Goal: Task Accomplishment & Management: Use online tool/utility

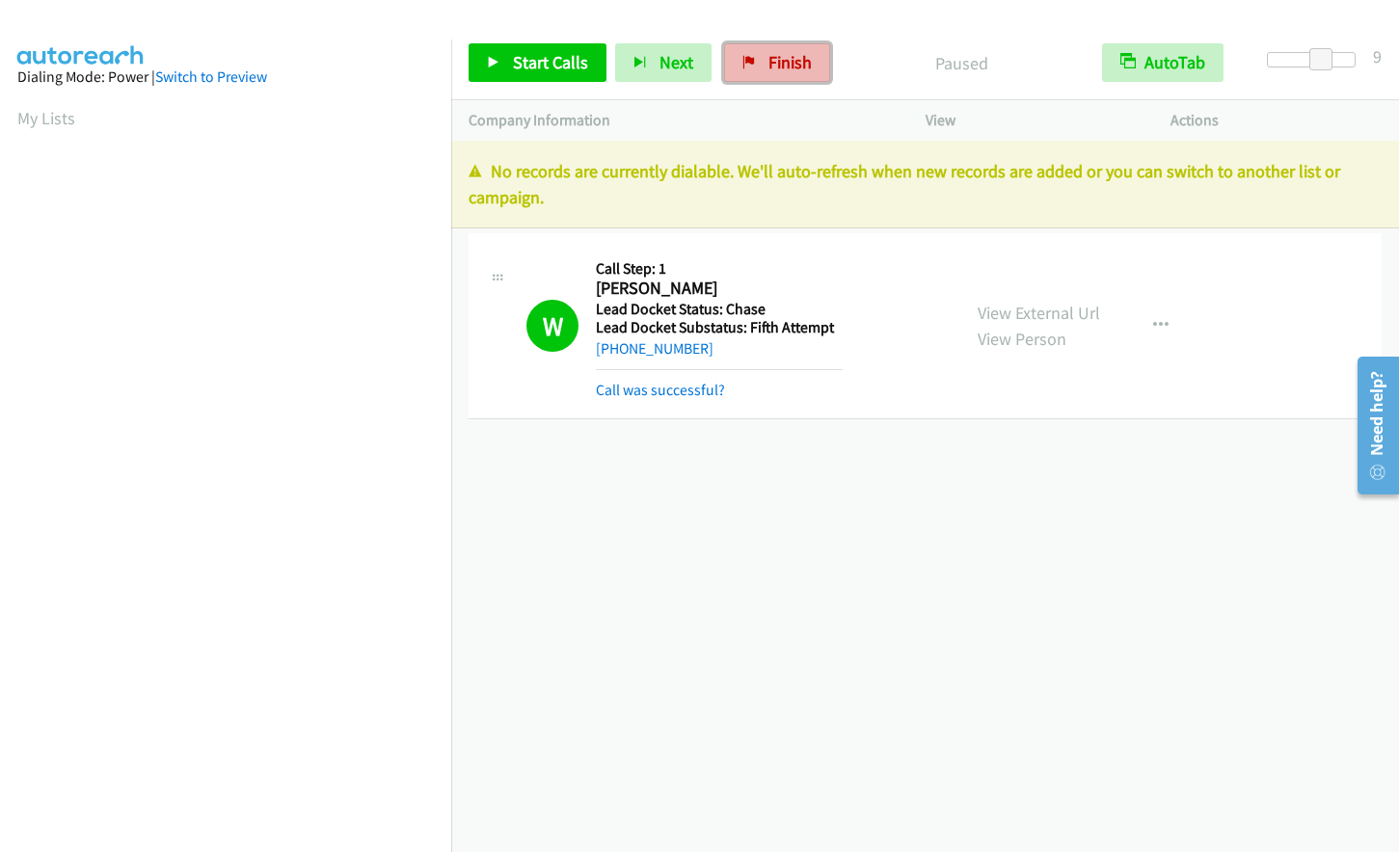
click at [771, 64] on span "Finish" at bounding box center [790, 62] width 43 height 22
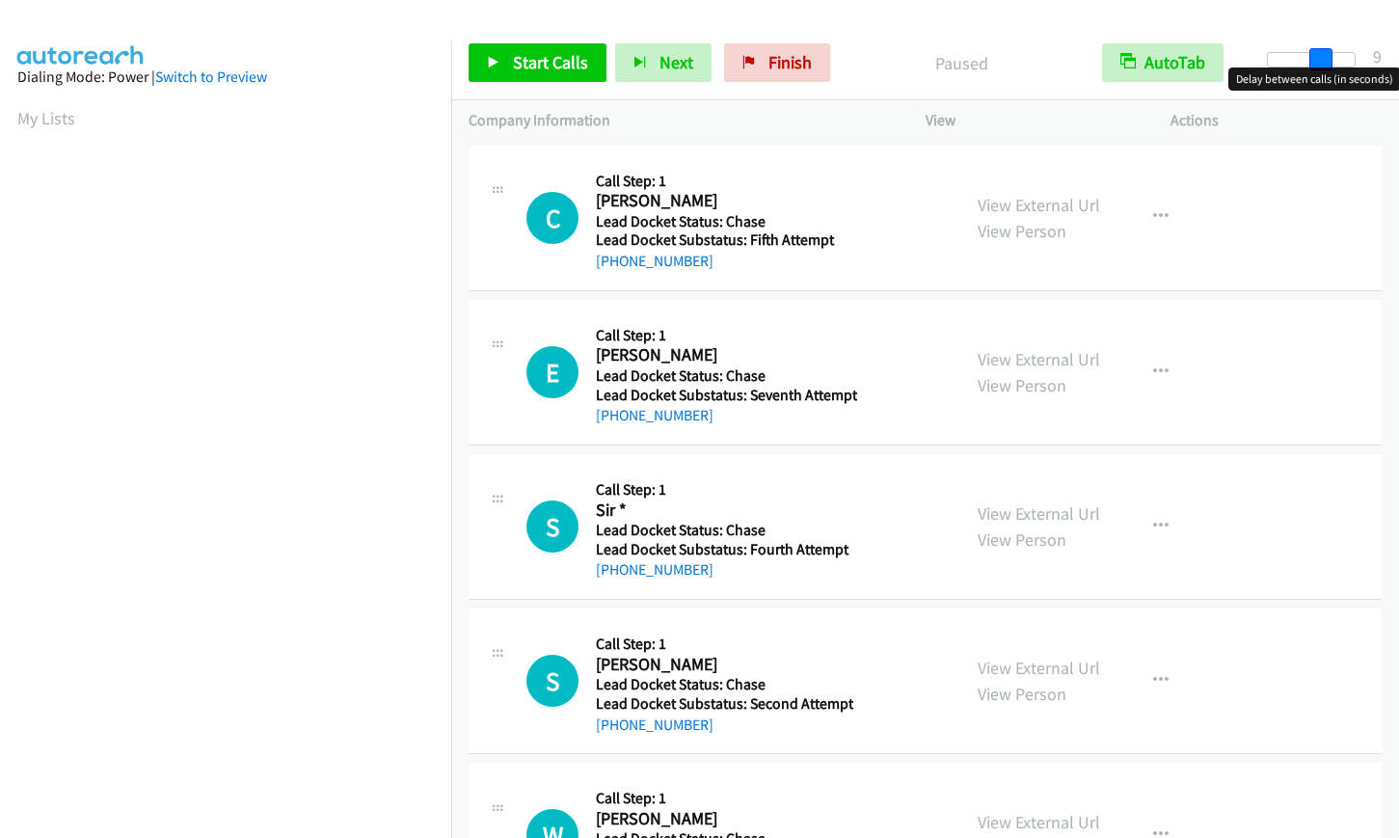
click at [1320, 56] on div at bounding box center [1311, 59] width 89 height 15
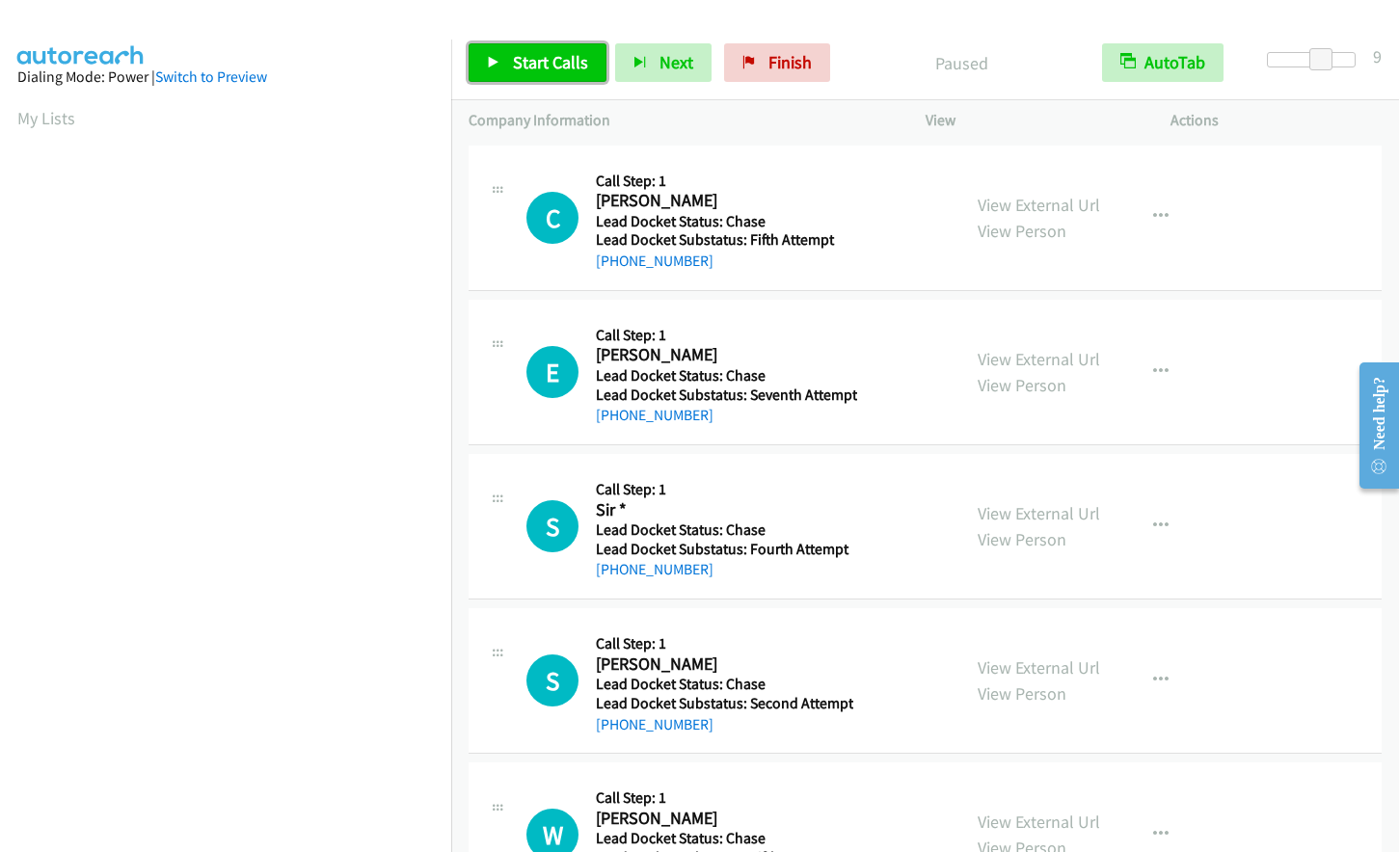
click at [545, 60] on span "Start Calls" at bounding box center [550, 62] width 75 height 22
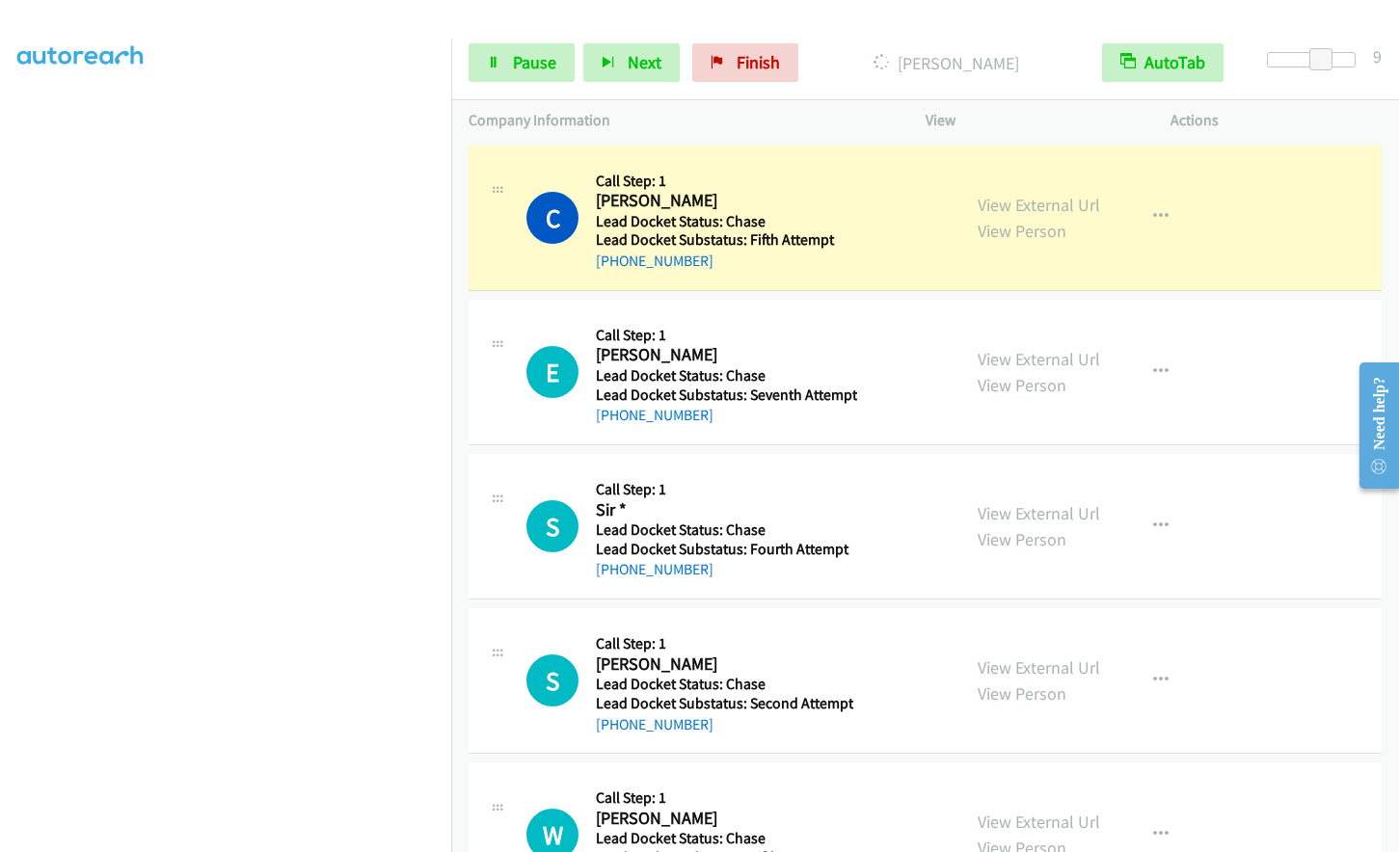
scroll to position [229, 0]
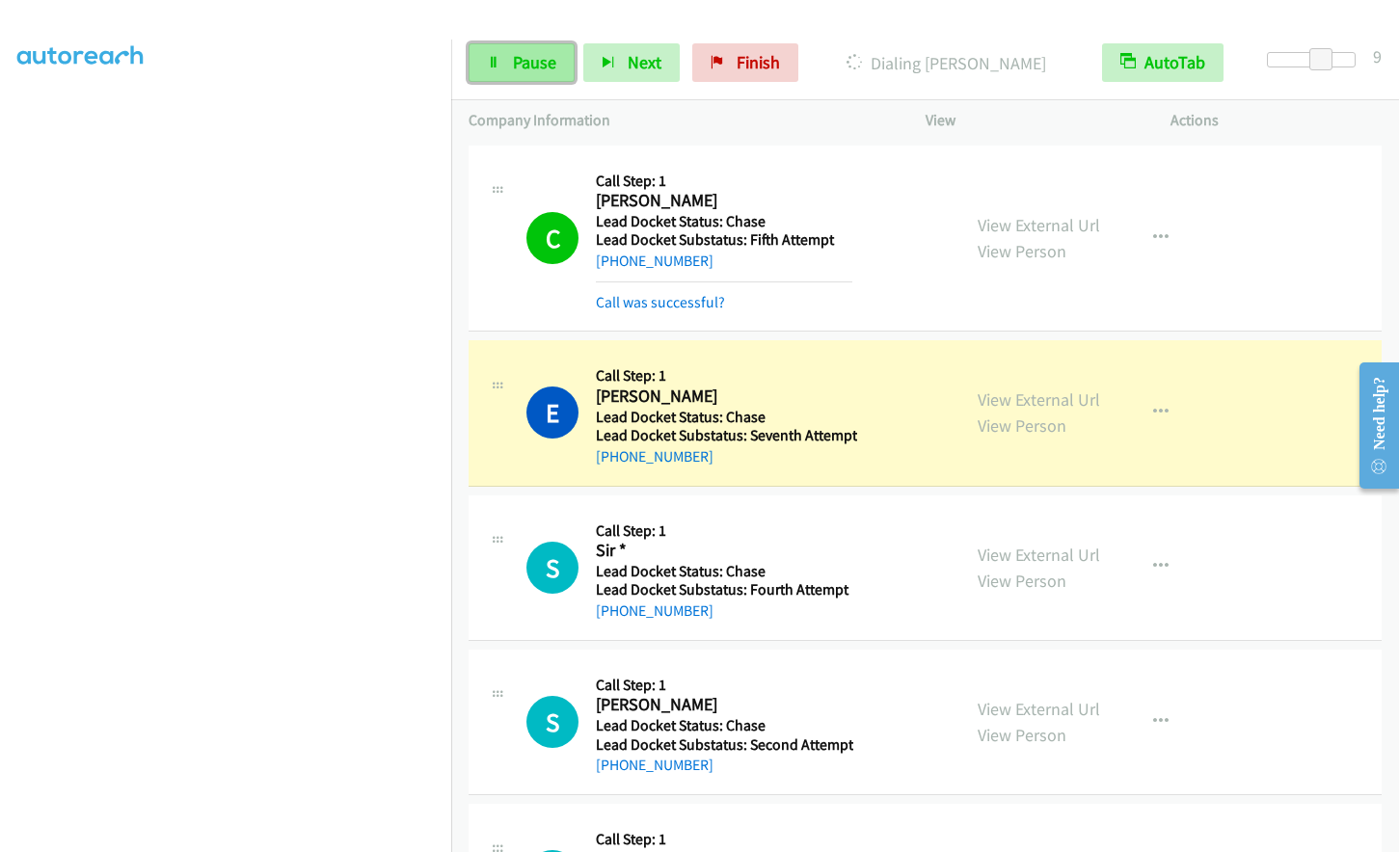
click at [515, 68] on span "Pause" at bounding box center [534, 62] width 43 height 22
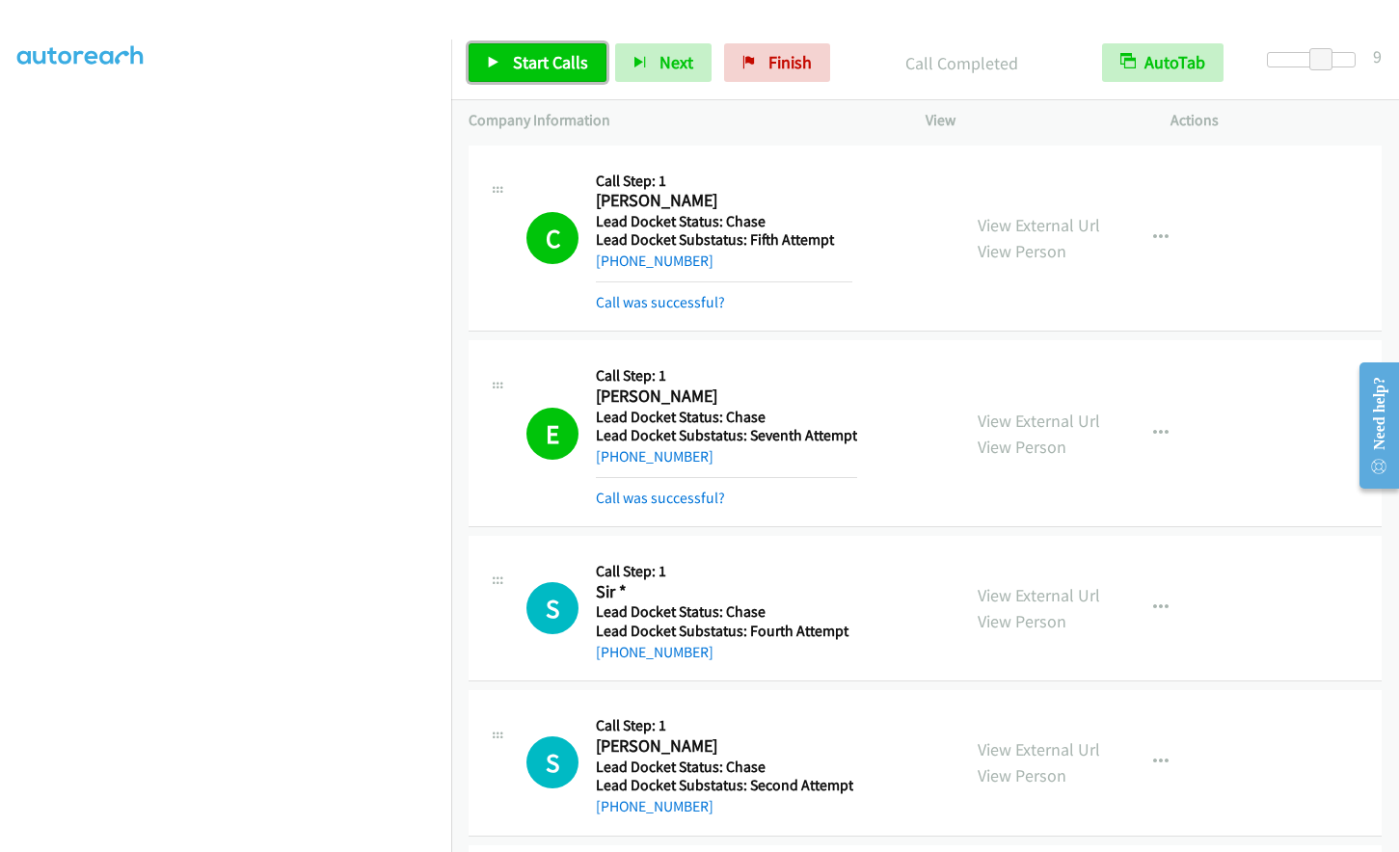
click at [530, 63] on span "Start Calls" at bounding box center [550, 62] width 75 height 22
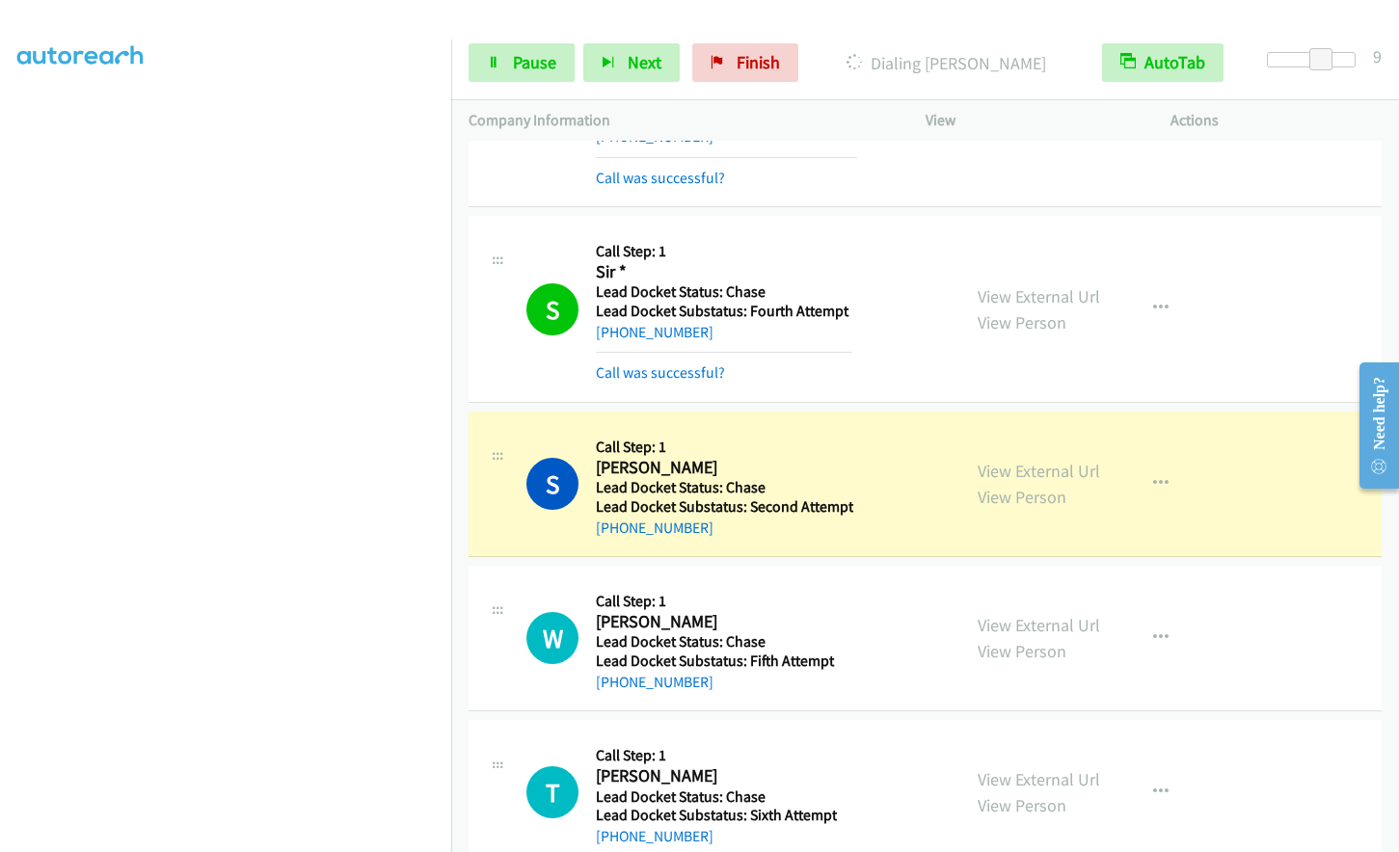
scroll to position [360, 0]
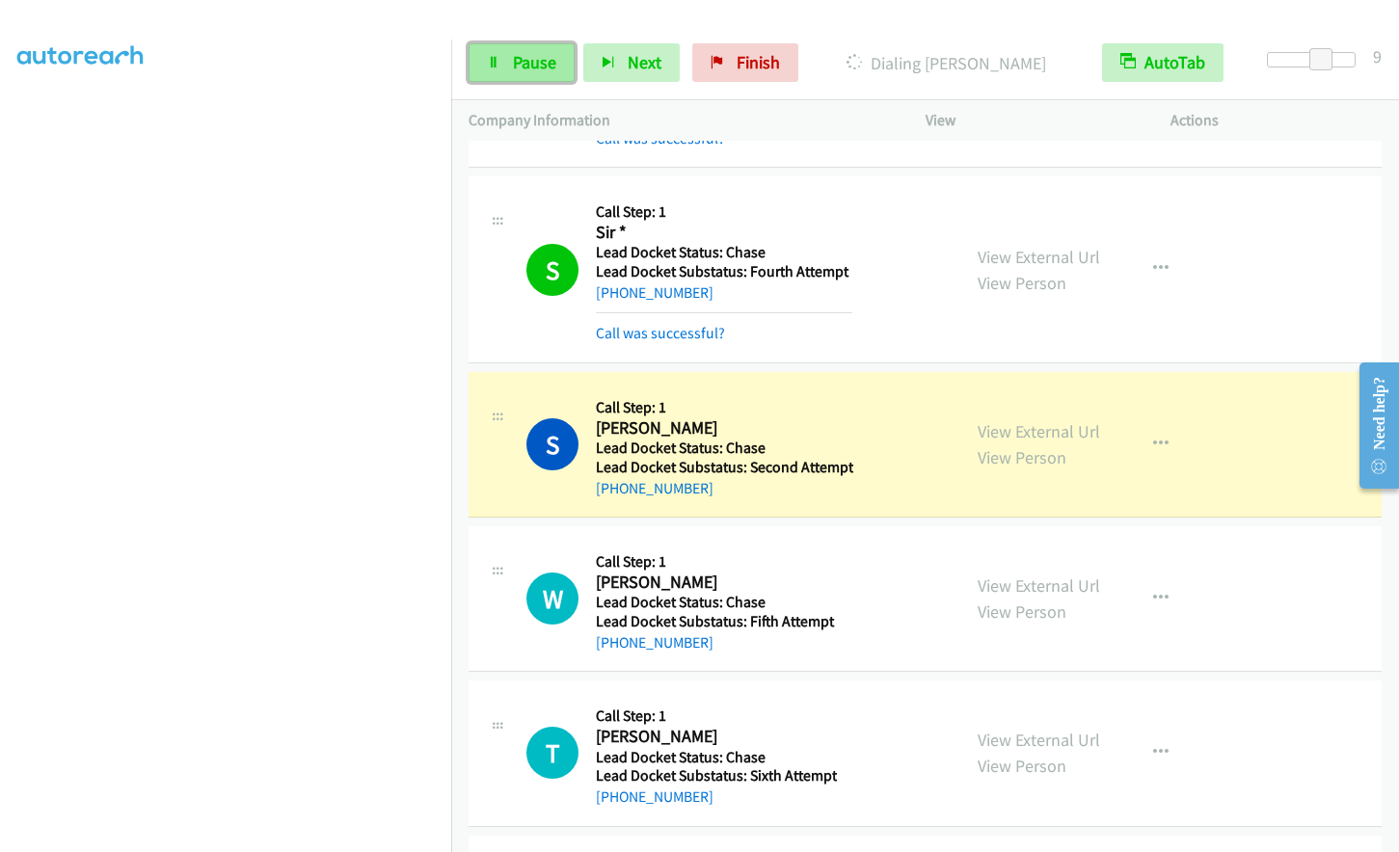
click at [510, 62] on link "Pause" at bounding box center [522, 62] width 106 height 39
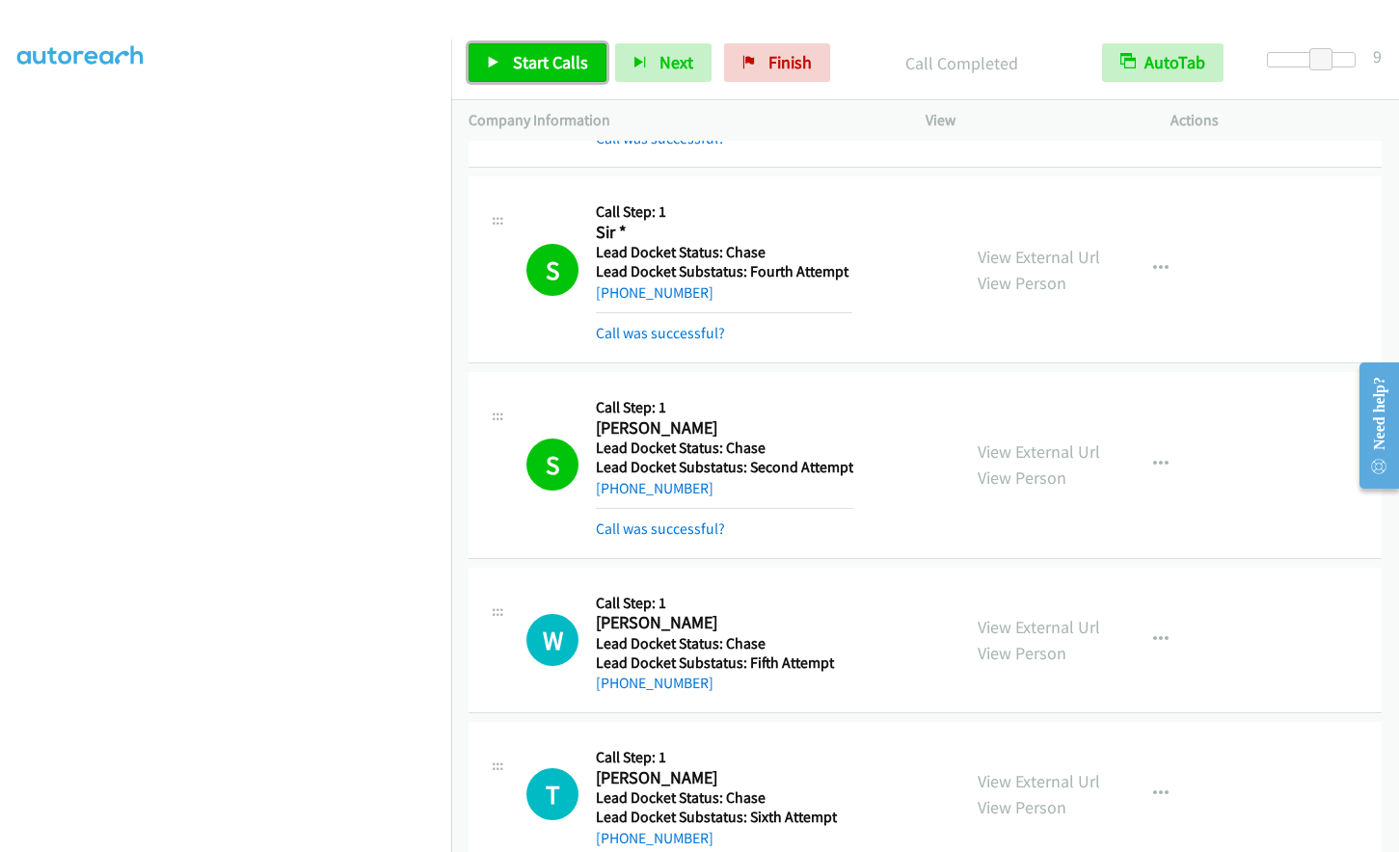
click at [525, 68] on span "Start Calls" at bounding box center [550, 62] width 75 height 22
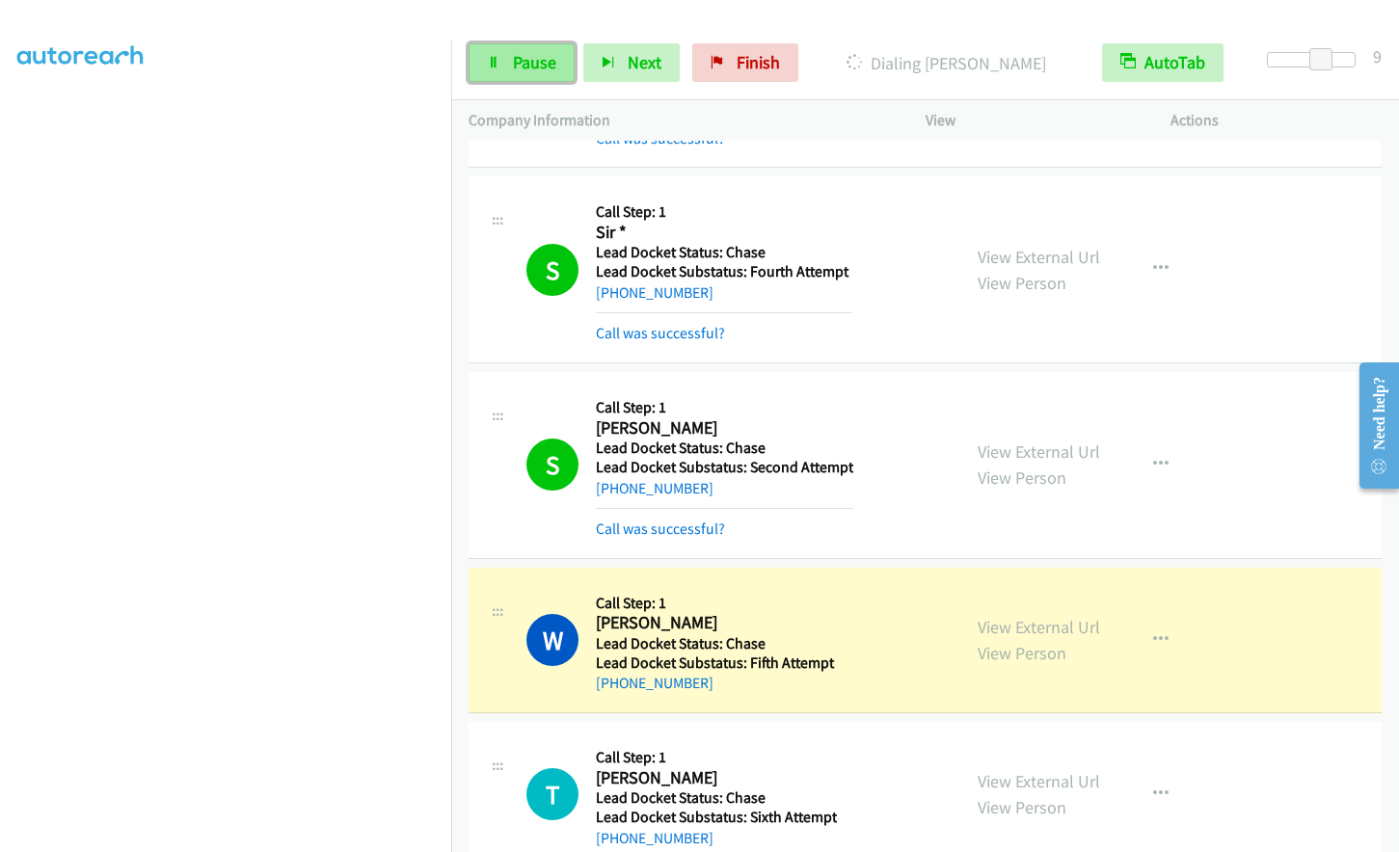
drag, startPoint x: 509, startPoint y: 56, endPoint x: 289, endPoint y: 0, distance: 226.9
click at [509, 56] on link "Pause" at bounding box center [522, 62] width 106 height 39
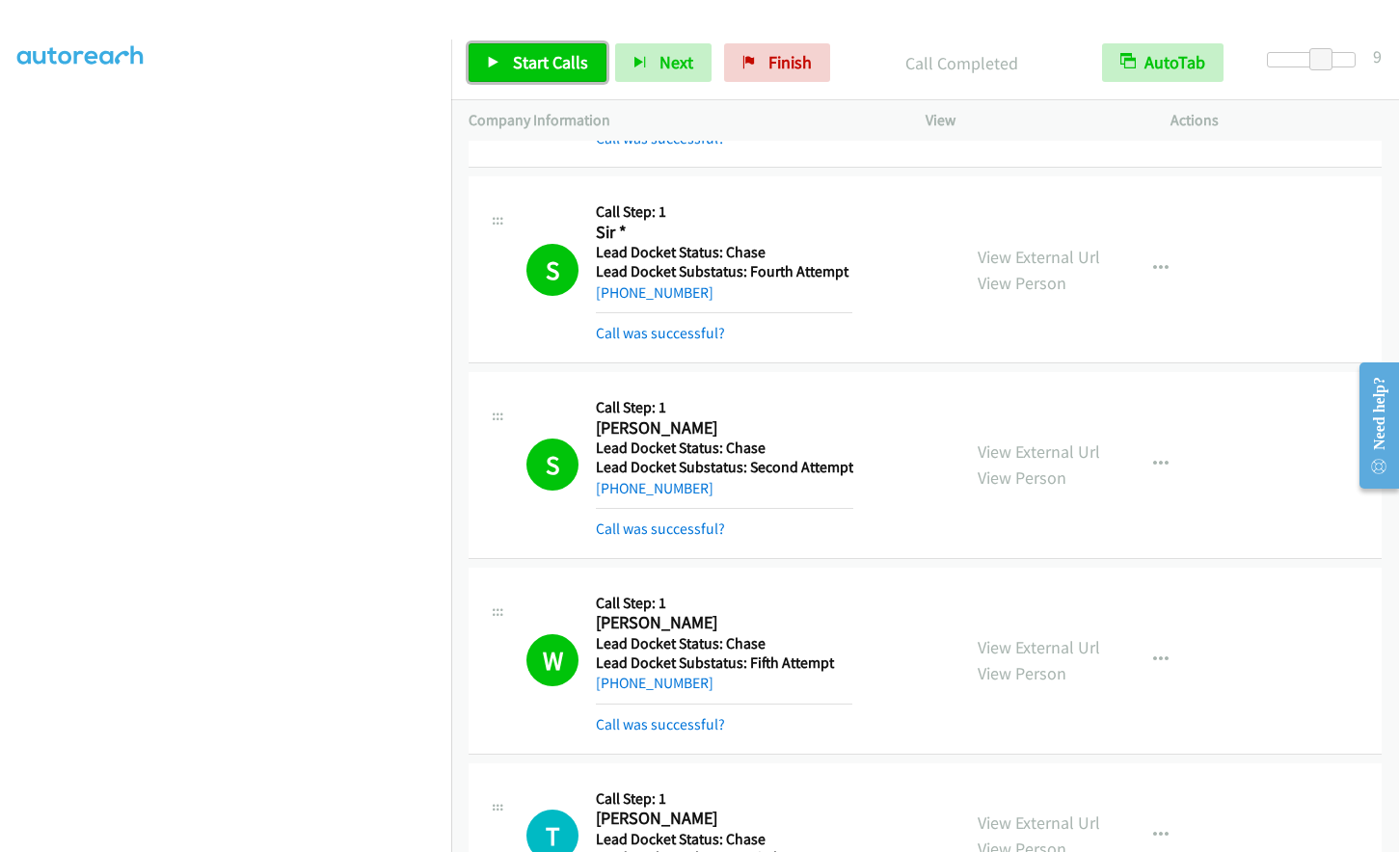
click at [518, 62] on span "Start Calls" at bounding box center [550, 62] width 75 height 22
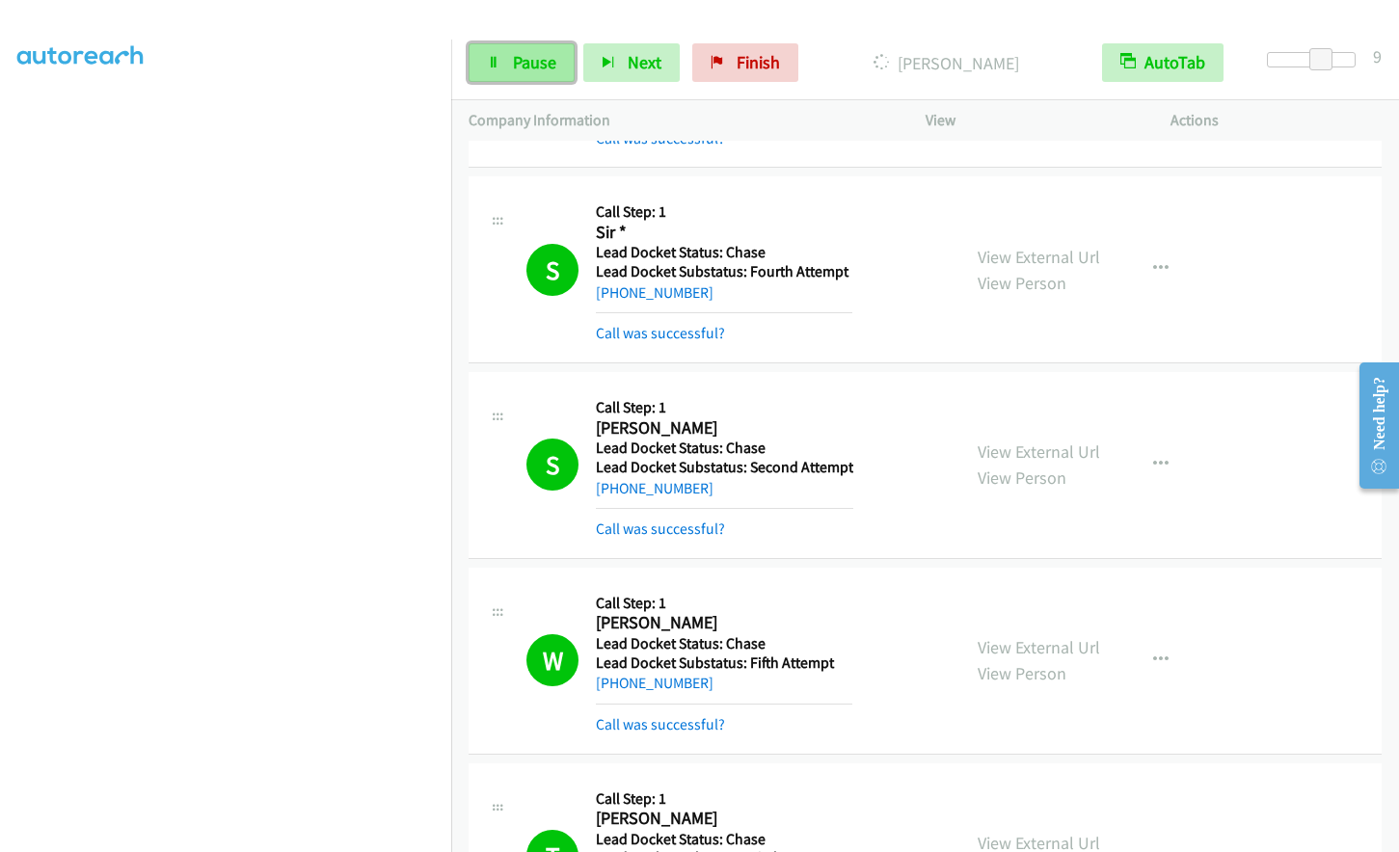
click at [508, 64] on link "Pause" at bounding box center [522, 62] width 106 height 39
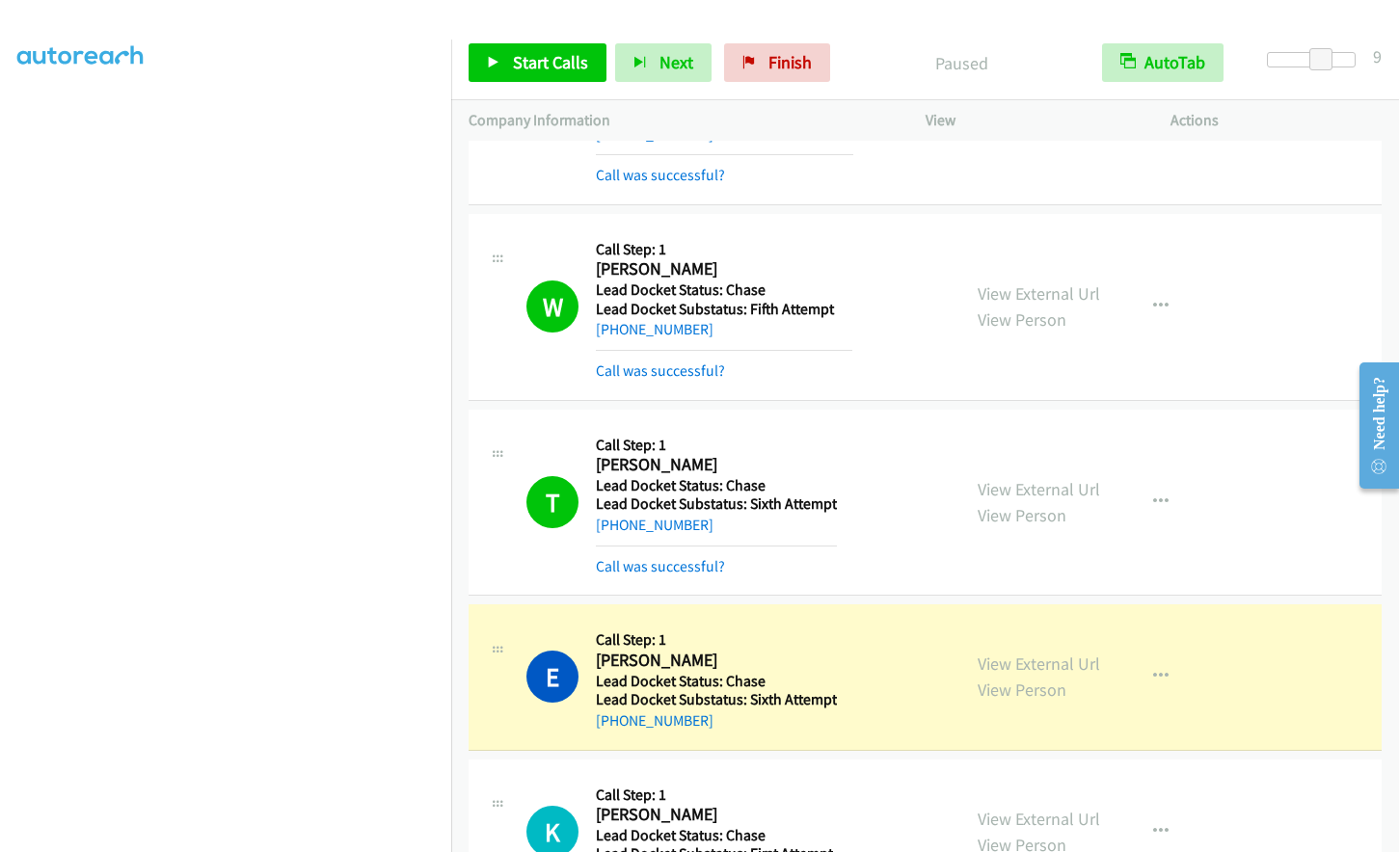
scroll to position [745, 0]
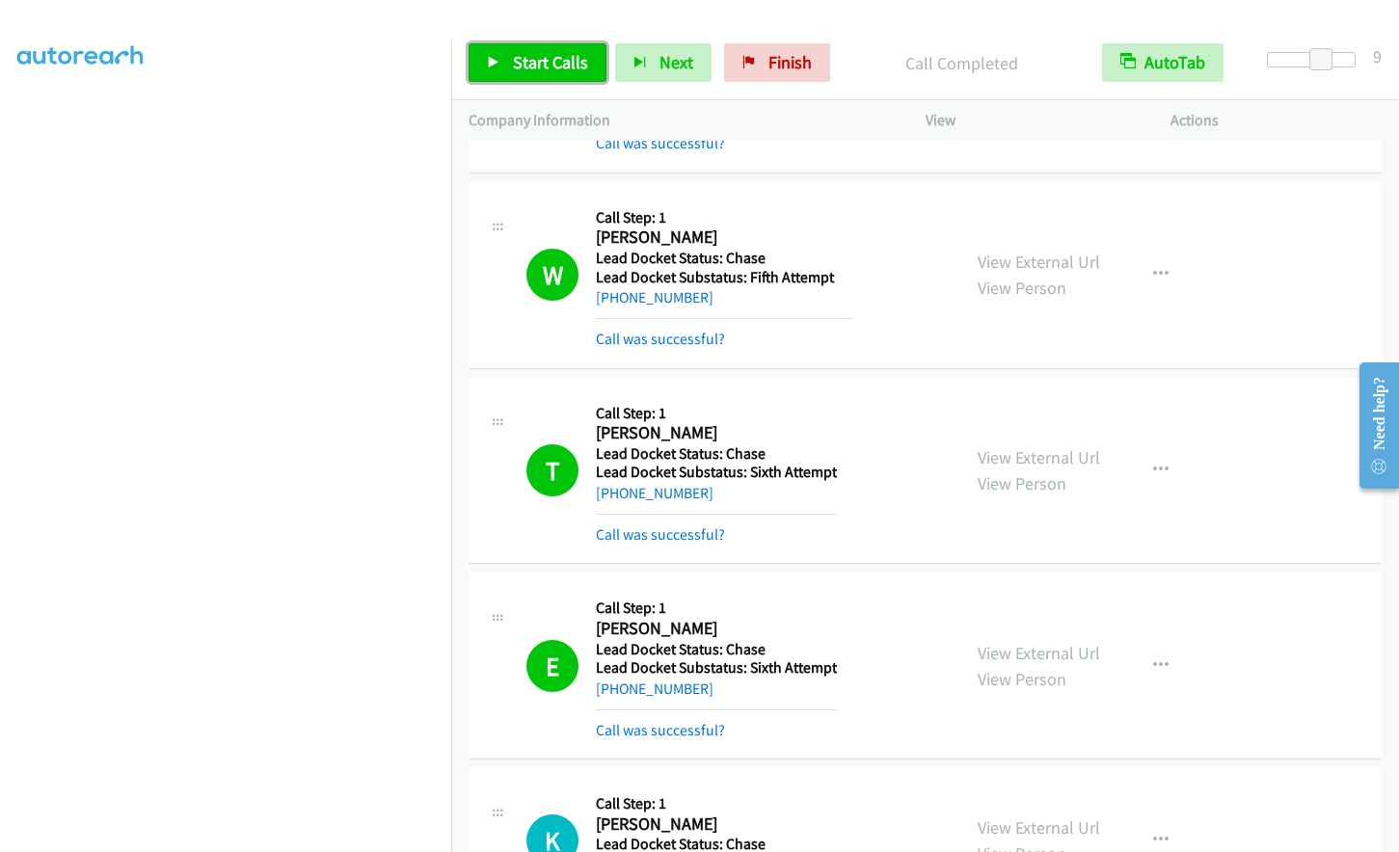
click at [554, 62] on span "Start Calls" at bounding box center [550, 62] width 75 height 22
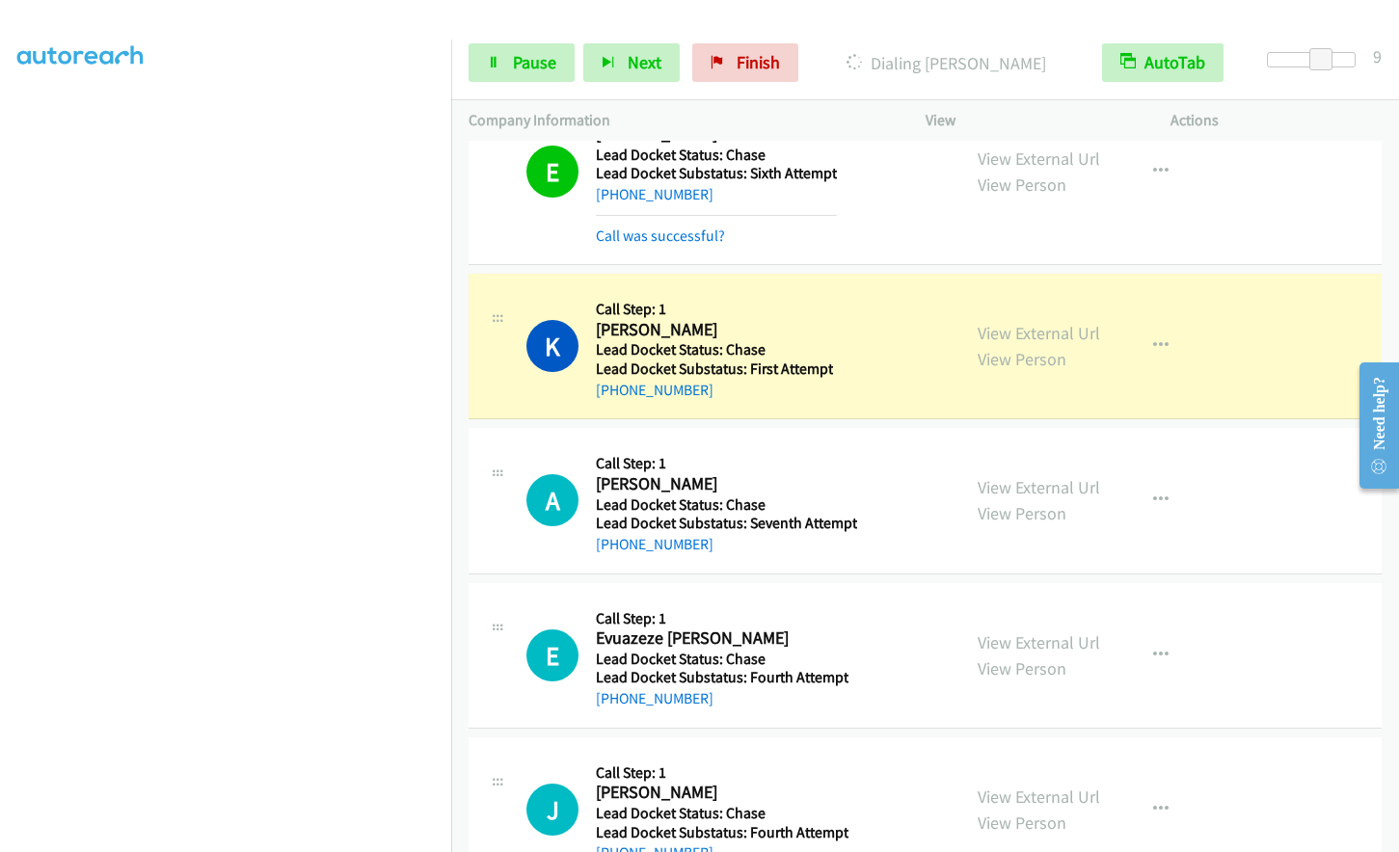
scroll to position [1299, 0]
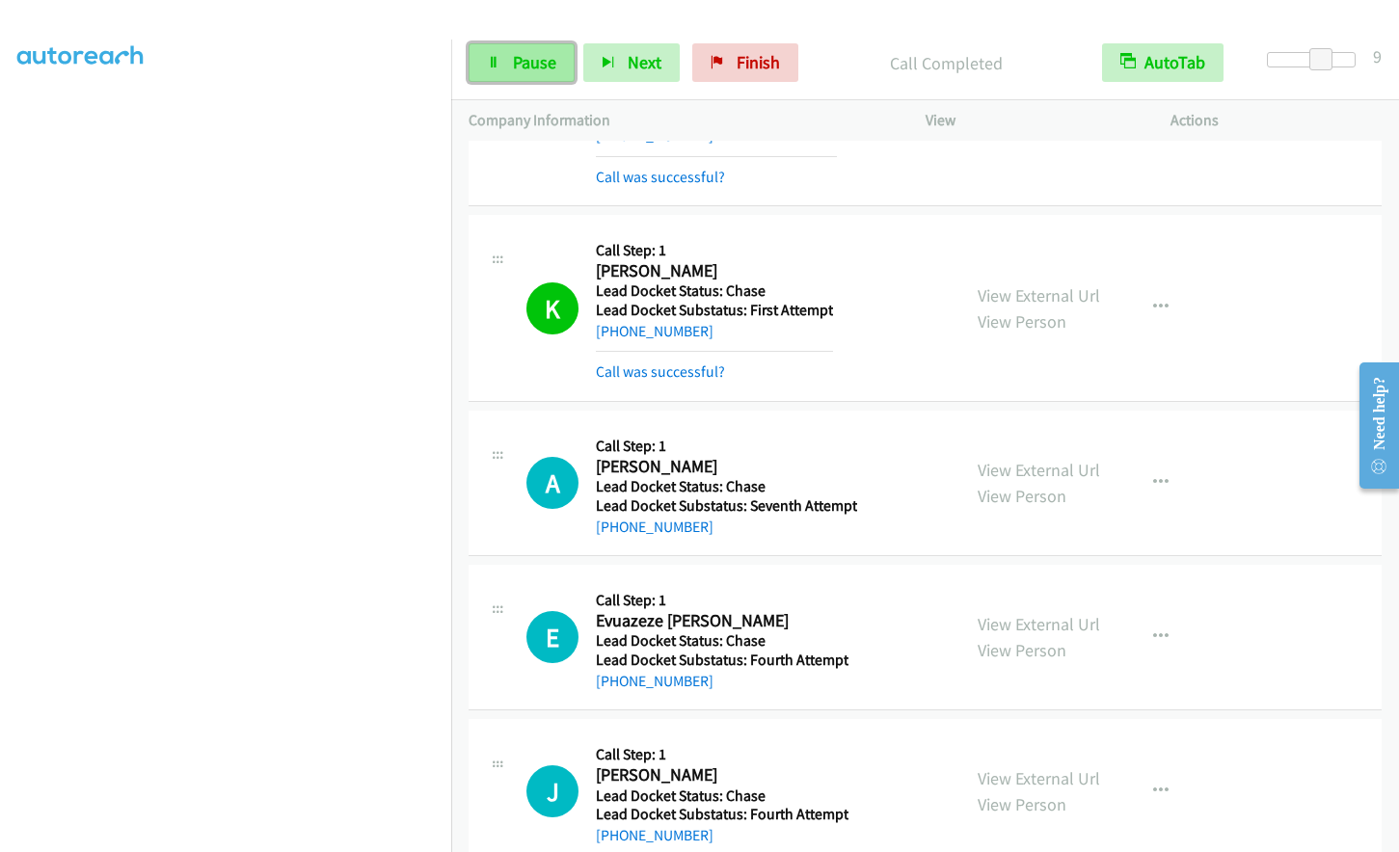
click at [543, 53] on span "Pause" at bounding box center [534, 62] width 43 height 22
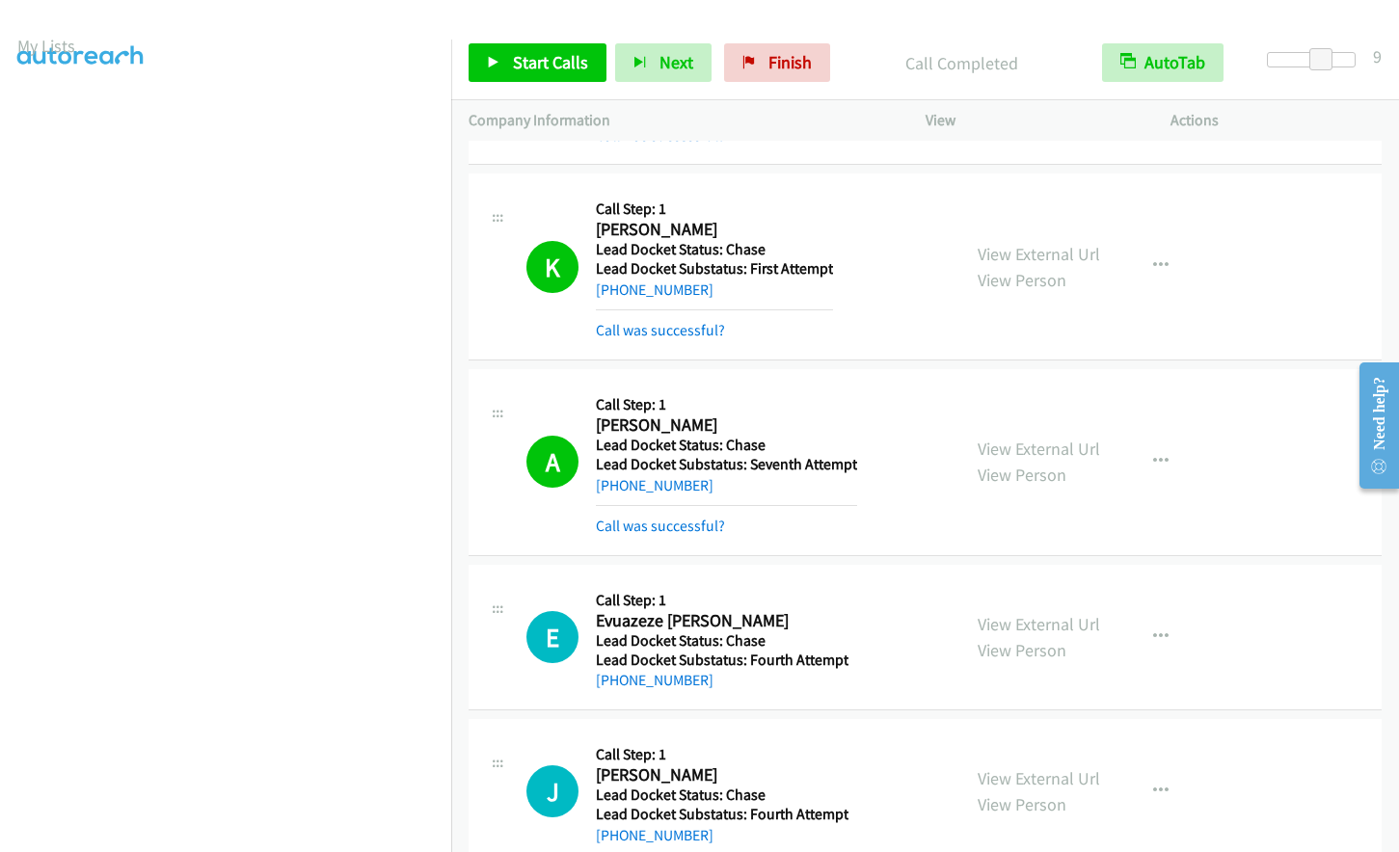
scroll to position [0, 0]
click at [531, 60] on span "Start Calls" at bounding box center [550, 62] width 75 height 22
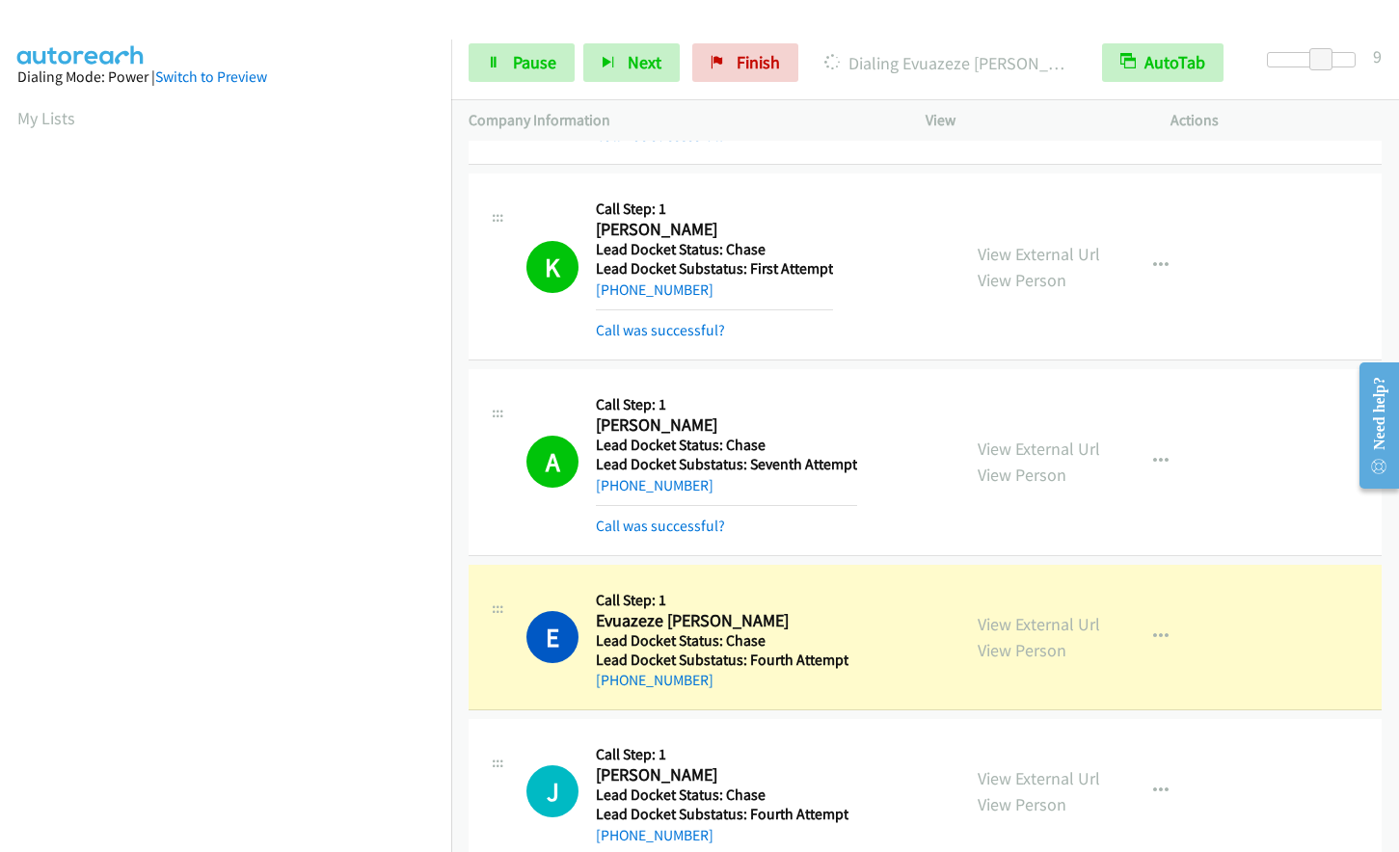
click at [535, 42] on div "Start Calls Pause Next Finish Dialing Evuazeze Godwin AutoTab AutoTab 9" at bounding box center [925, 63] width 948 height 74
click at [516, 61] on span "Pause" at bounding box center [534, 62] width 43 height 22
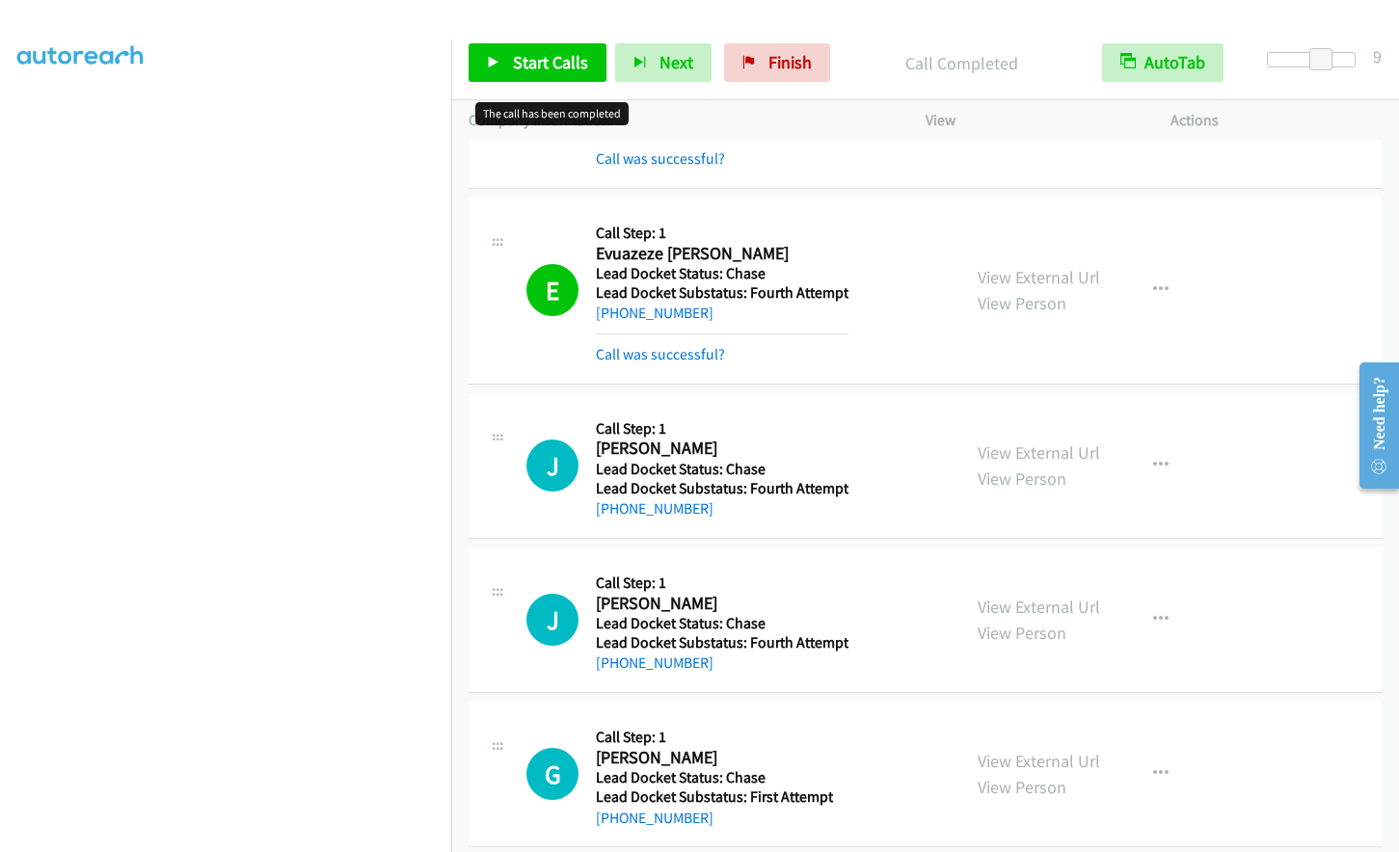
scroll to position [1726, 0]
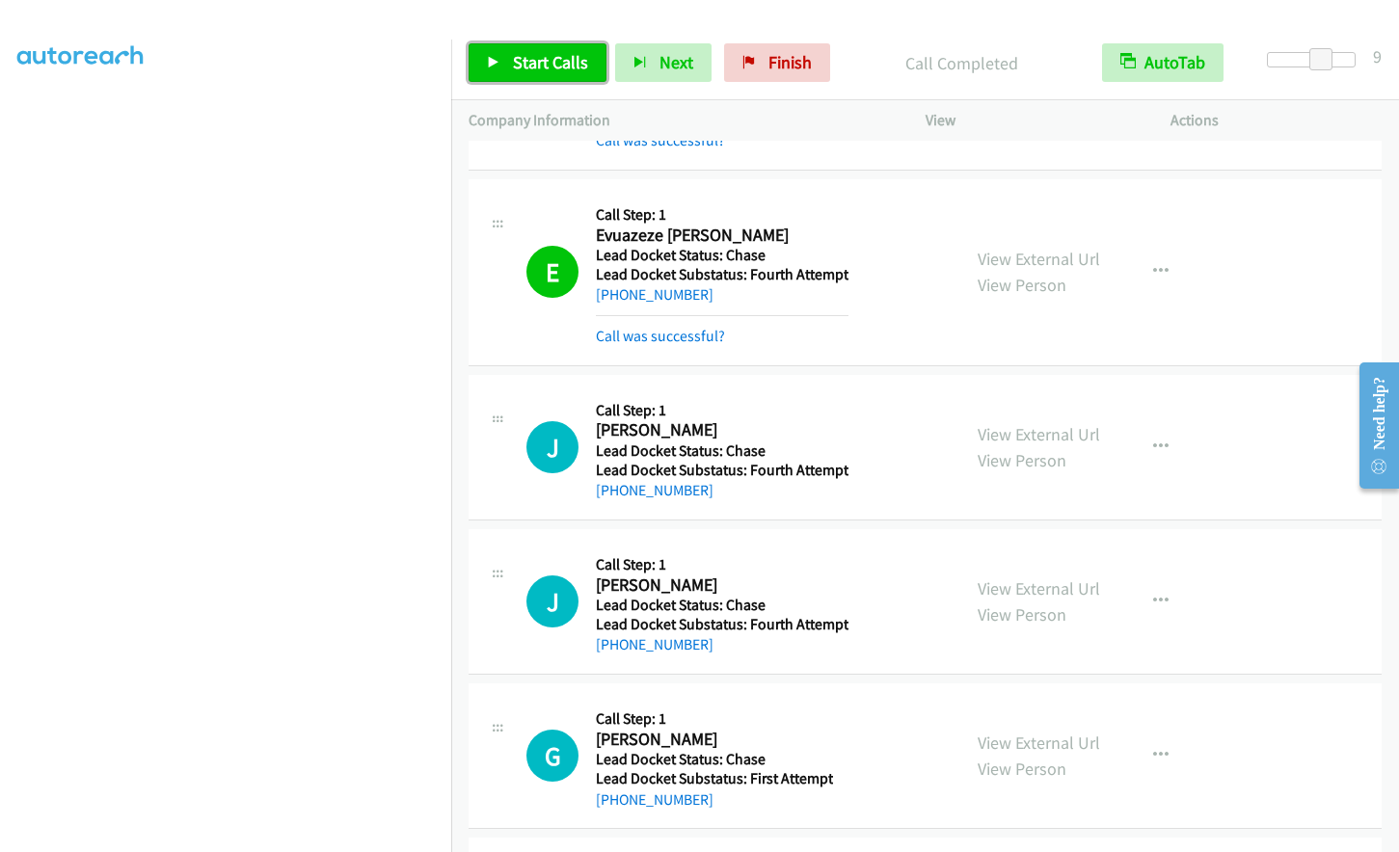
click at [561, 63] on span "Start Calls" at bounding box center [550, 62] width 75 height 22
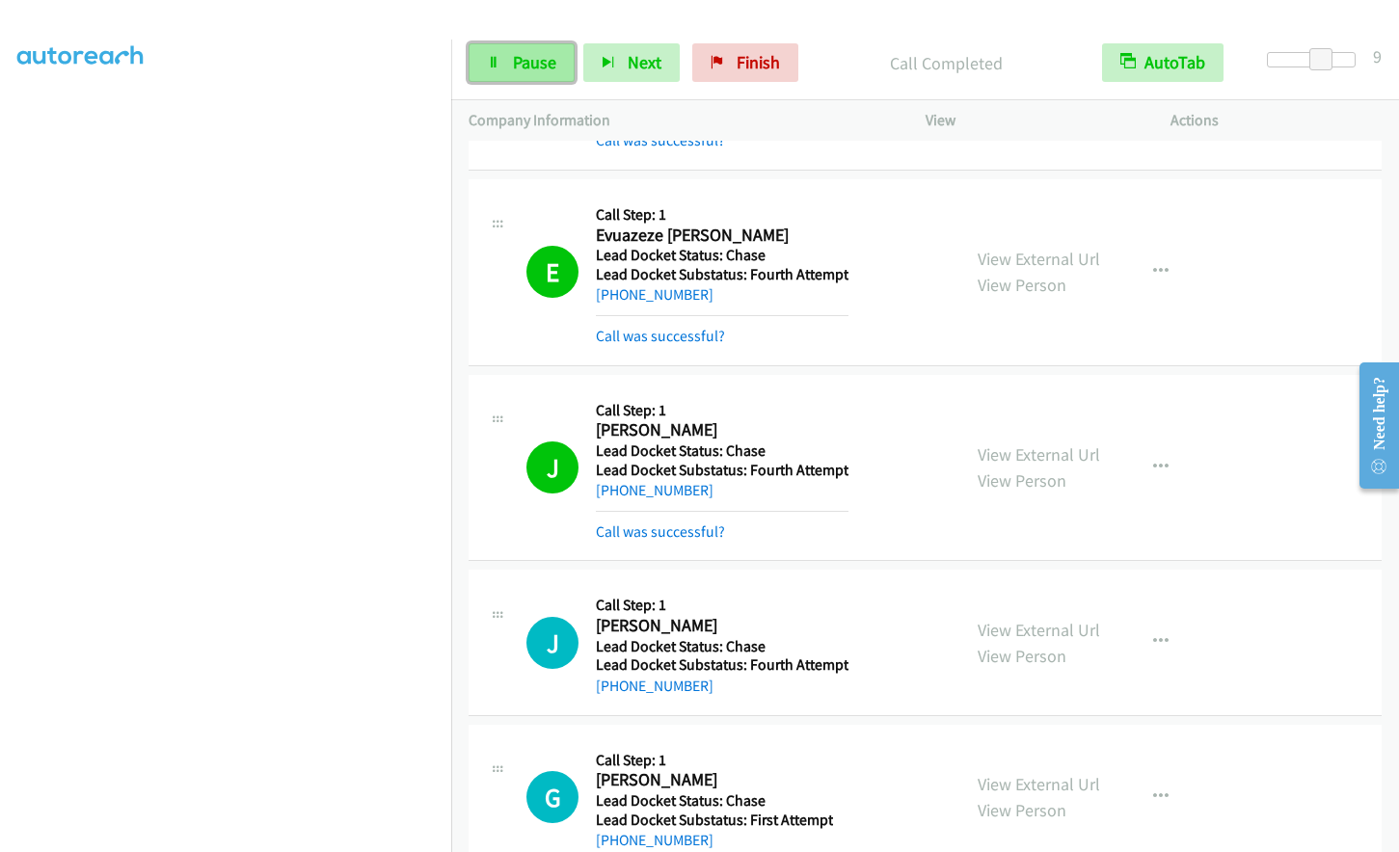
click at [522, 68] on span "Pause" at bounding box center [534, 62] width 43 height 22
click at [509, 71] on link "Start Calls" at bounding box center [538, 62] width 138 height 39
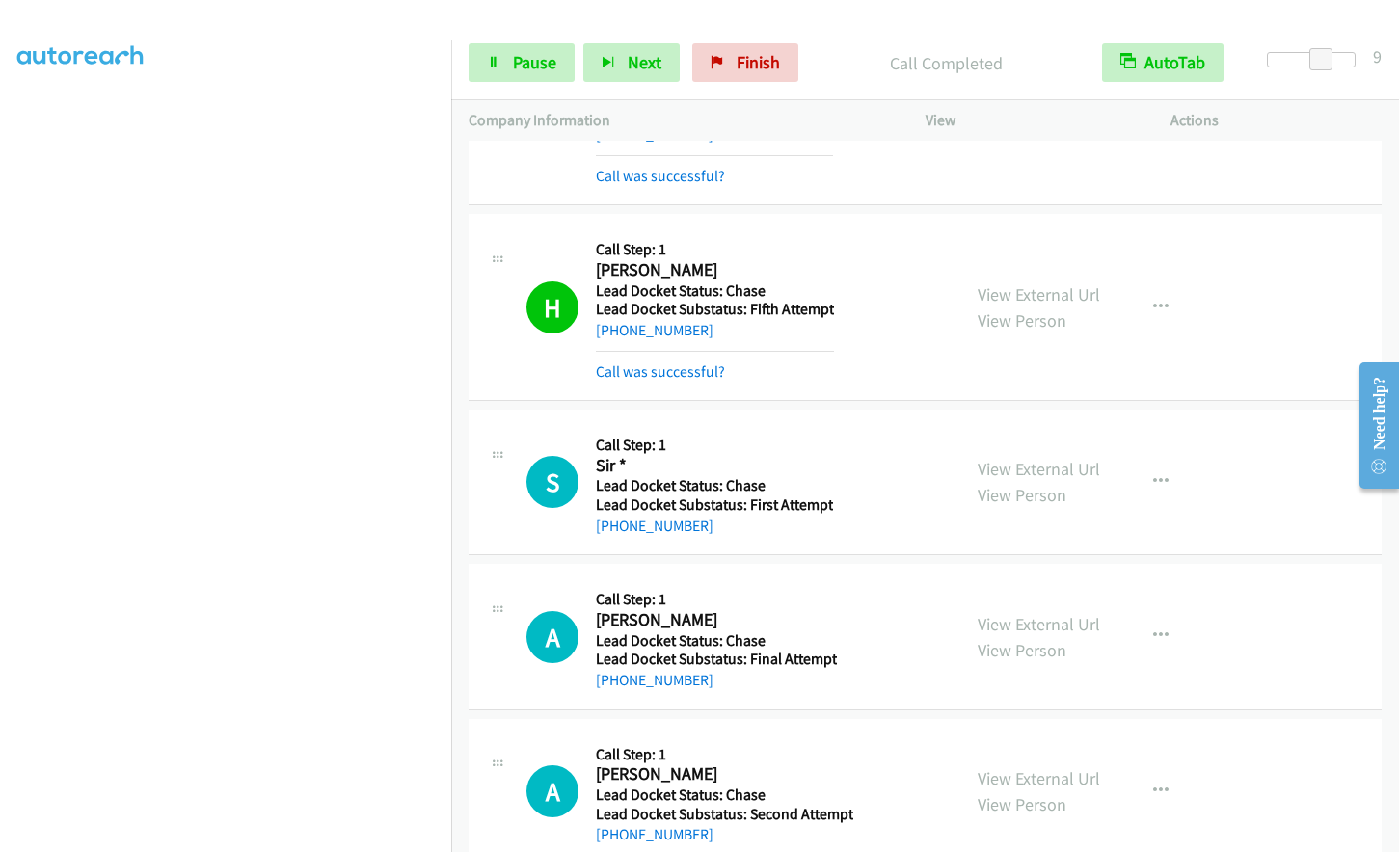
scroll to position [0, 0]
click at [31, 113] on link "My Lists" at bounding box center [46, 118] width 58 height 22
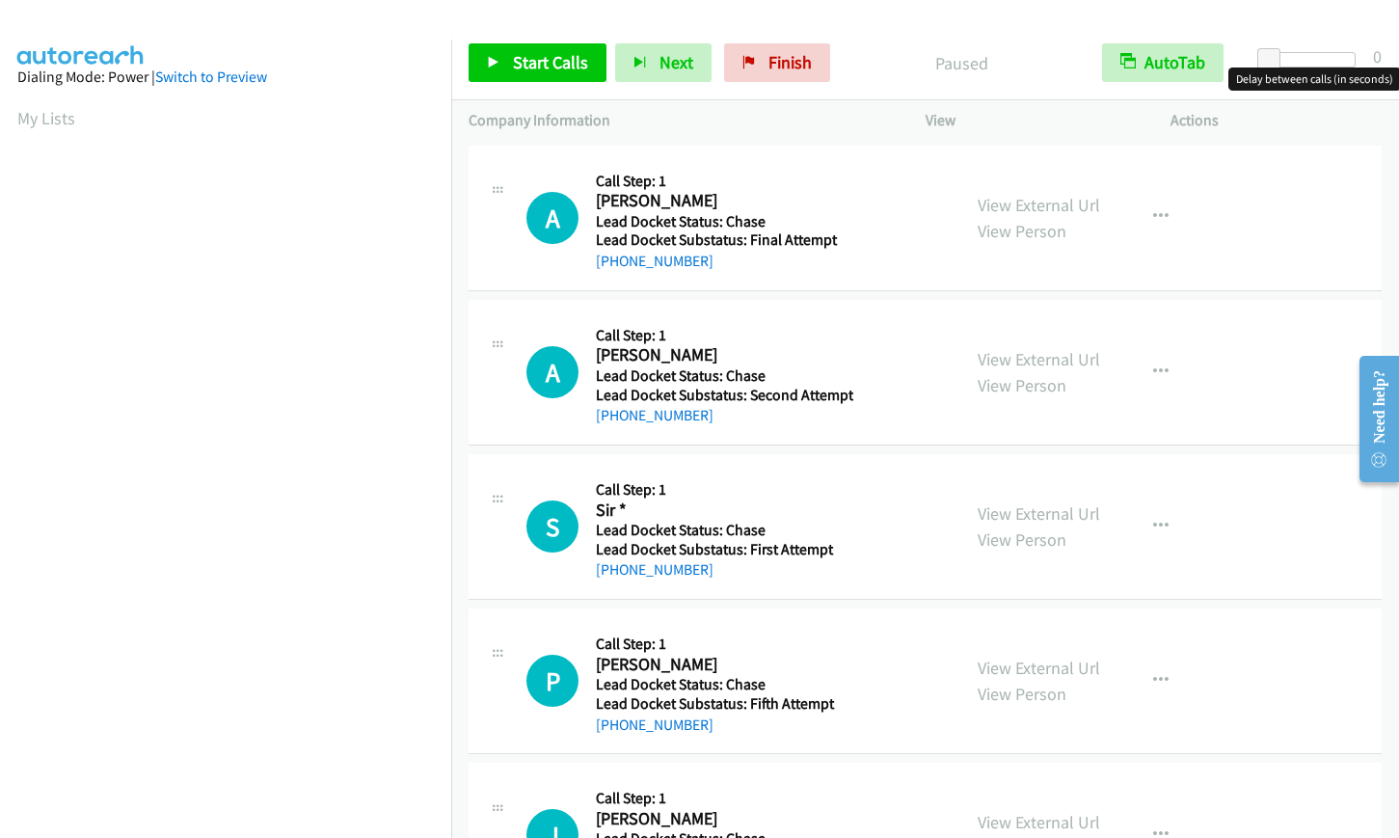
click at [1324, 55] on div at bounding box center [1311, 59] width 89 height 15
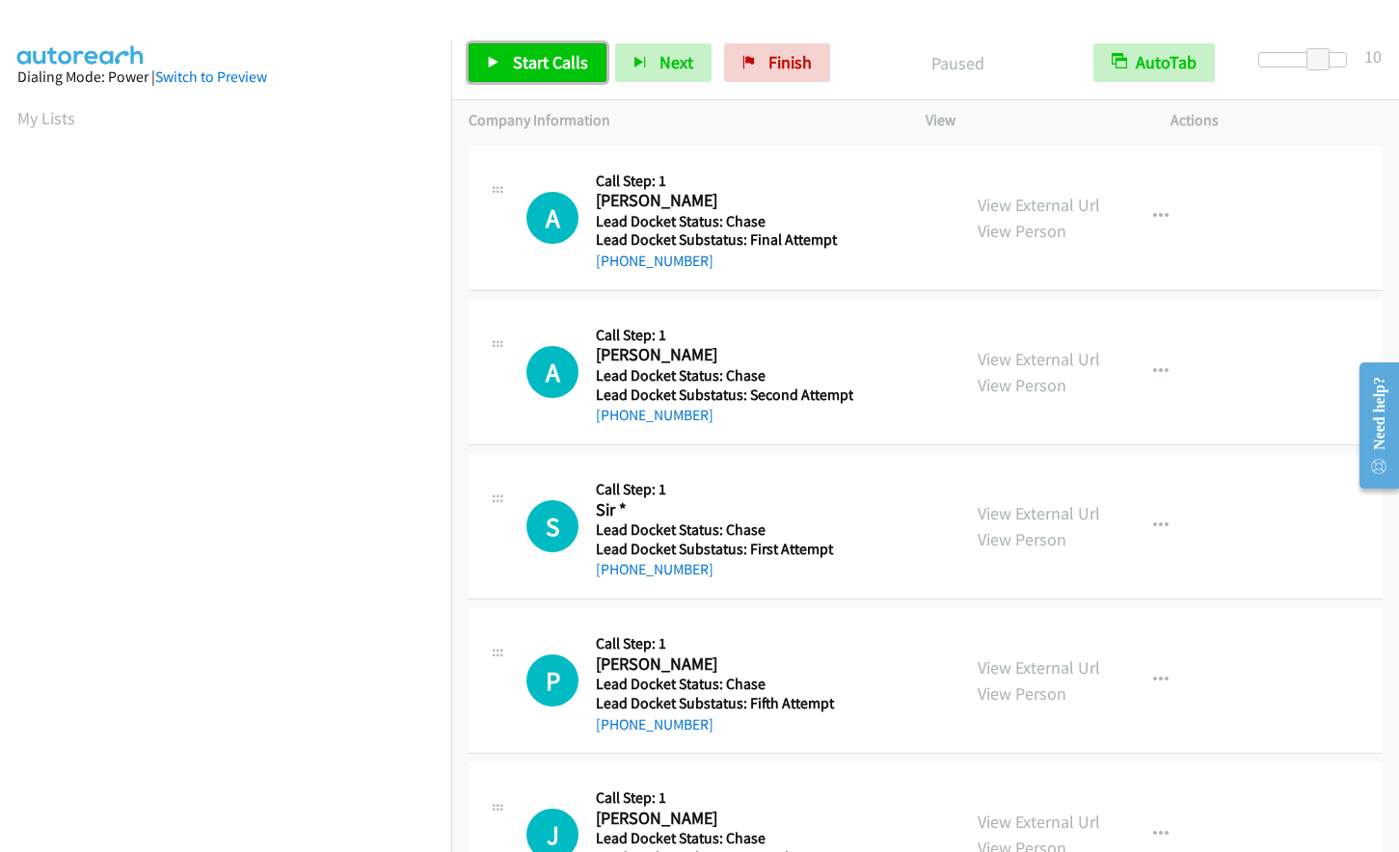
click at [511, 76] on link "Start Calls" at bounding box center [538, 62] width 138 height 39
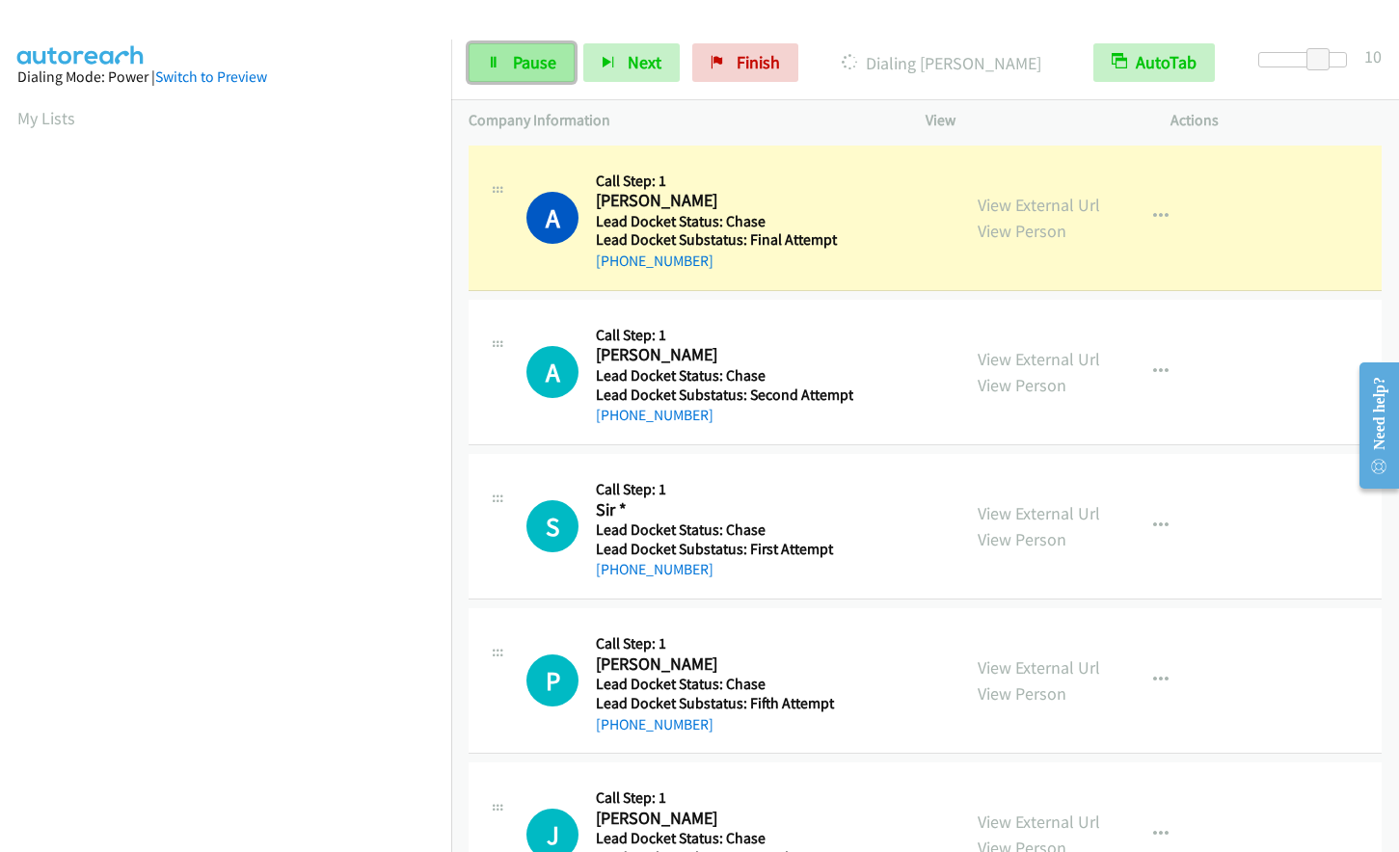
click at [503, 50] on link "Pause" at bounding box center [522, 62] width 106 height 39
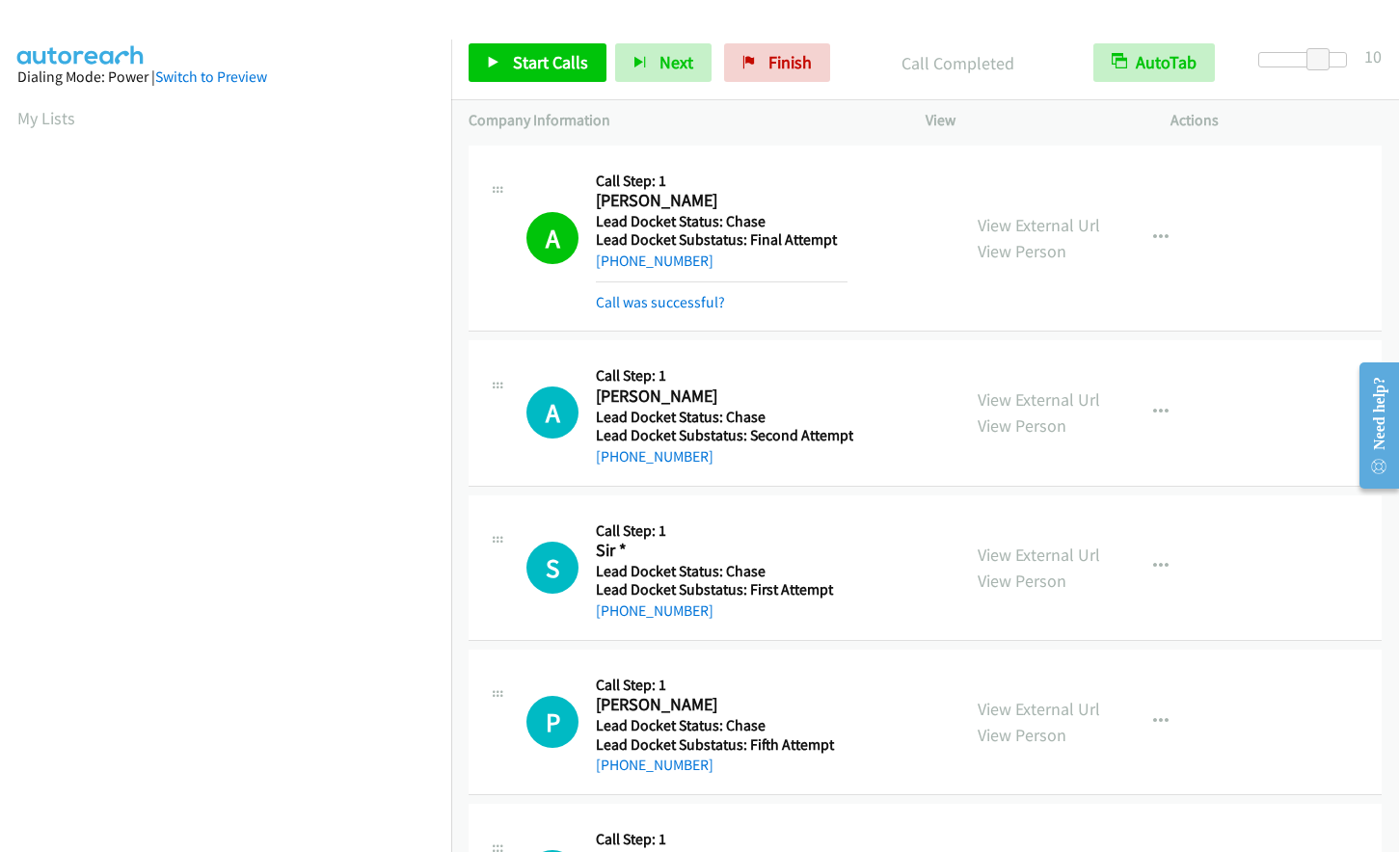
scroll to position [230, 0]
click at [539, 46] on link "Start Calls" at bounding box center [538, 62] width 138 height 39
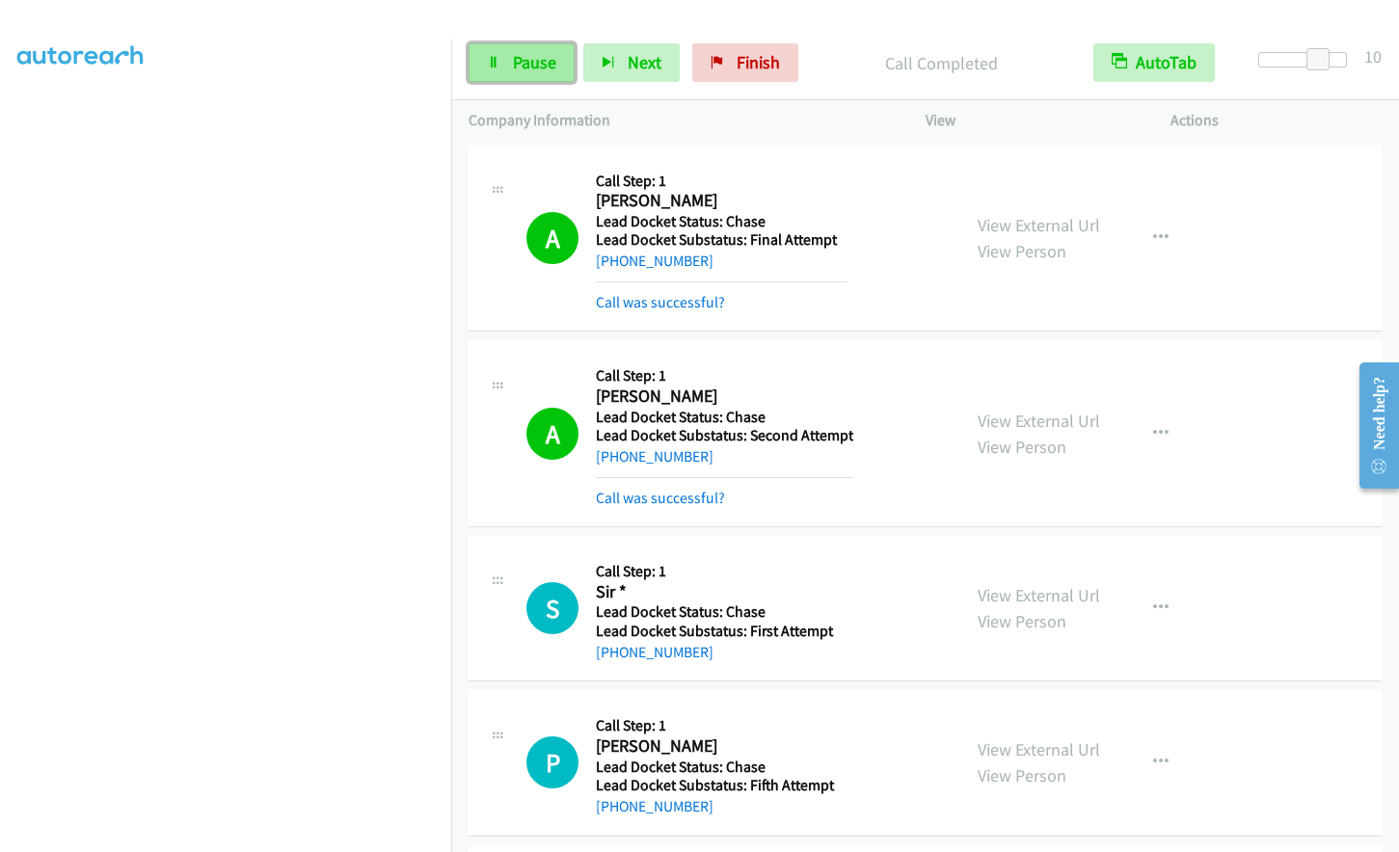
click at [502, 72] on link "Pause" at bounding box center [522, 62] width 106 height 39
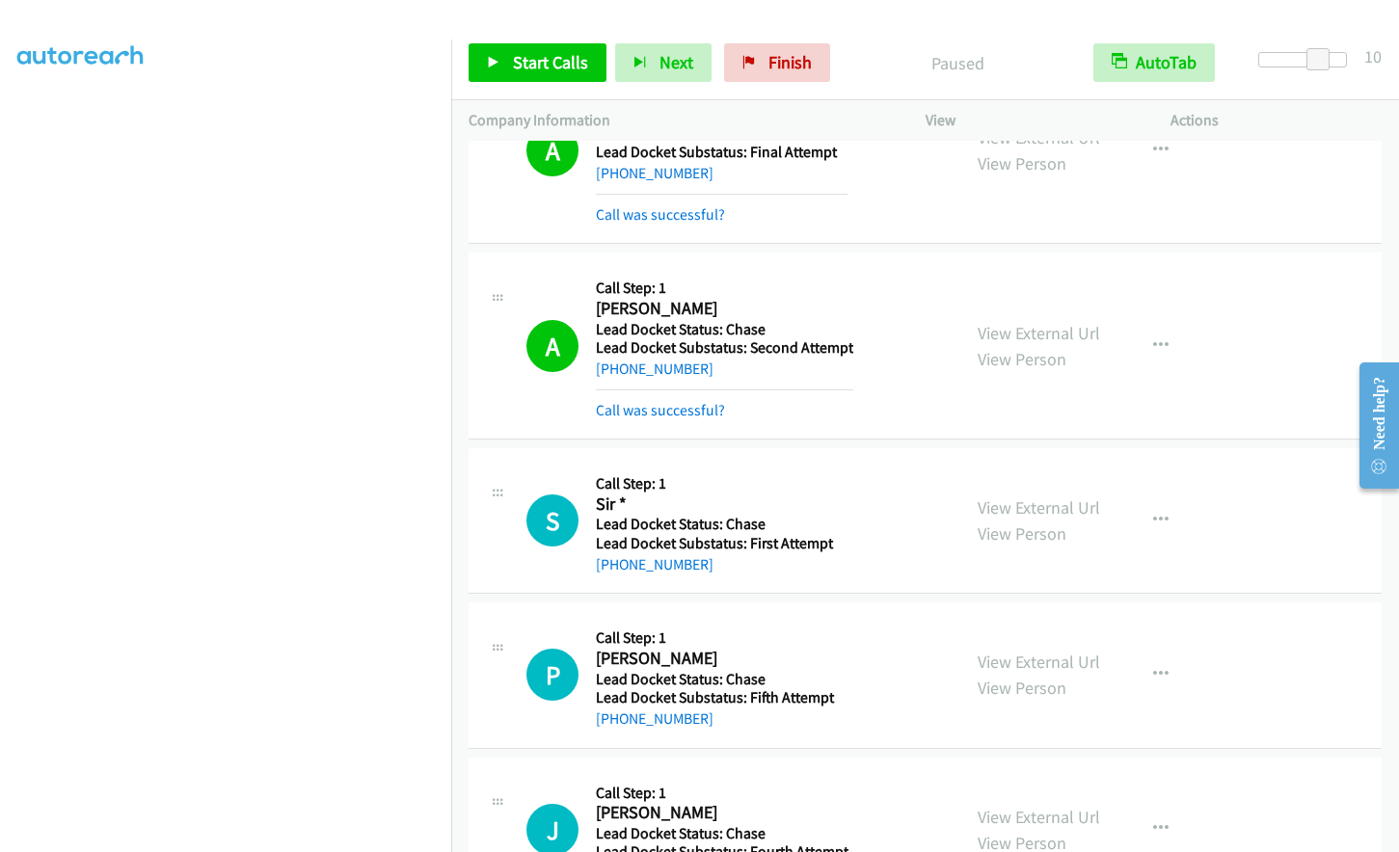
scroll to position [167, 0]
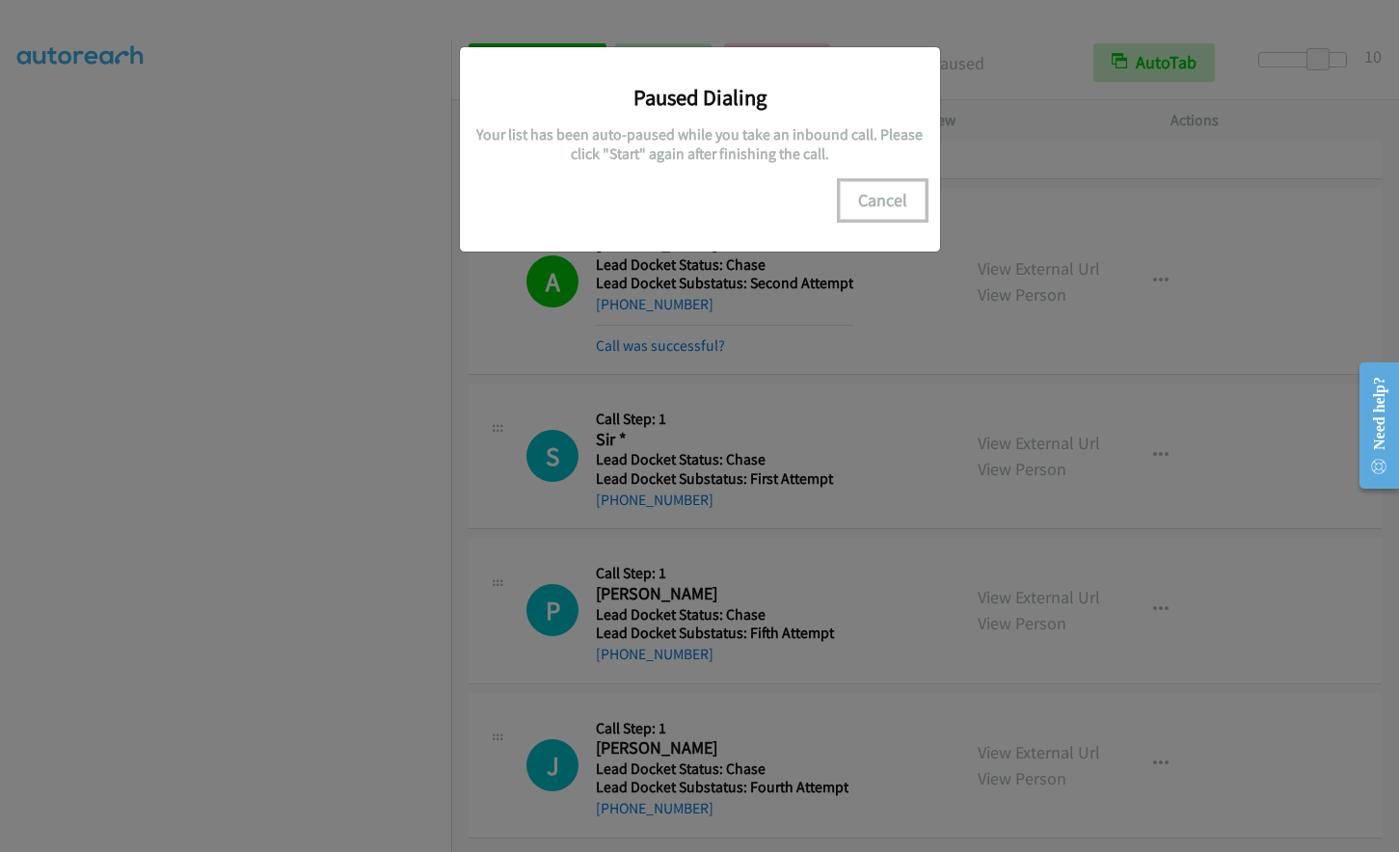
click at [872, 201] on button "Cancel" at bounding box center [883, 200] width 86 height 39
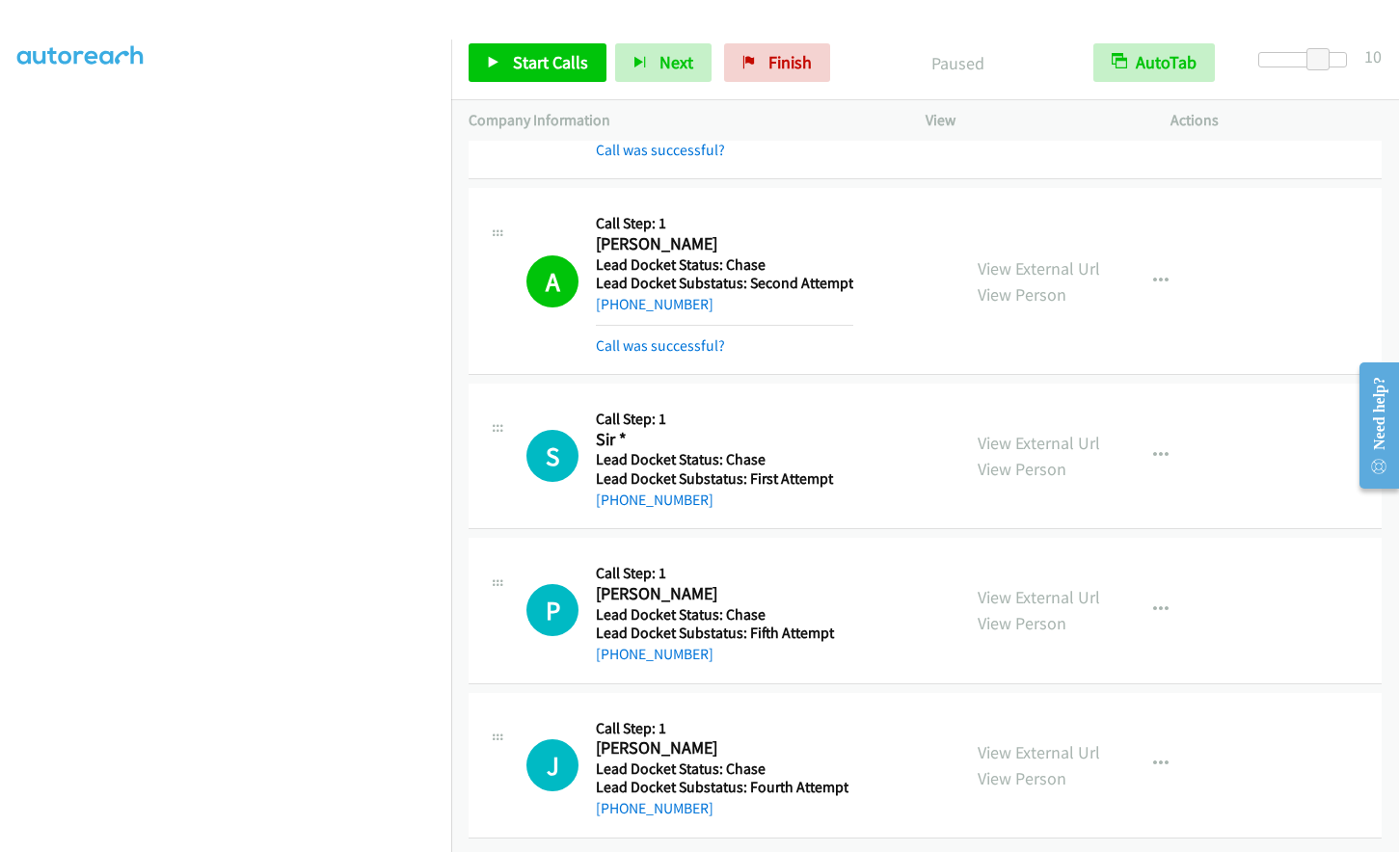
scroll to position [0, 0]
click at [513, 68] on span "Start Calls" at bounding box center [550, 62] width 75 height 22
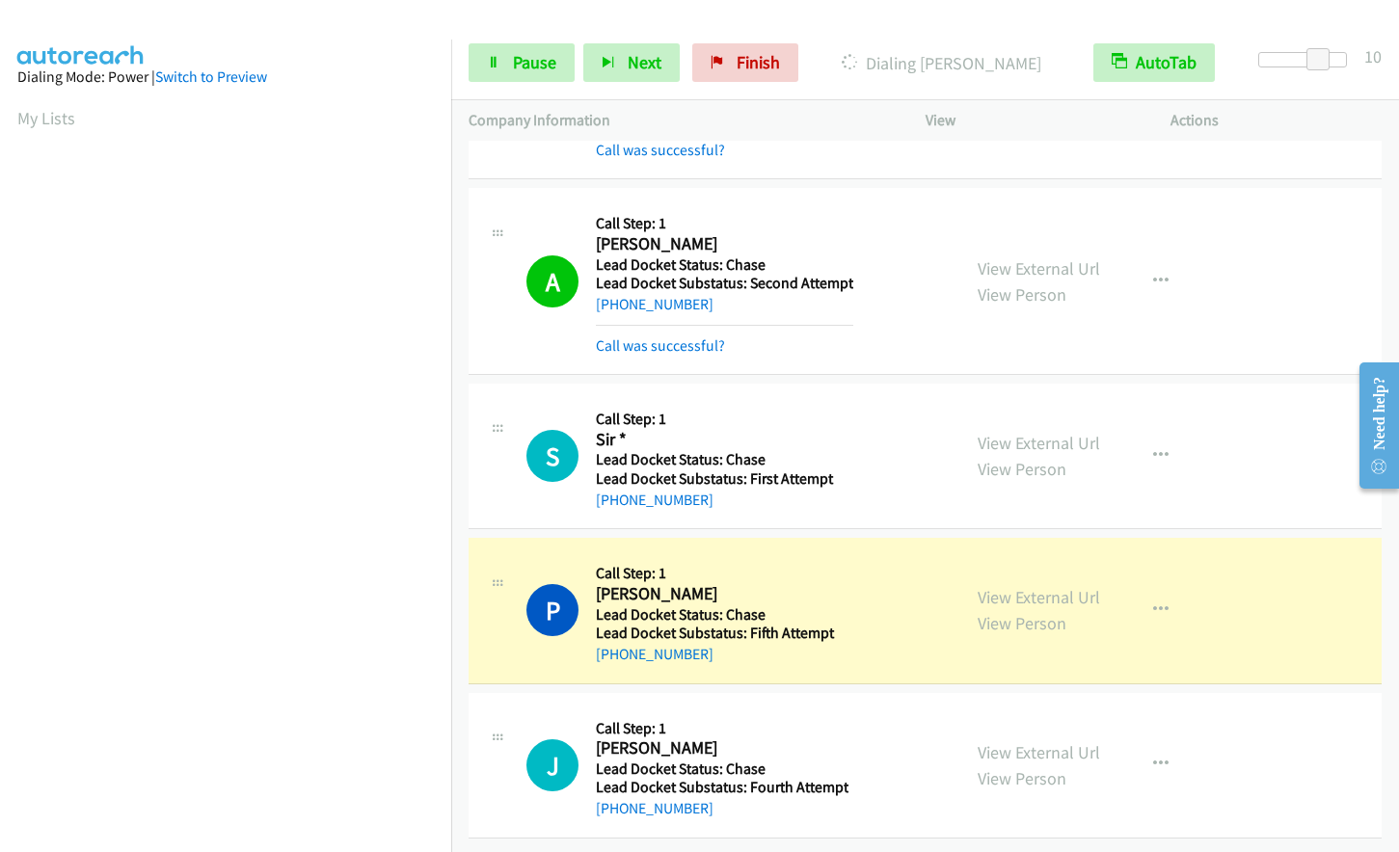
scroll to position [229, 0]
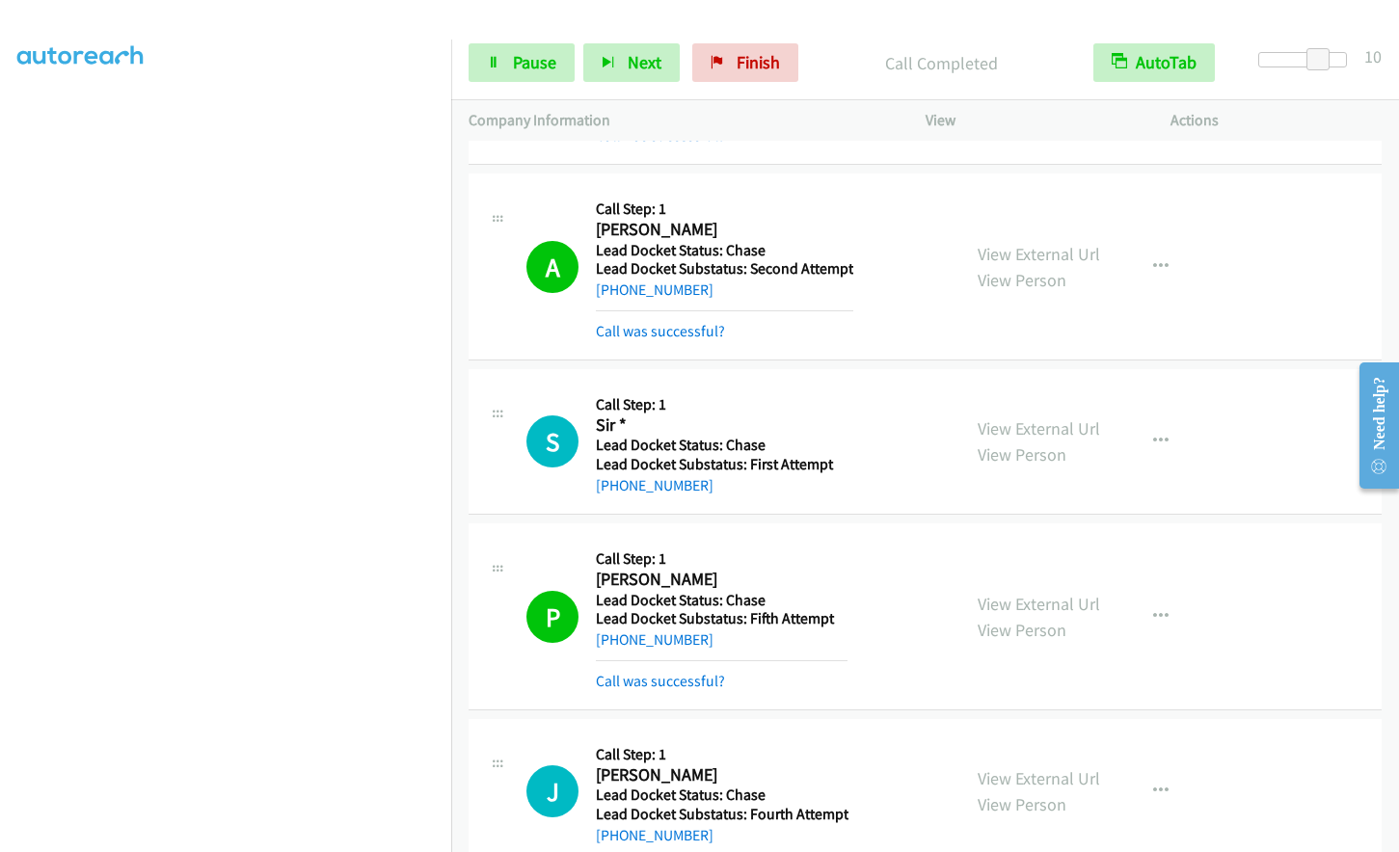
drag, startPoint x: 611, startPoint y: 16, endPoint x: 586, endPoint y: 32, distance: 29.4
click at [609, 20] on div at bounding box center [691, 37] width 1382 height 74
click at [529, 59] on span "Pause" at bounding box center [534, 62] width 43 height 22
click at [519, 44] on link "Start Calls" at bounding box center [538, 62] width 138 height 39
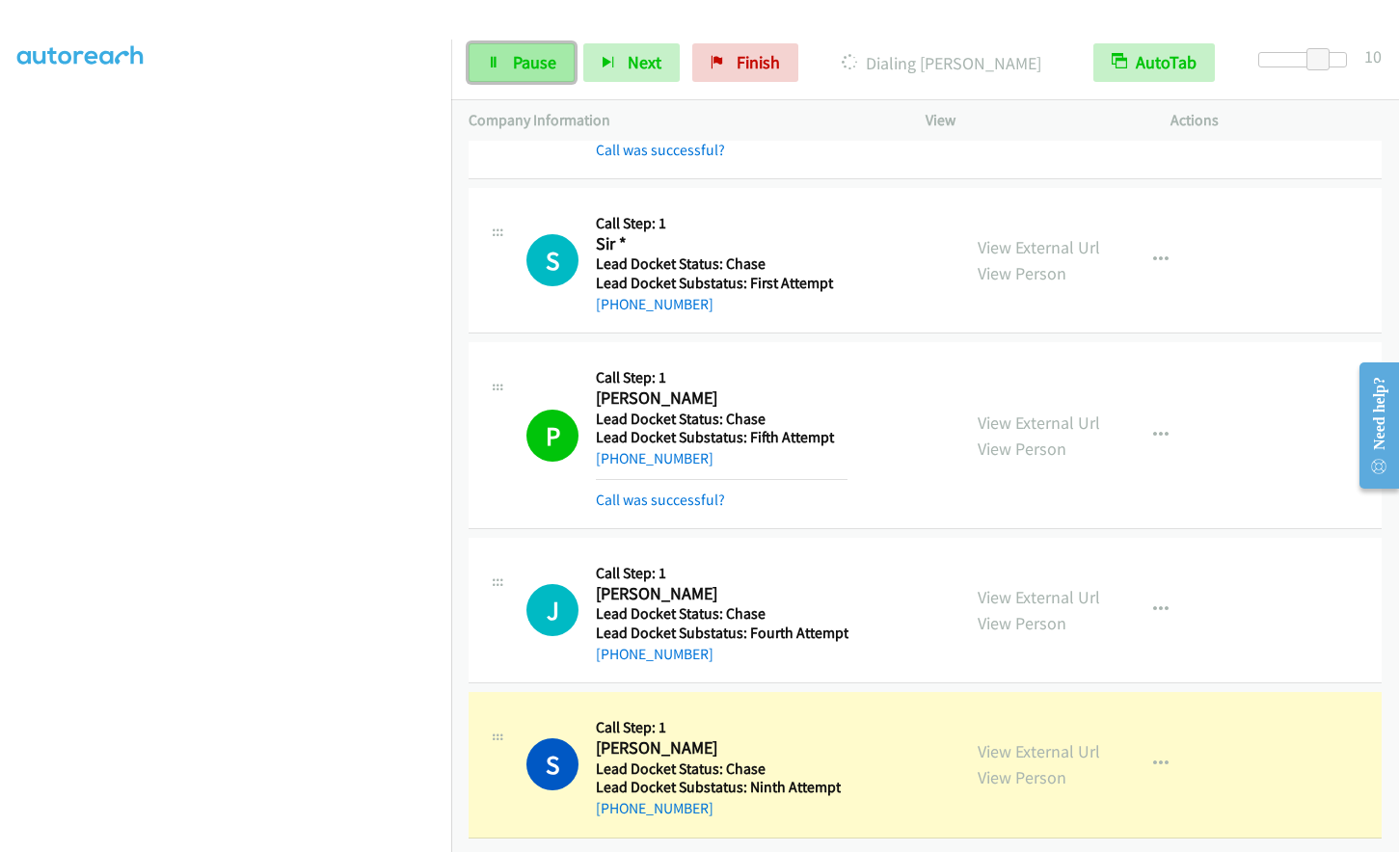
click at [499, 58] on icon at bounding box center [494, 64] width 14 height 14
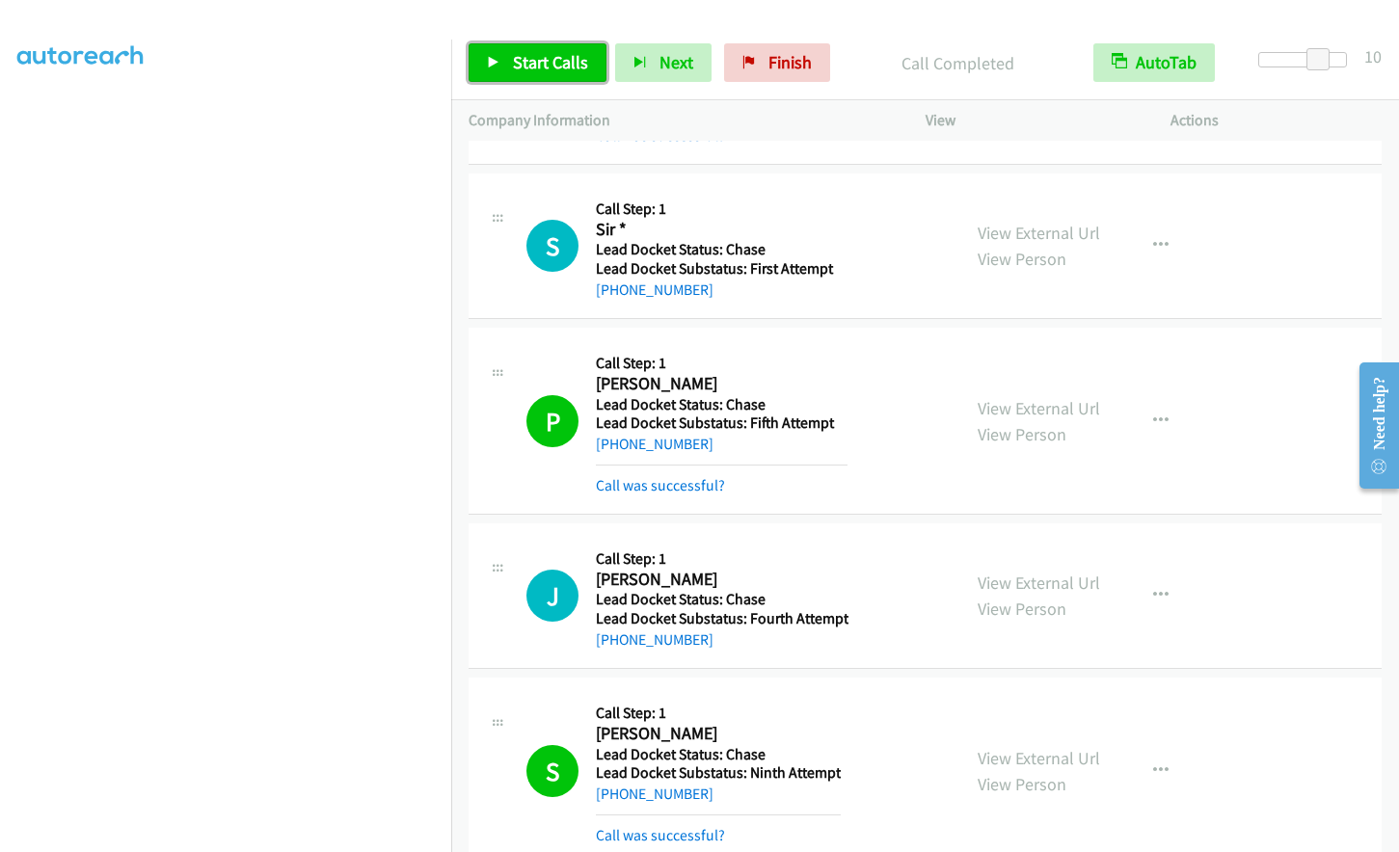
click at [554, 67] on span "Start Calls" at bounding box center [550, 62] width 75 height 22
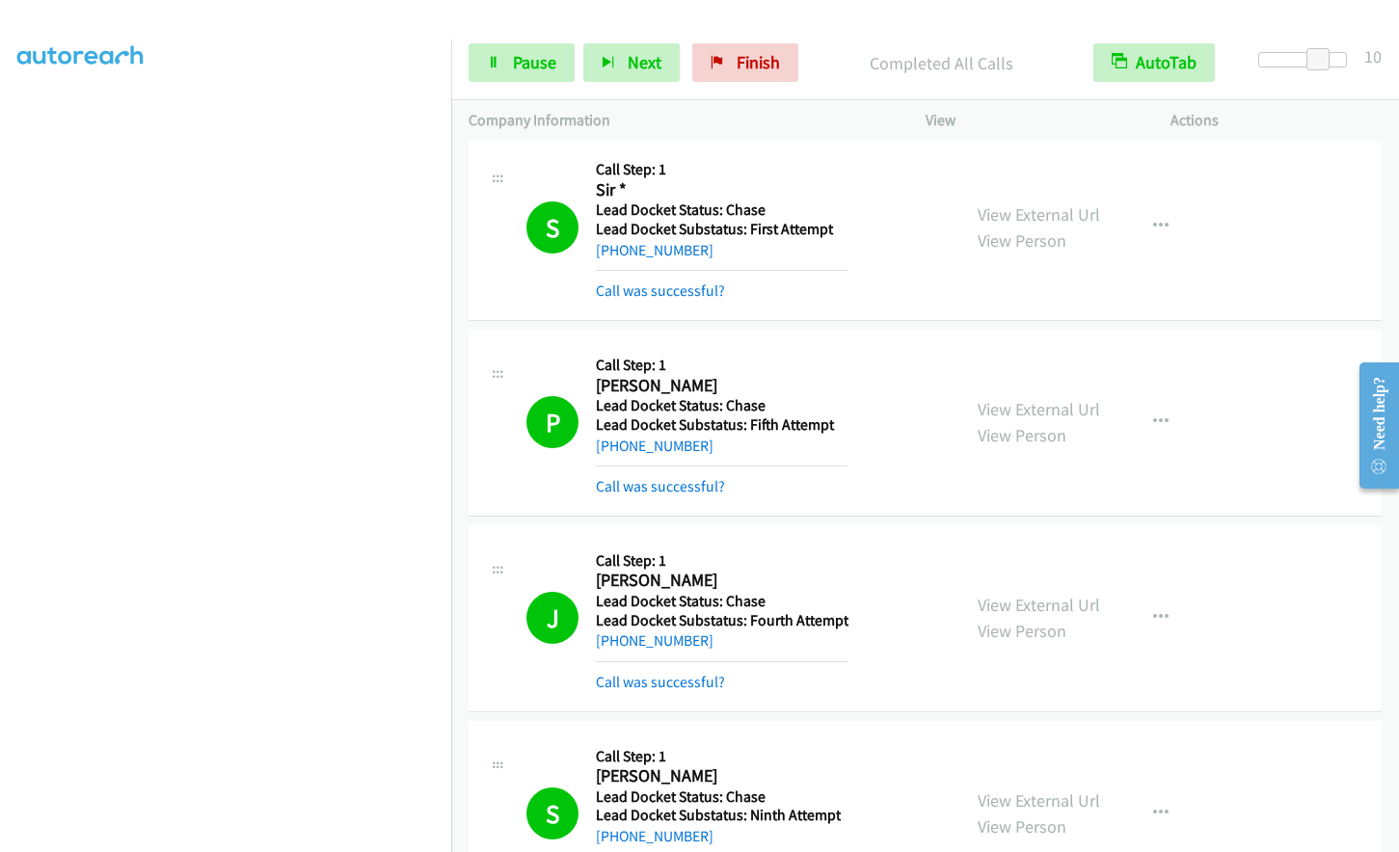
scroll to position [574, 0]
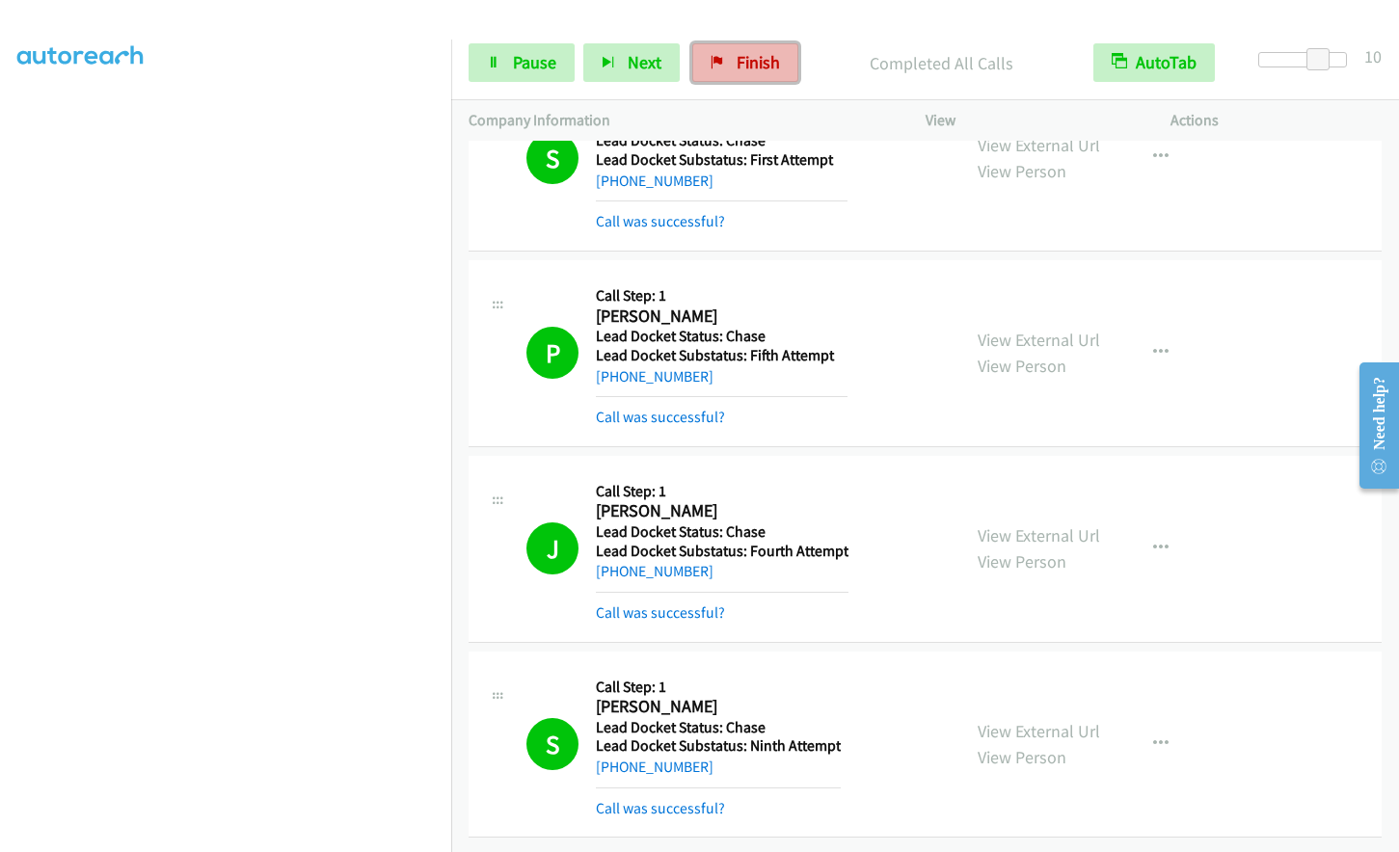
drag, startPoint x: 752, startPoint y: 65, endPoint x: 779, endPoint y: 66, distance: 27.0
click at [751, 65] on span "Finish" at bounding box center [758, 62] width 43 height 22
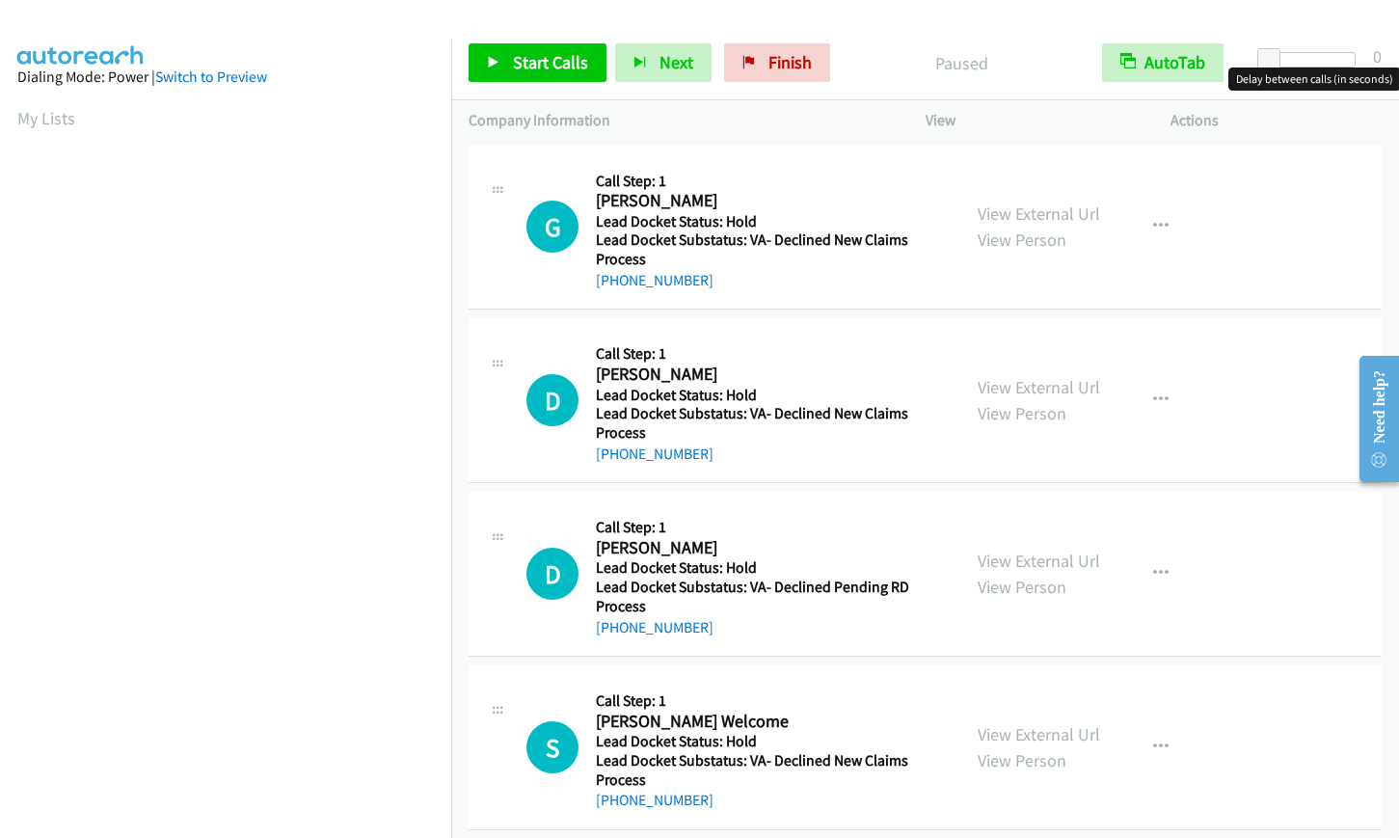
click at [1319, 55] on div at bounding box center [1311, 59] width 89 height 15
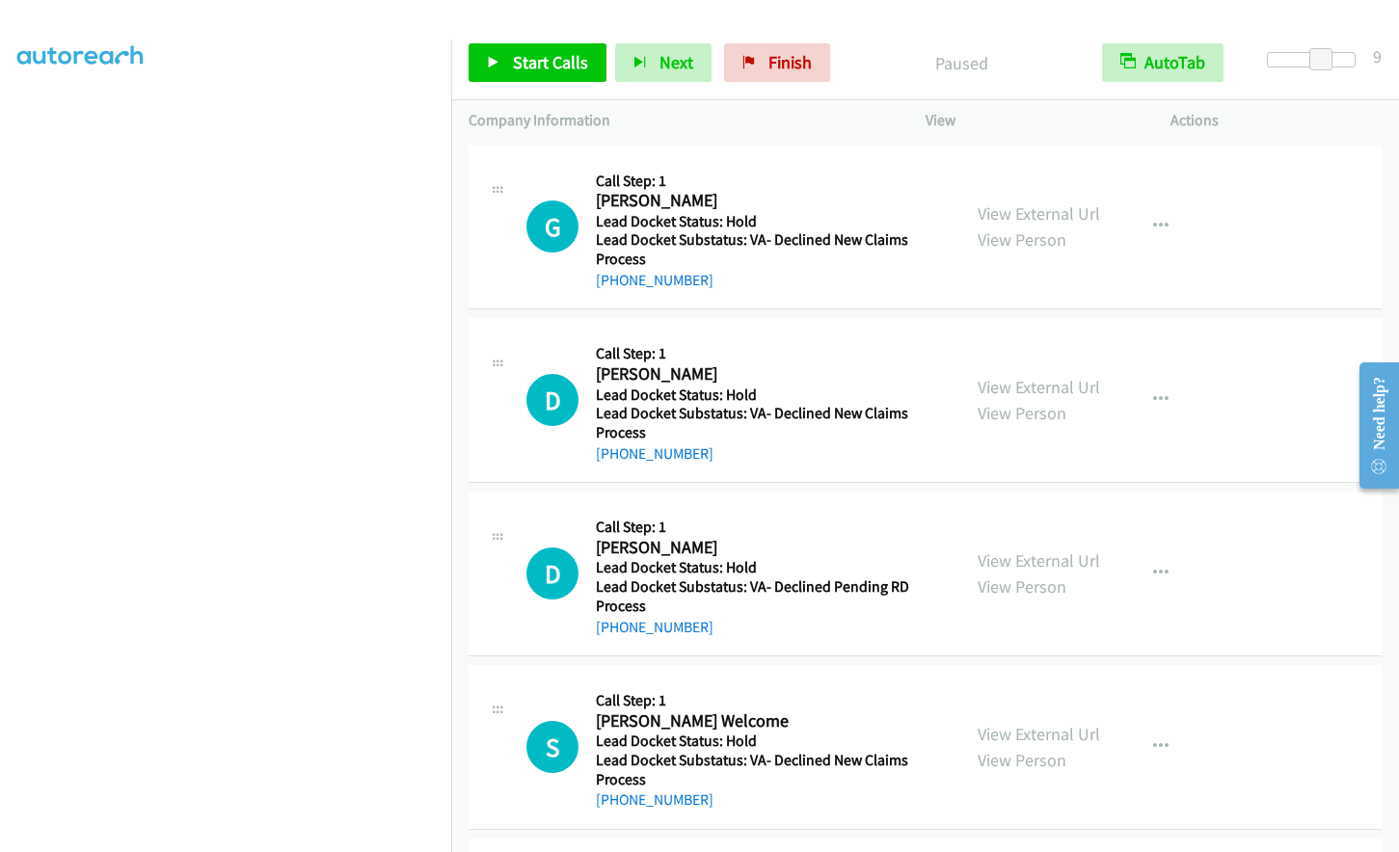
scroll to position [229, 0]
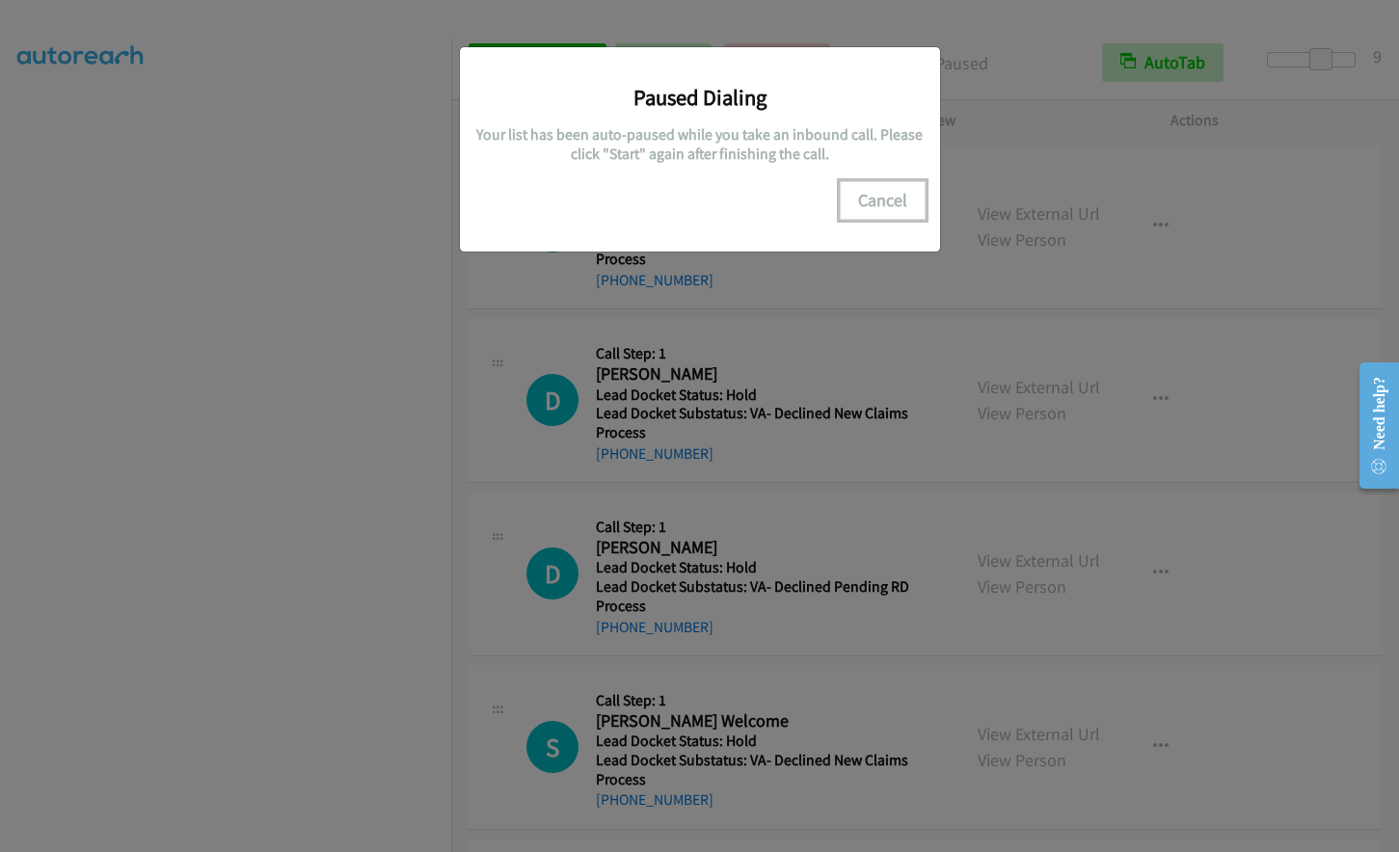
click at [887, 202] on button "Cancel" at bounding box center [883, 200] width 86 height 39
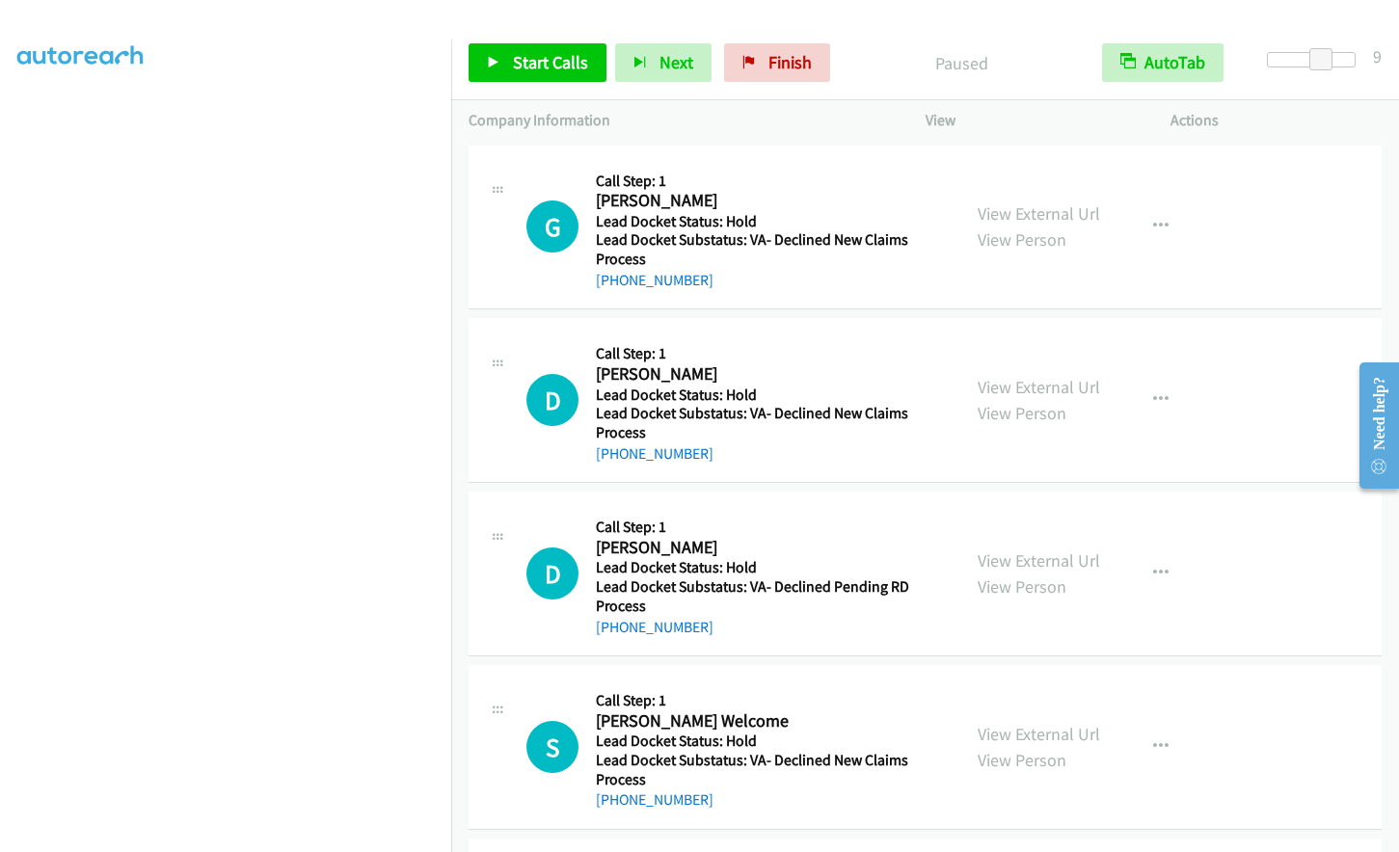
scroll to position [0, 0]
click at [556, 62] on span "Start Calls" at bounding box center [550, 62] width 75 height 22
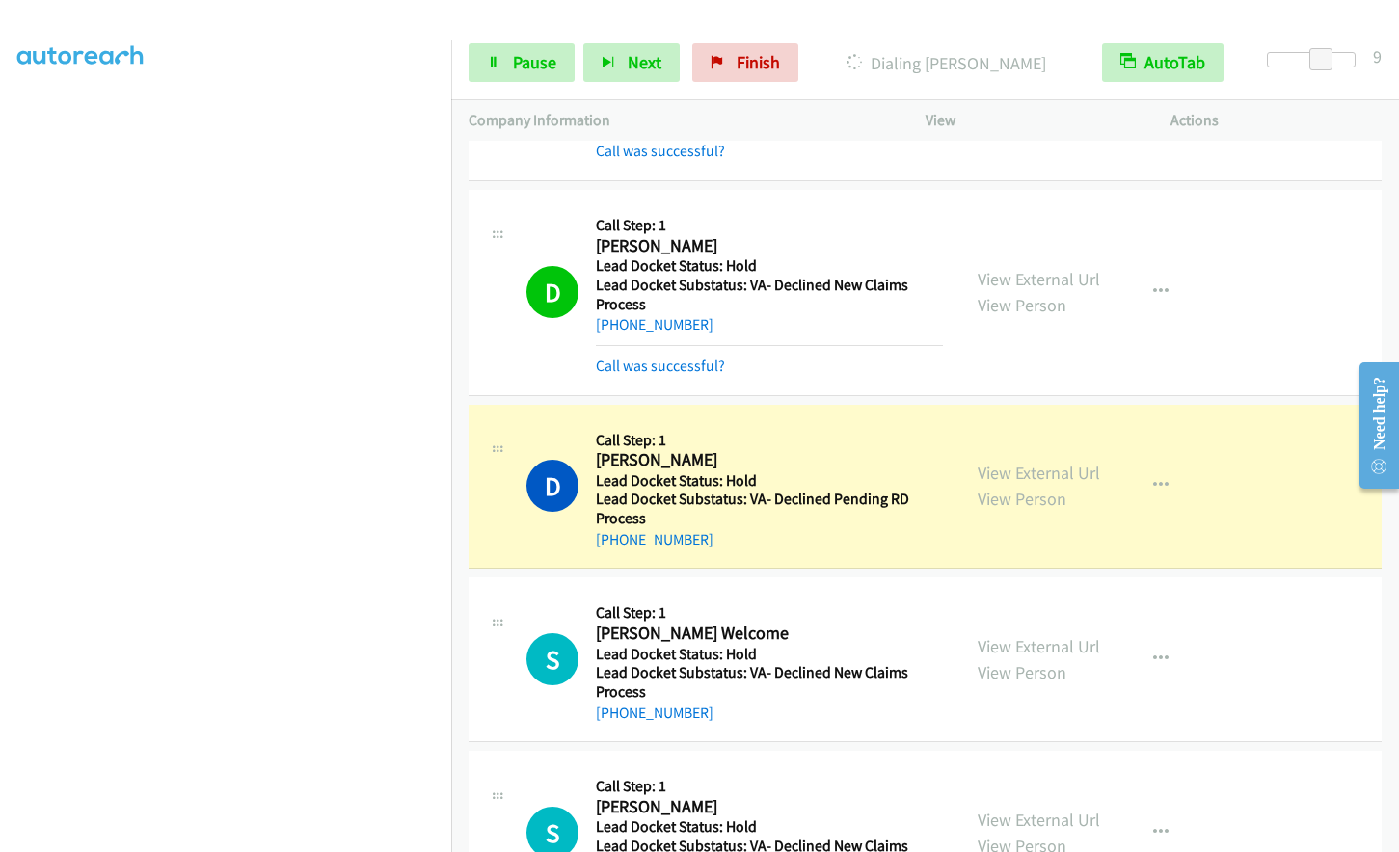
scroll to position [262, 0]
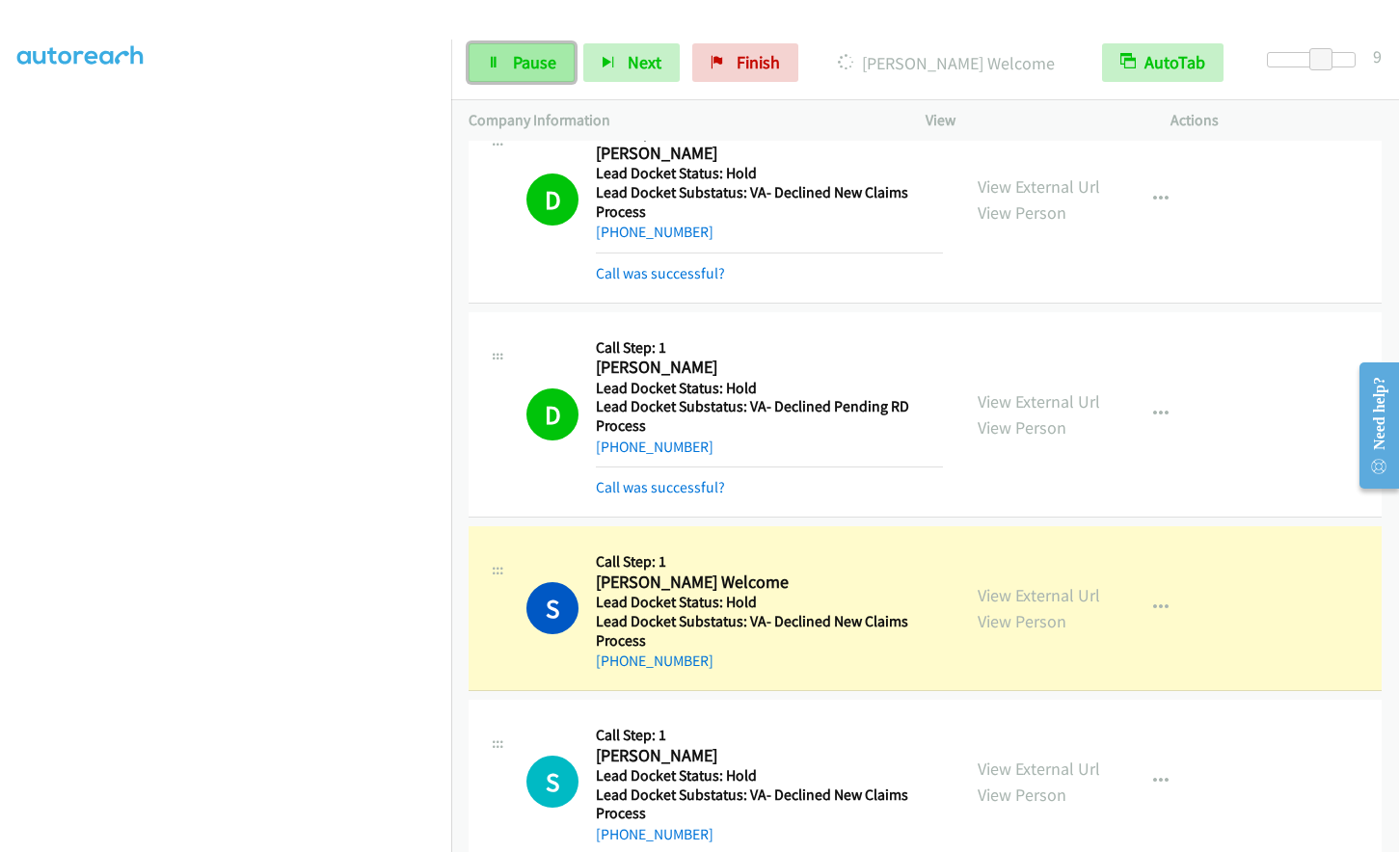
drag, startPoint x: 510, startPoint y: 60, endPoint x: 501, endPoint y: 79, distance: 21.1
click at [511, 60] on link "Pause" at bounding box center [522, 62] width 106 height 39
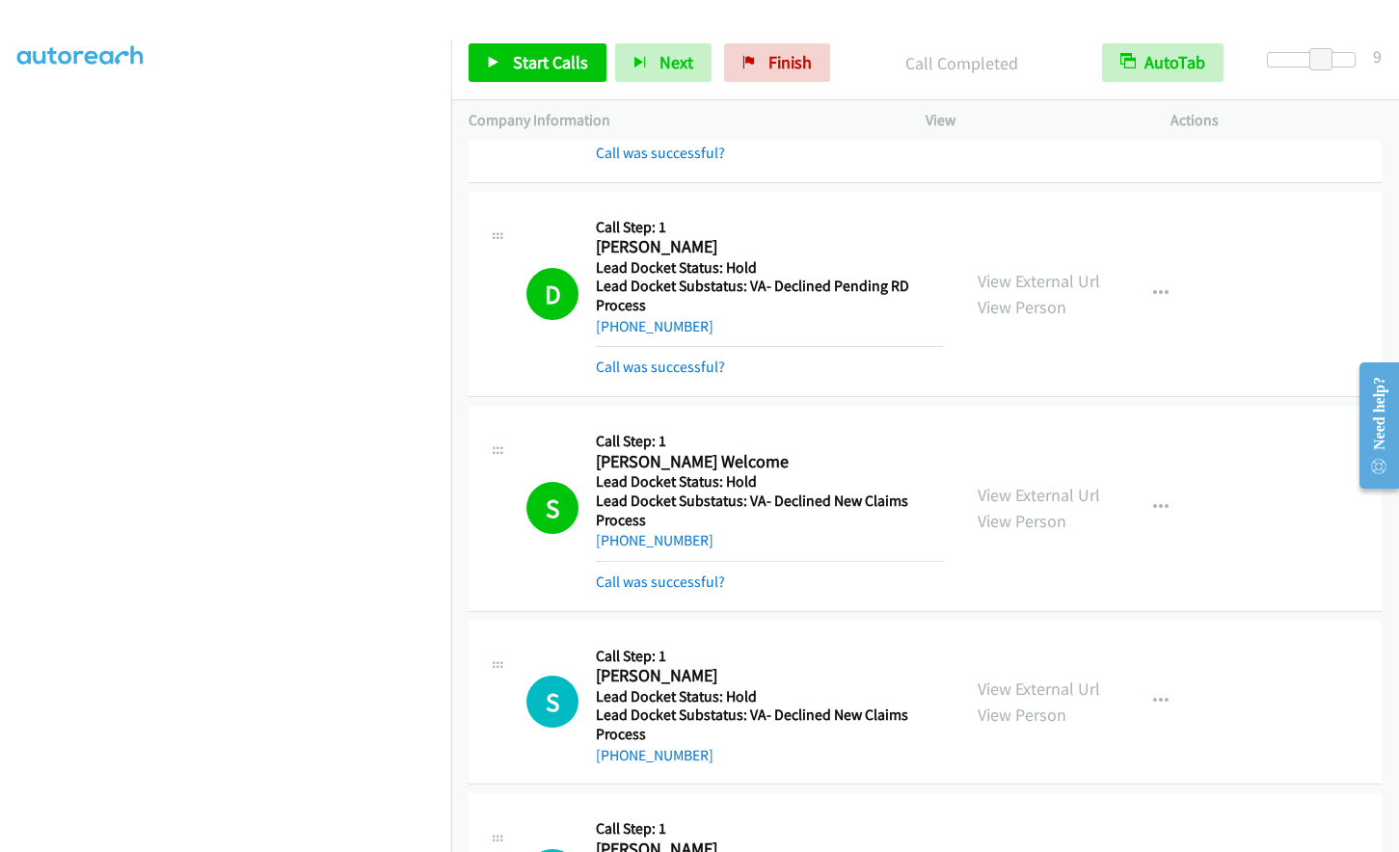
scroll to position [386, 0]
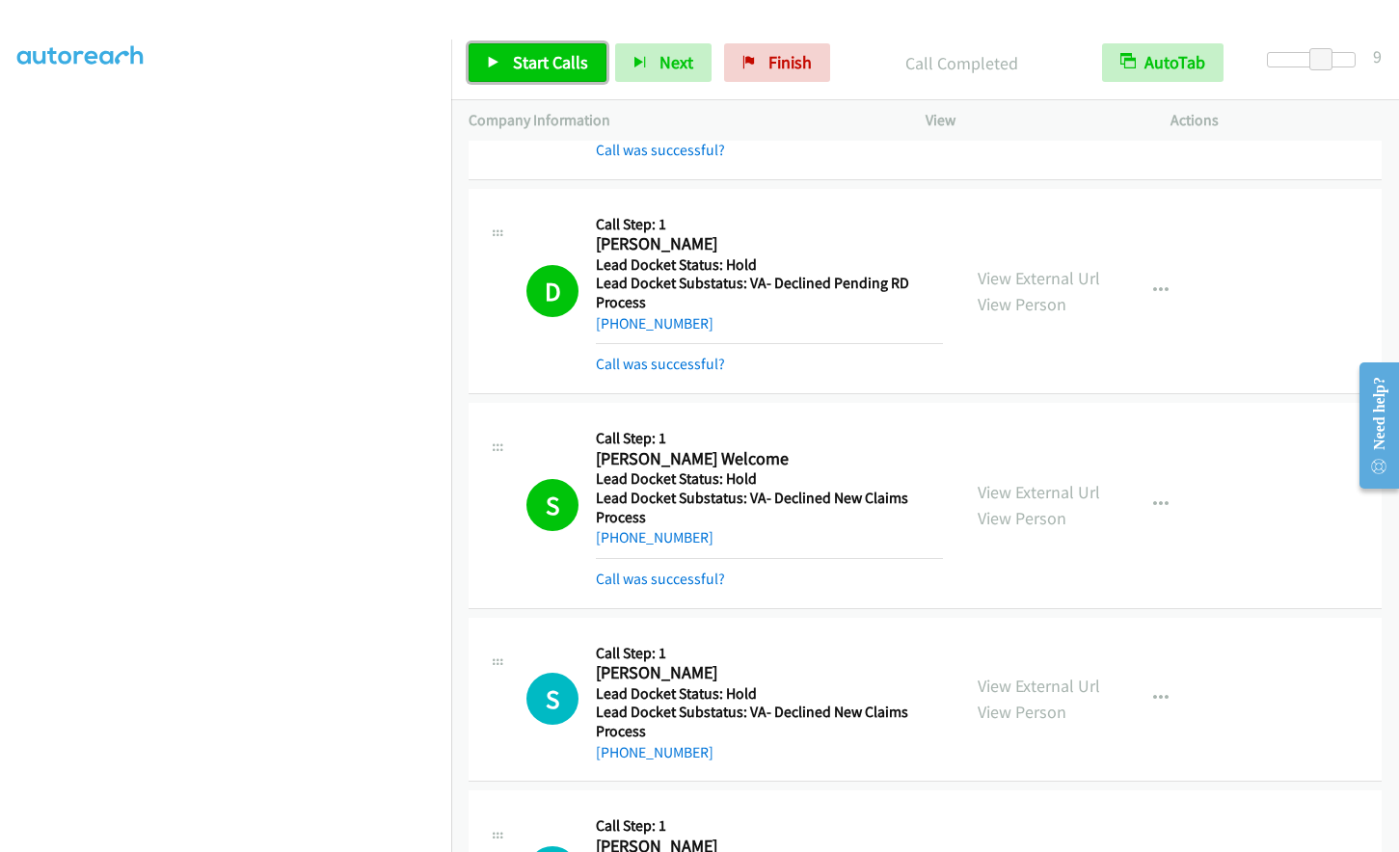
click at [521, 71] on span "Start Calls" at bounding box center [550, 62] width 75 height 22
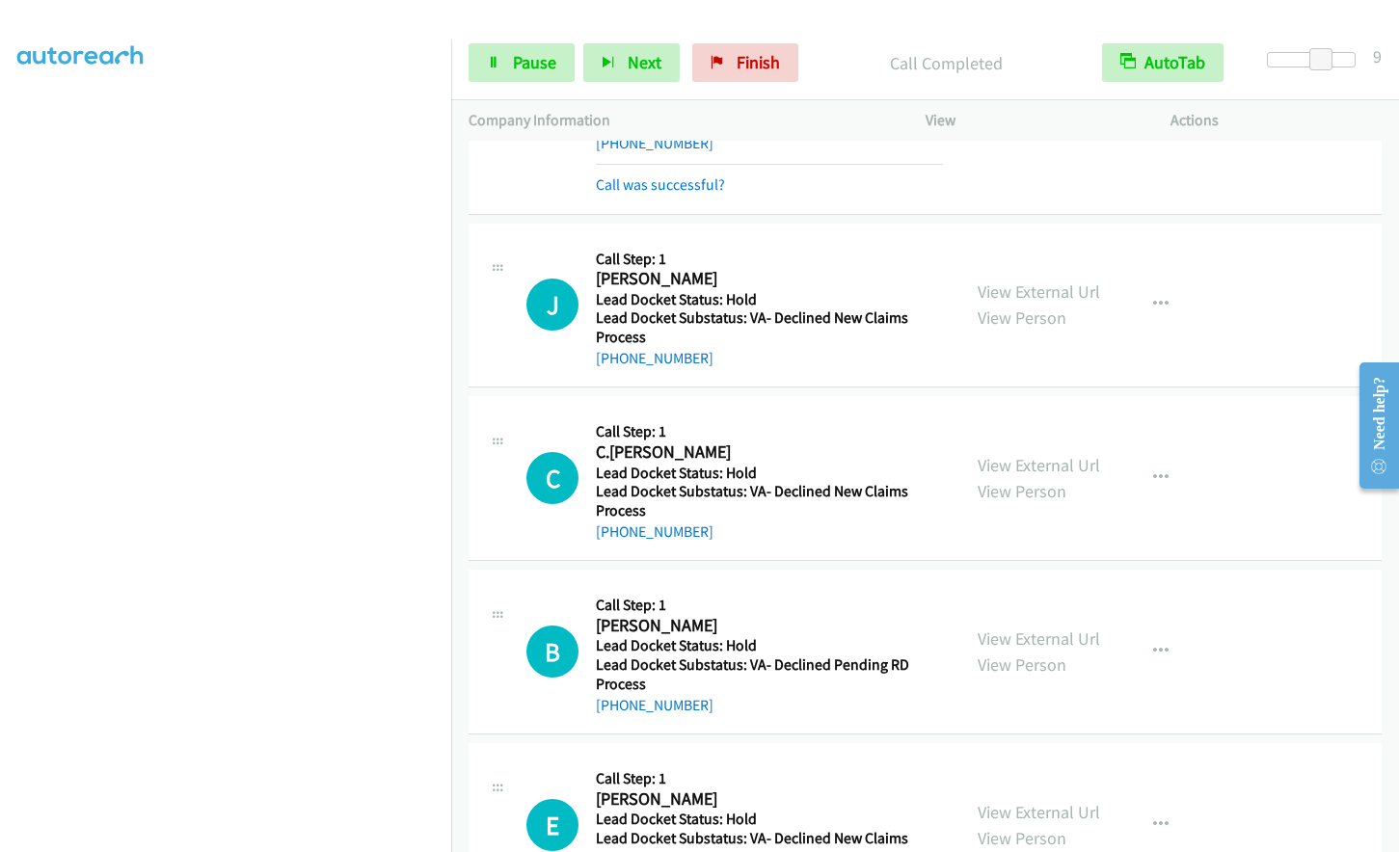
scroll to position [1639, 0]
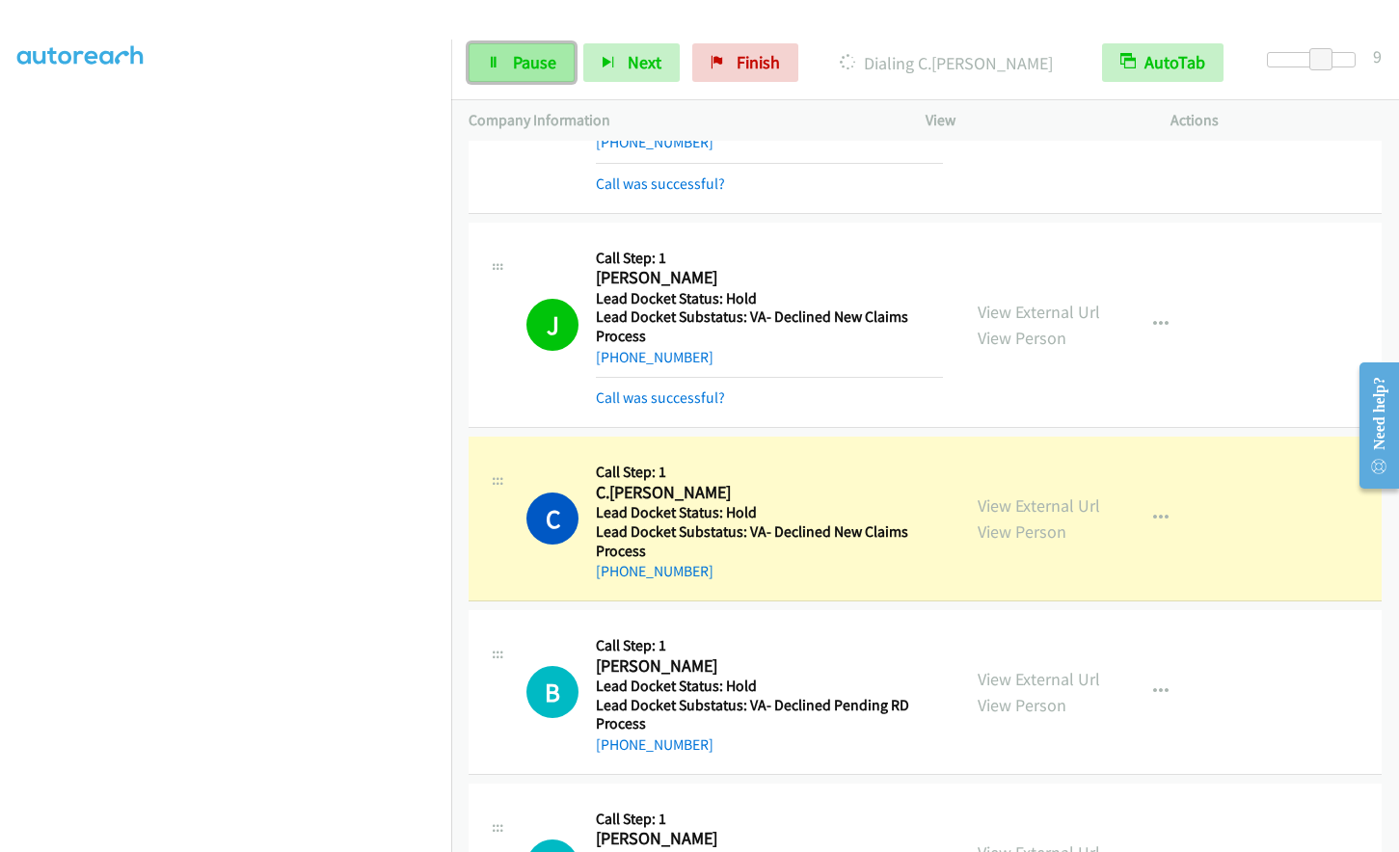
click at [516, 71] on span "Pause" at bounding box center [534, 62] width 43 height 22
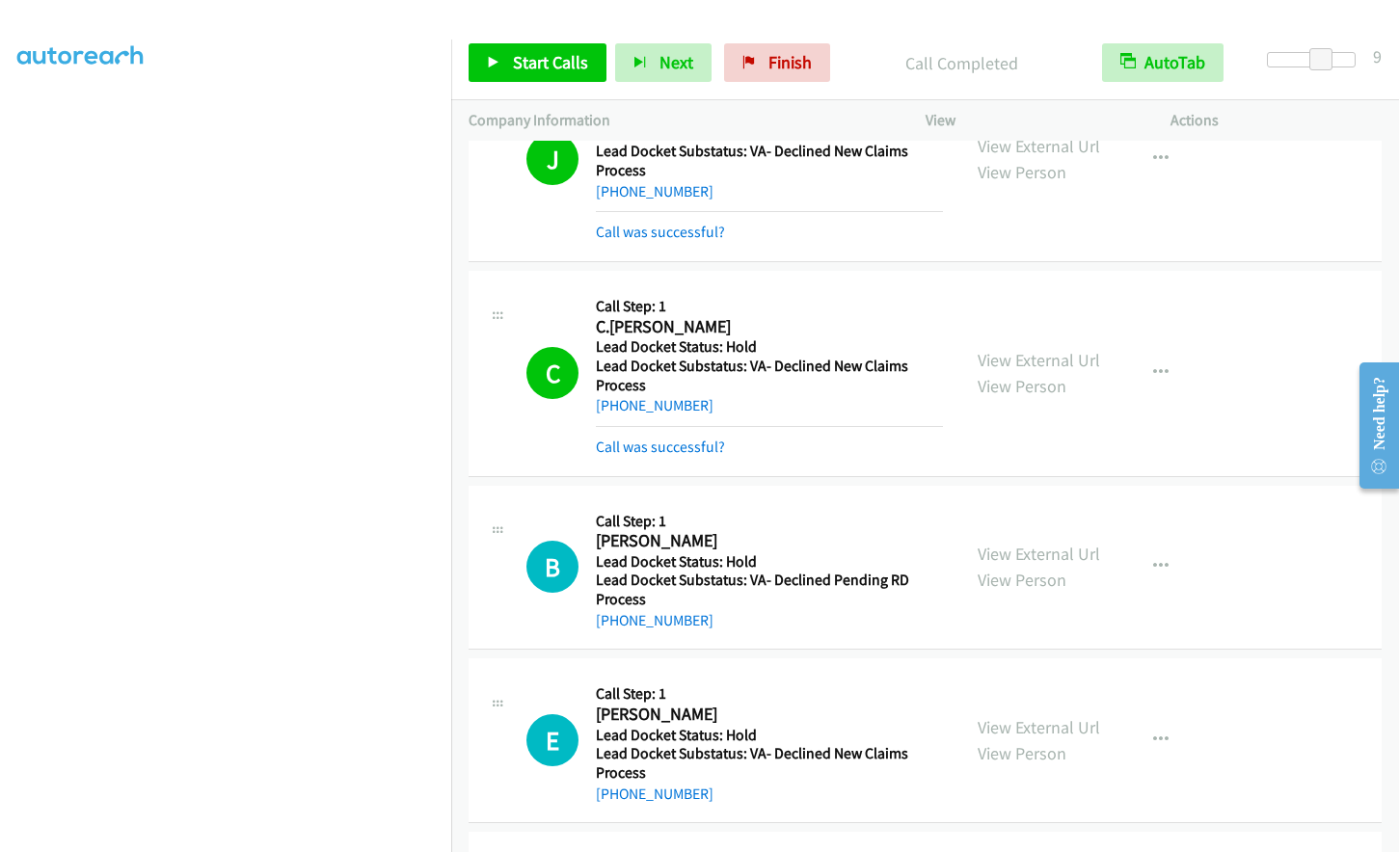
scroll to position [1929, 0]
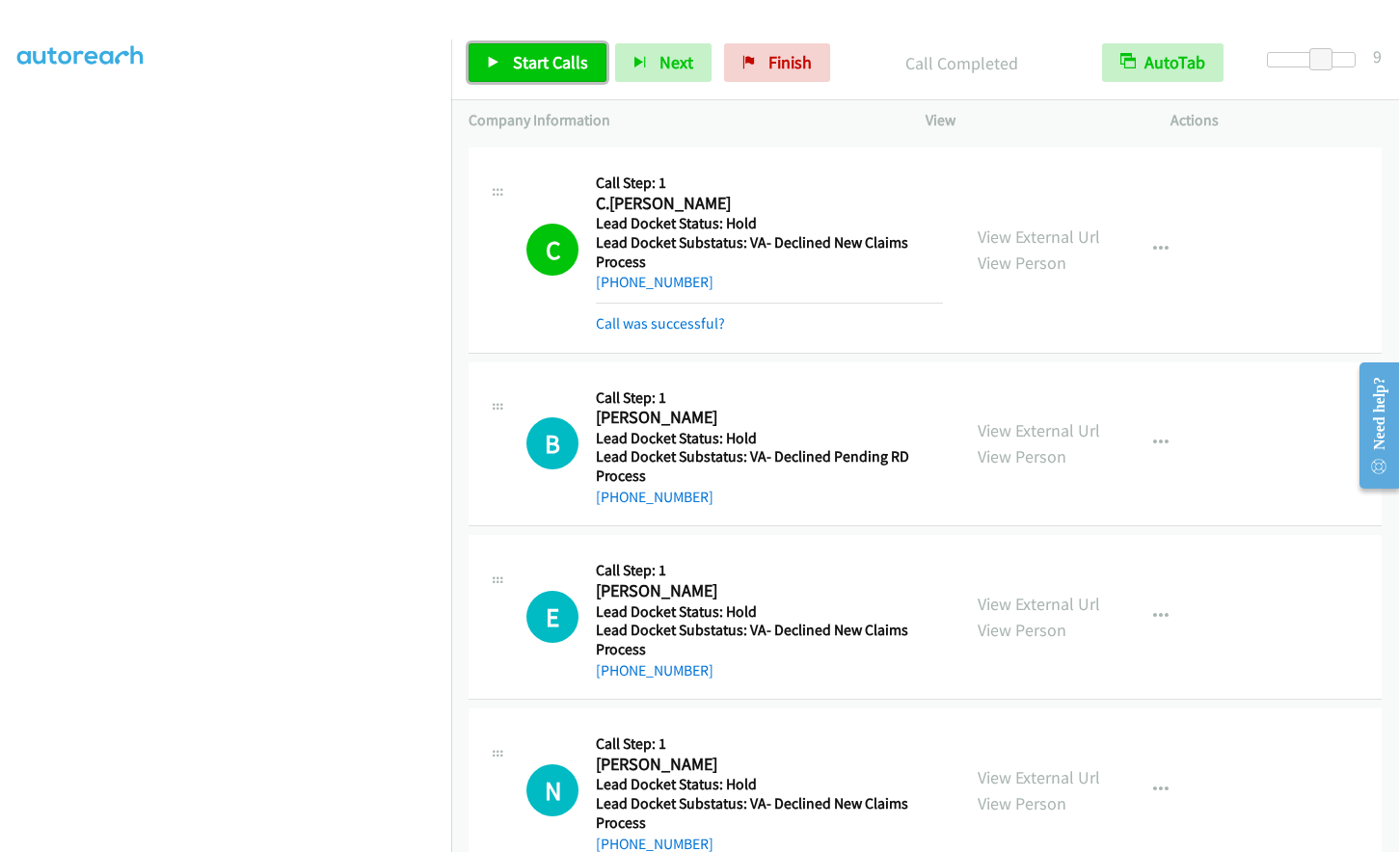
click at [549, 62] on span "Start Calls" at bounding box center [550, 62] width 75 height 22
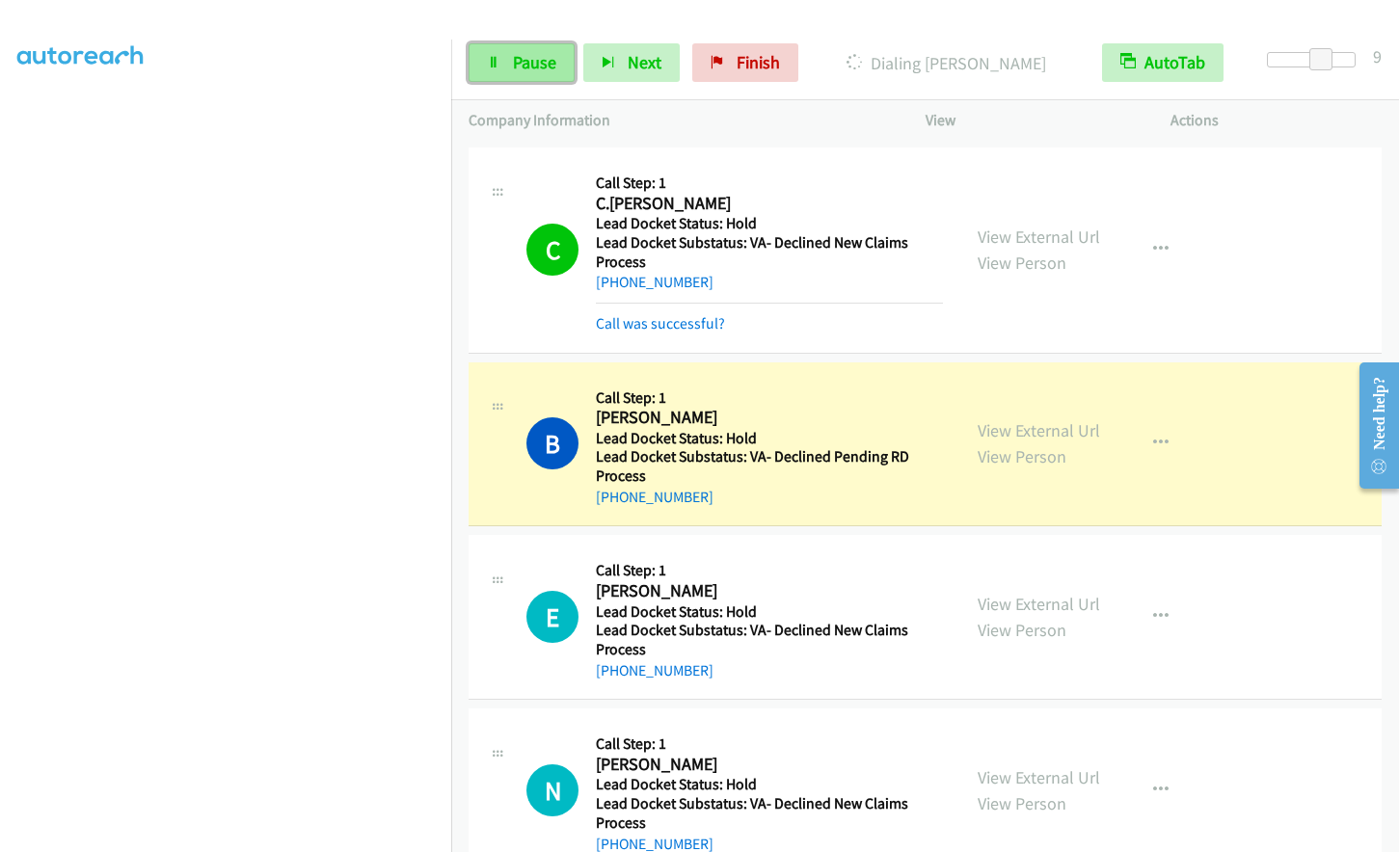
click at [531, 61] on span "Pause" at bounding box center [534, 62] width 43 height 22
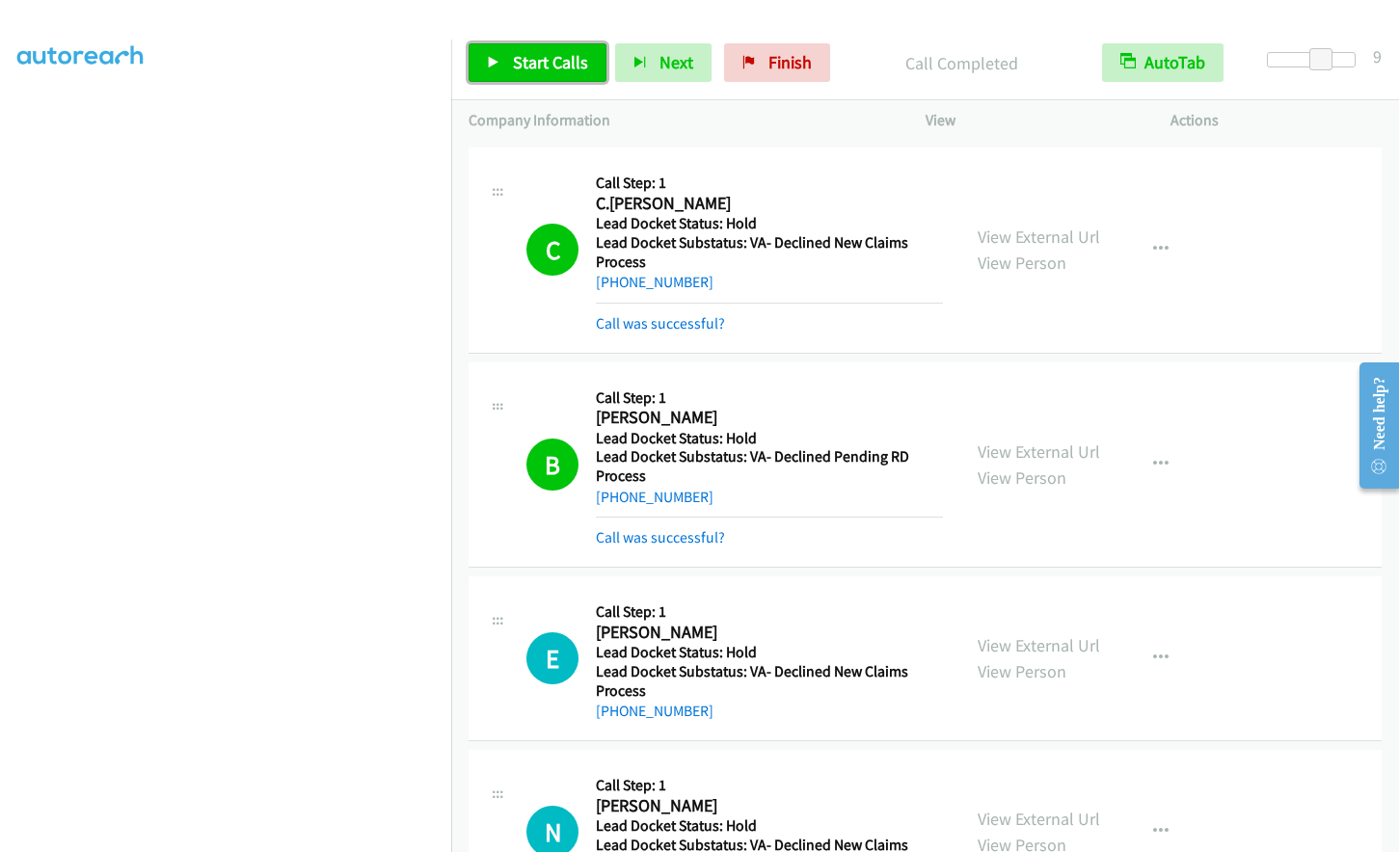
click at [546, 67] on span "Start Calls" at bounding box center [550, 62] width 75 height 22
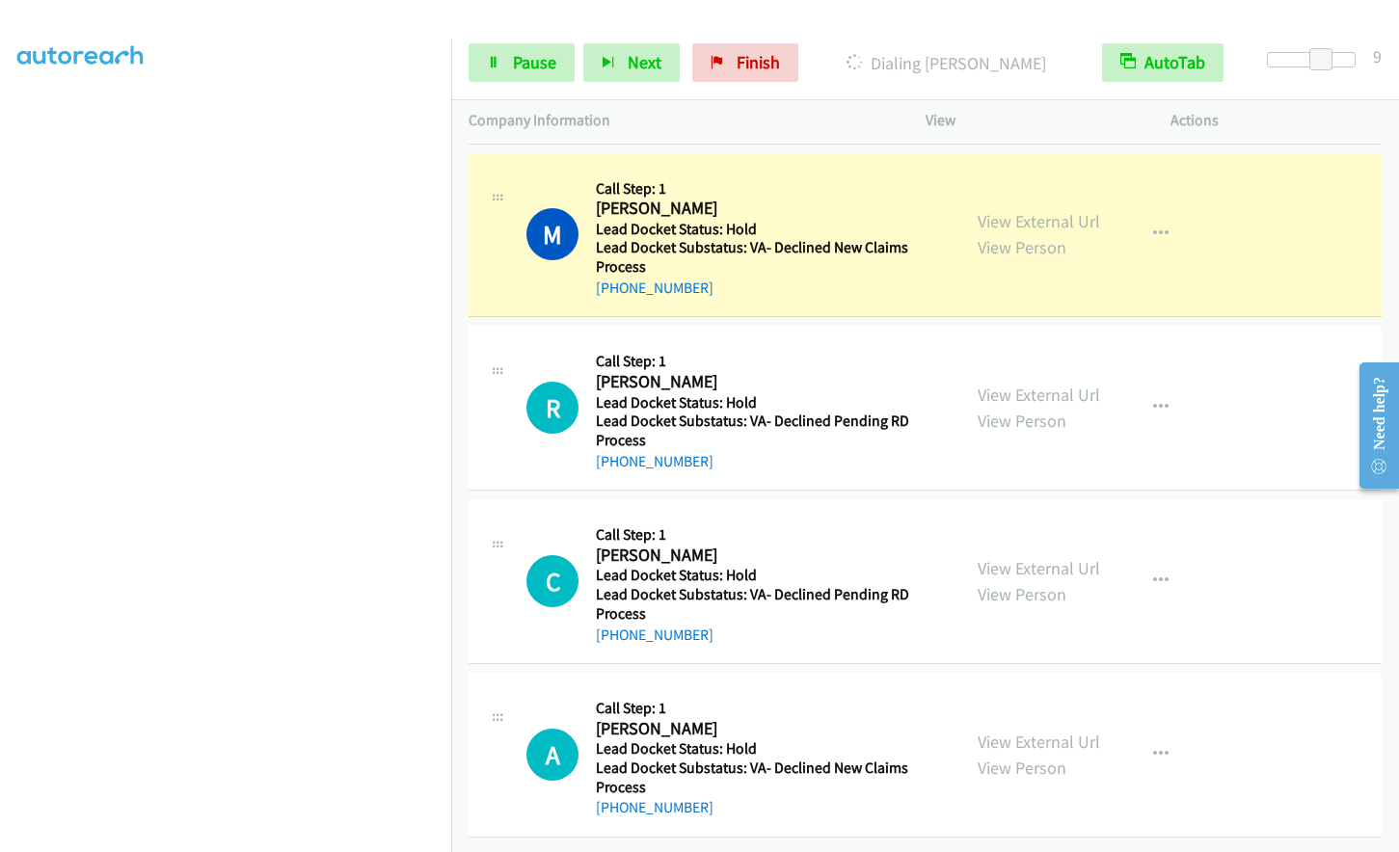
scroll to position [3011, 0]
click at [526, 64] on span "Pause" at bounding box center [534, 62] width 43 height 22
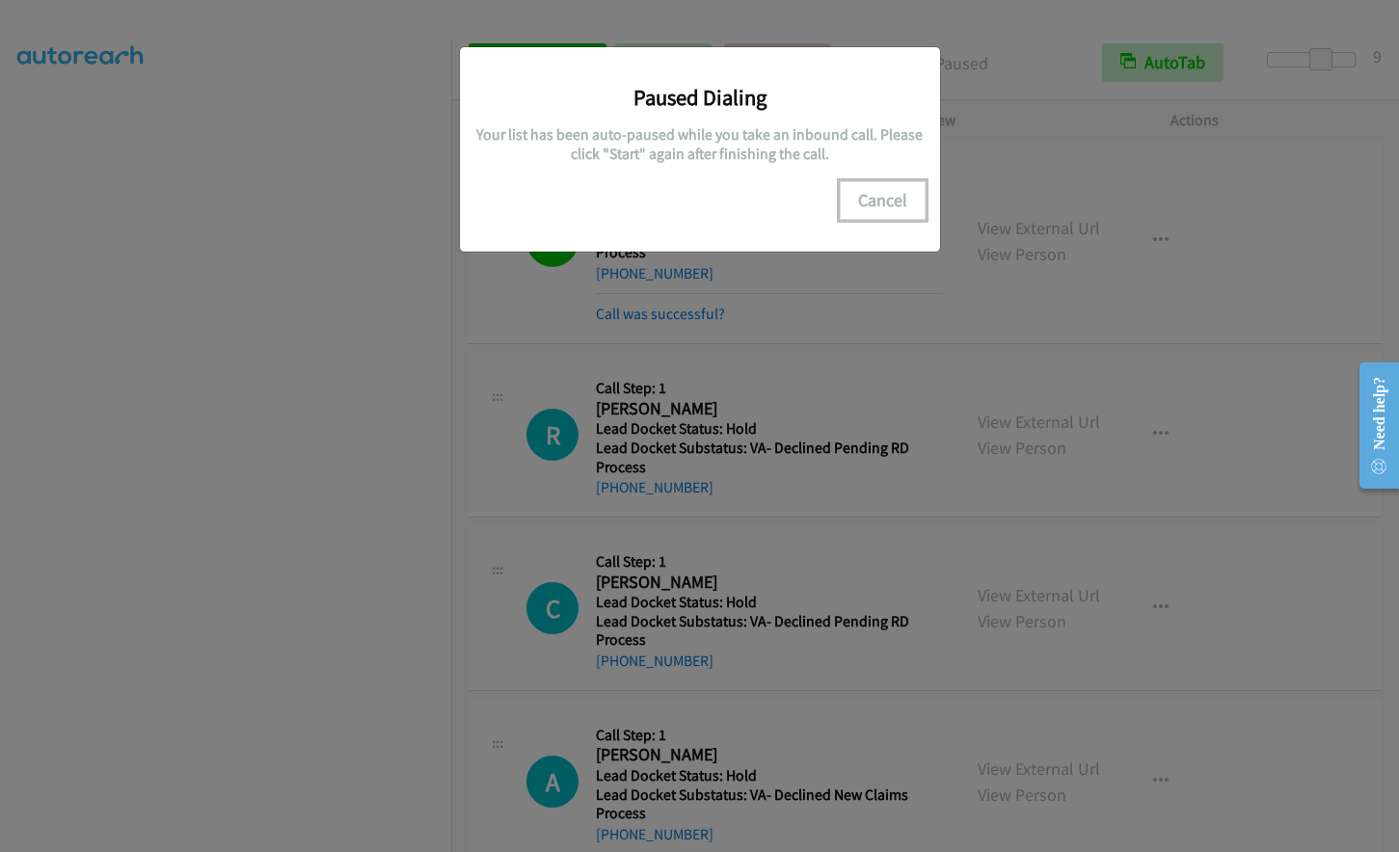
click at [882, 191] on button "Cancel" at bounding box center [883, 200] width 86 height 39
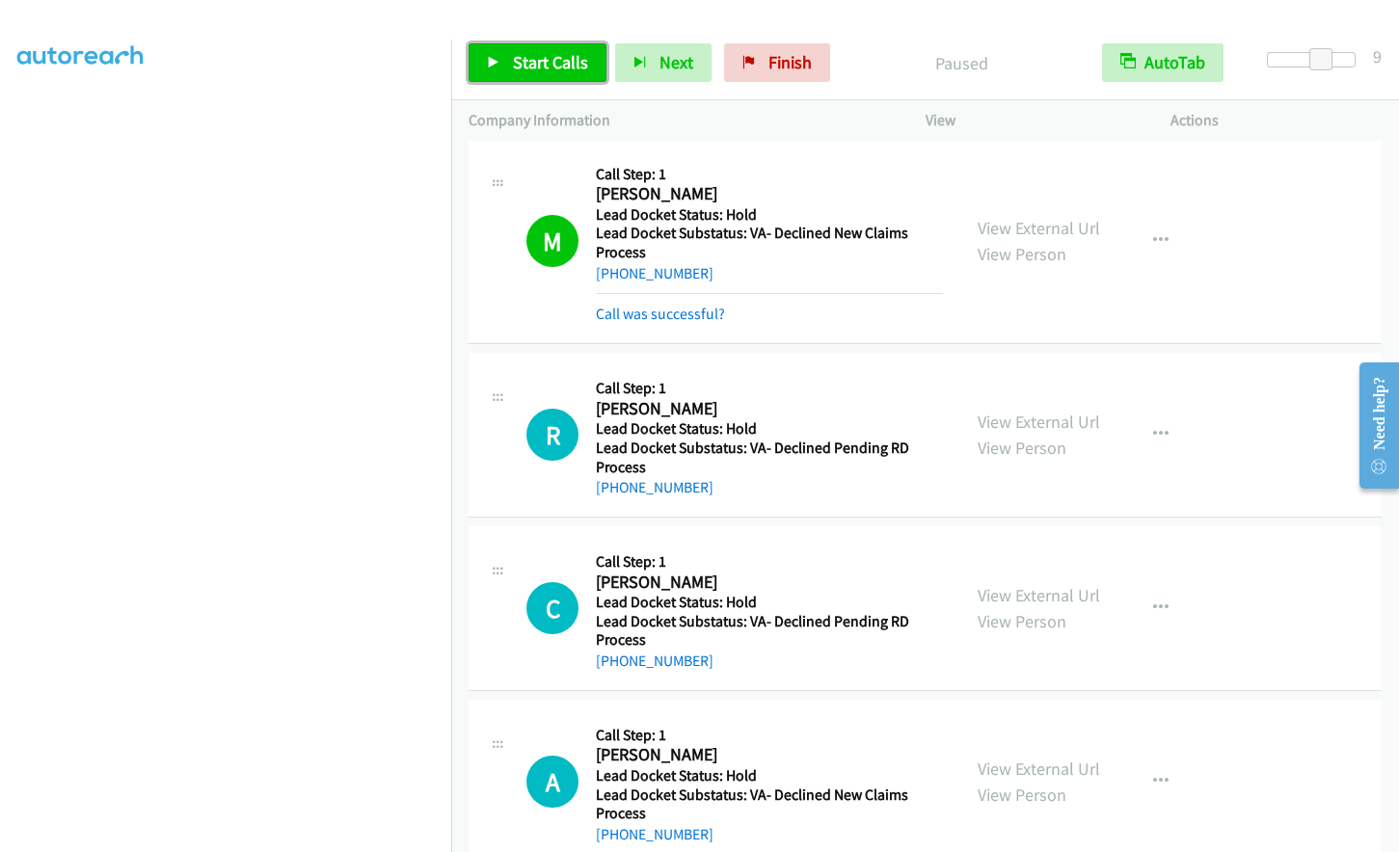
click at [520, 58] on span "Start Calls" at bounding box center [550, 62] width 75 height 22
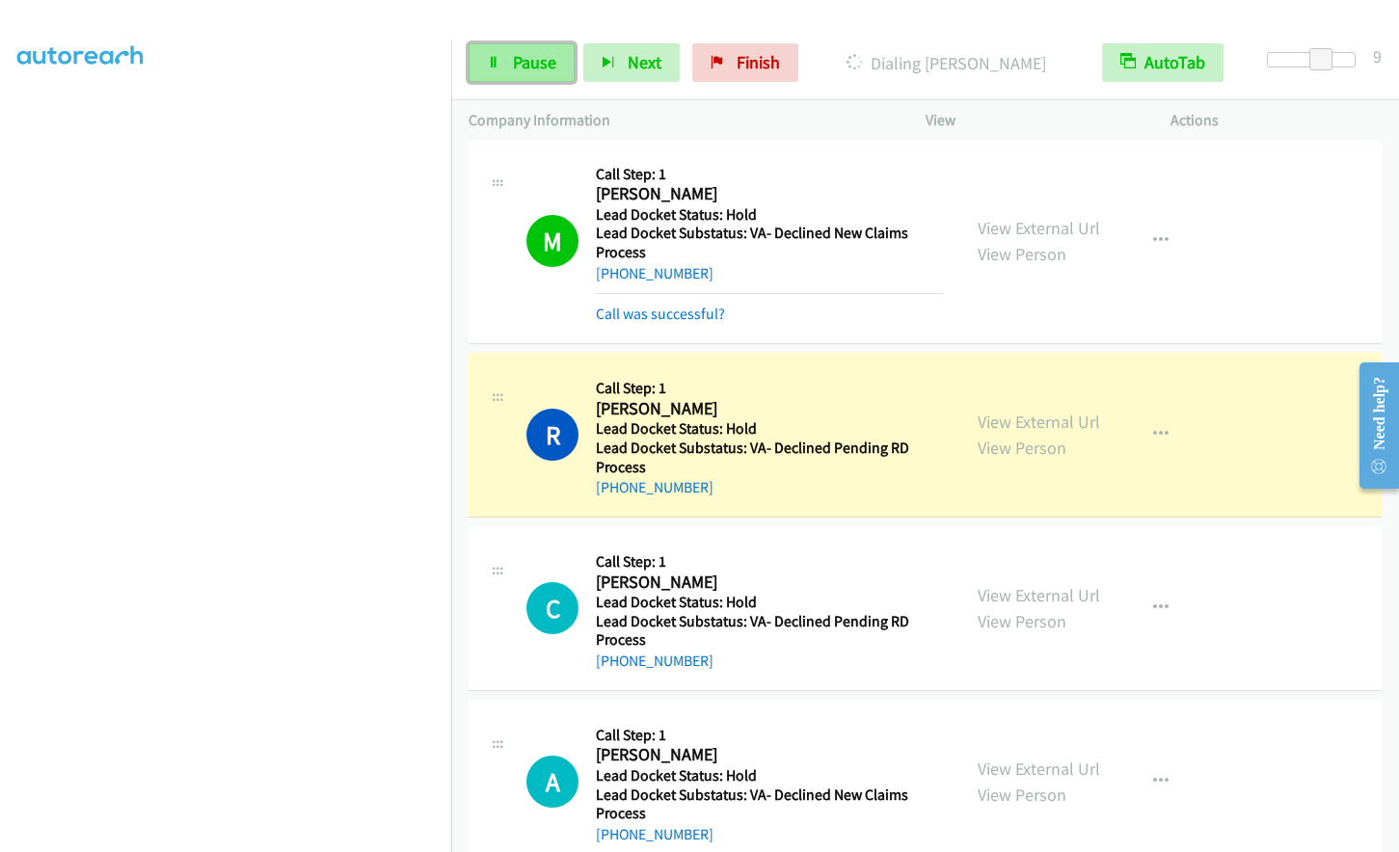
click at [526, 58] on span "Pause" at bounding box center [534, 62] width 43 height 22
click at [481, 65] on link "Start Calls" at bounding box center [538, 62] width 138 height 39
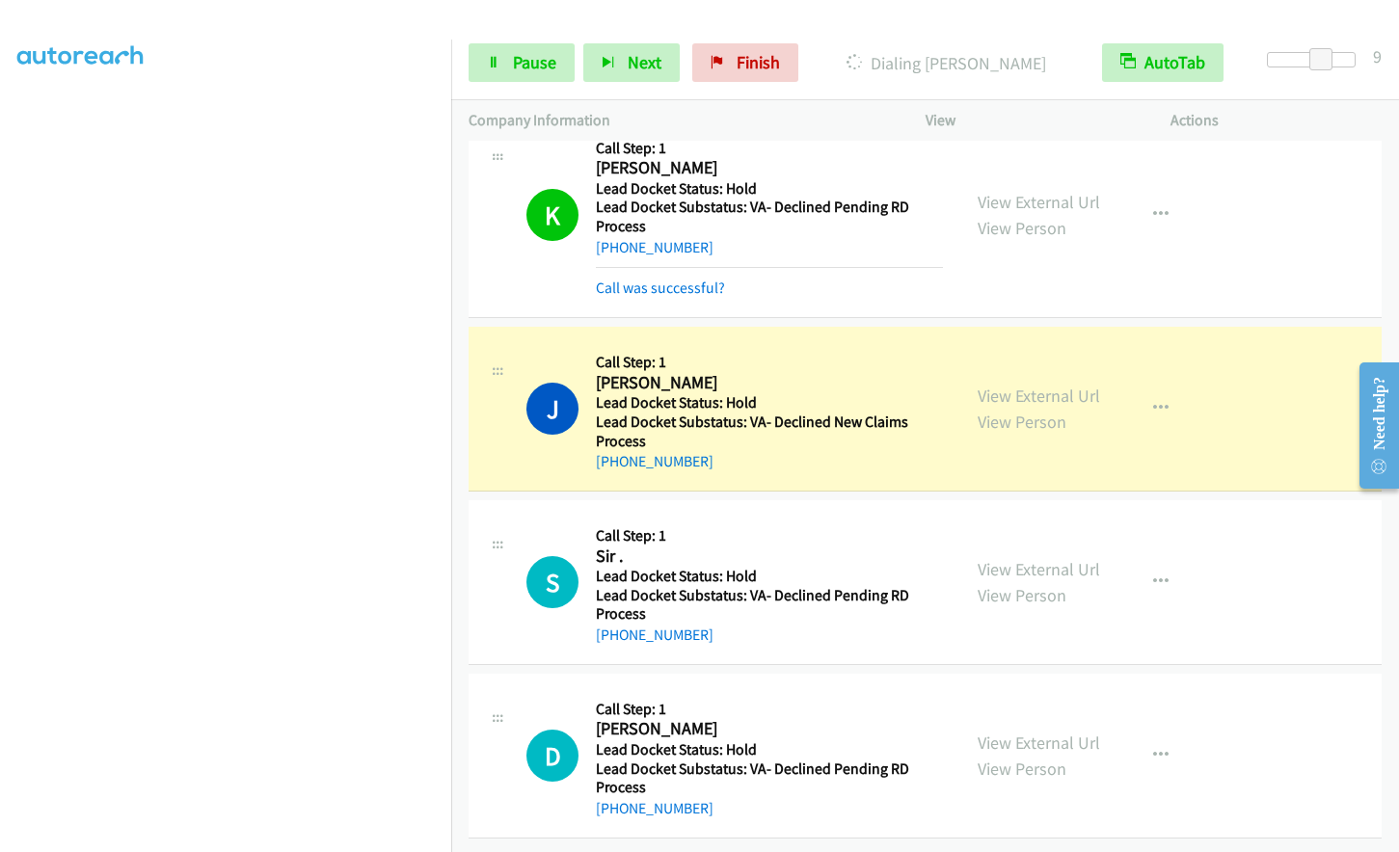
scroll to position [3909, 0]
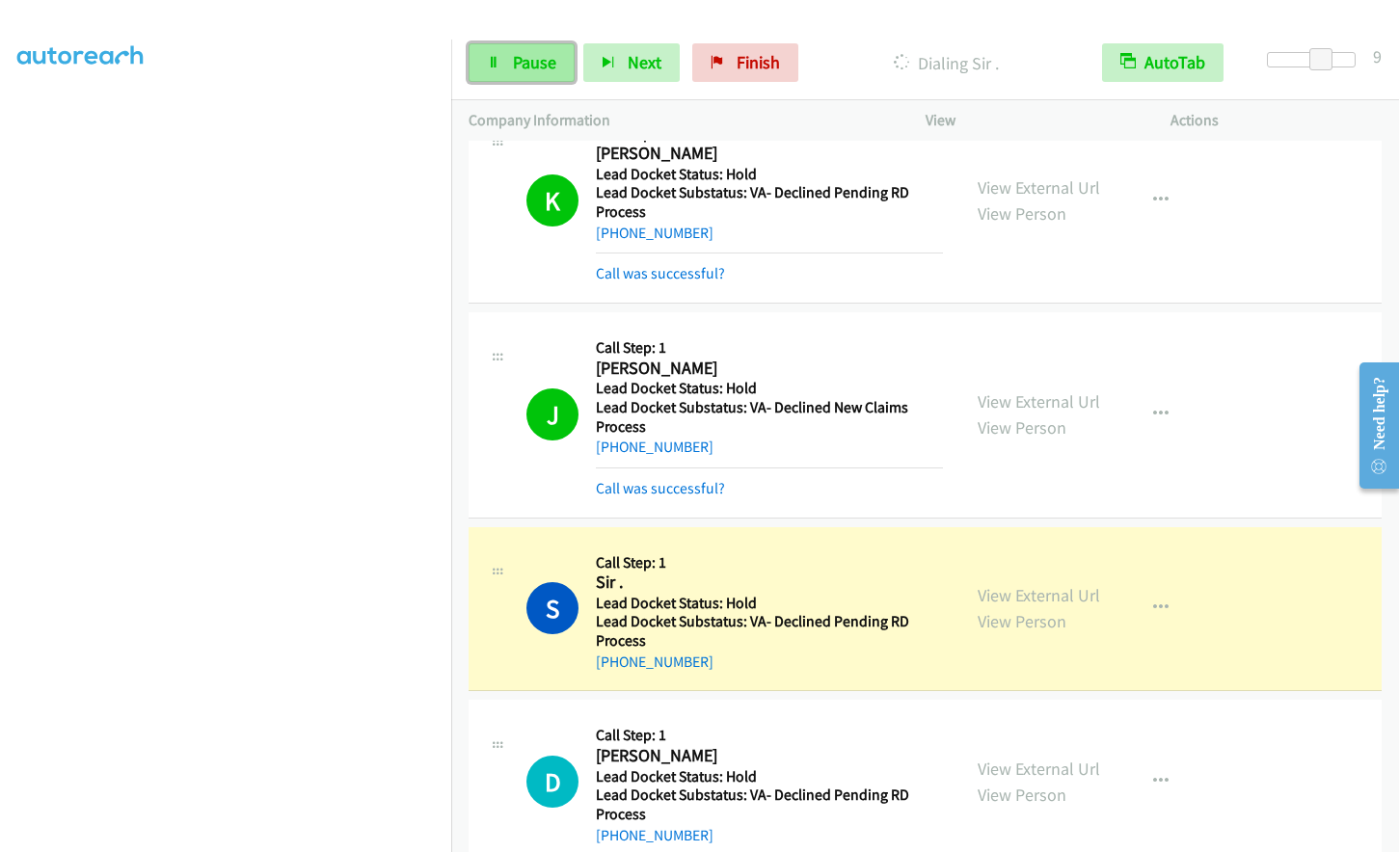
click at [506, 68] on link "Pause" at bounding box center [522, 62] width 106 height 39
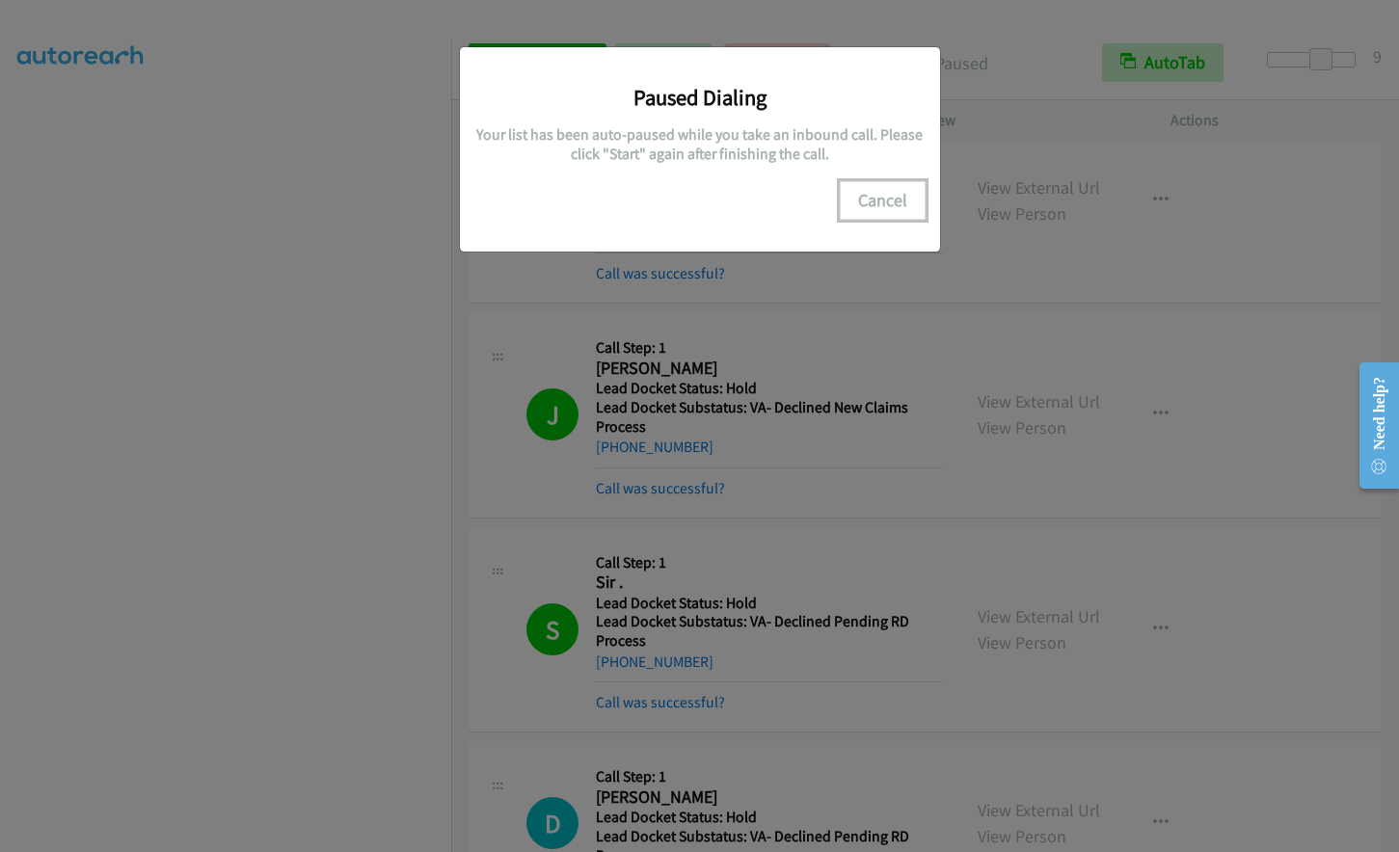
click at [899, 210] on button "Cancel" at bounding box center [883, 200] width 86 height 39
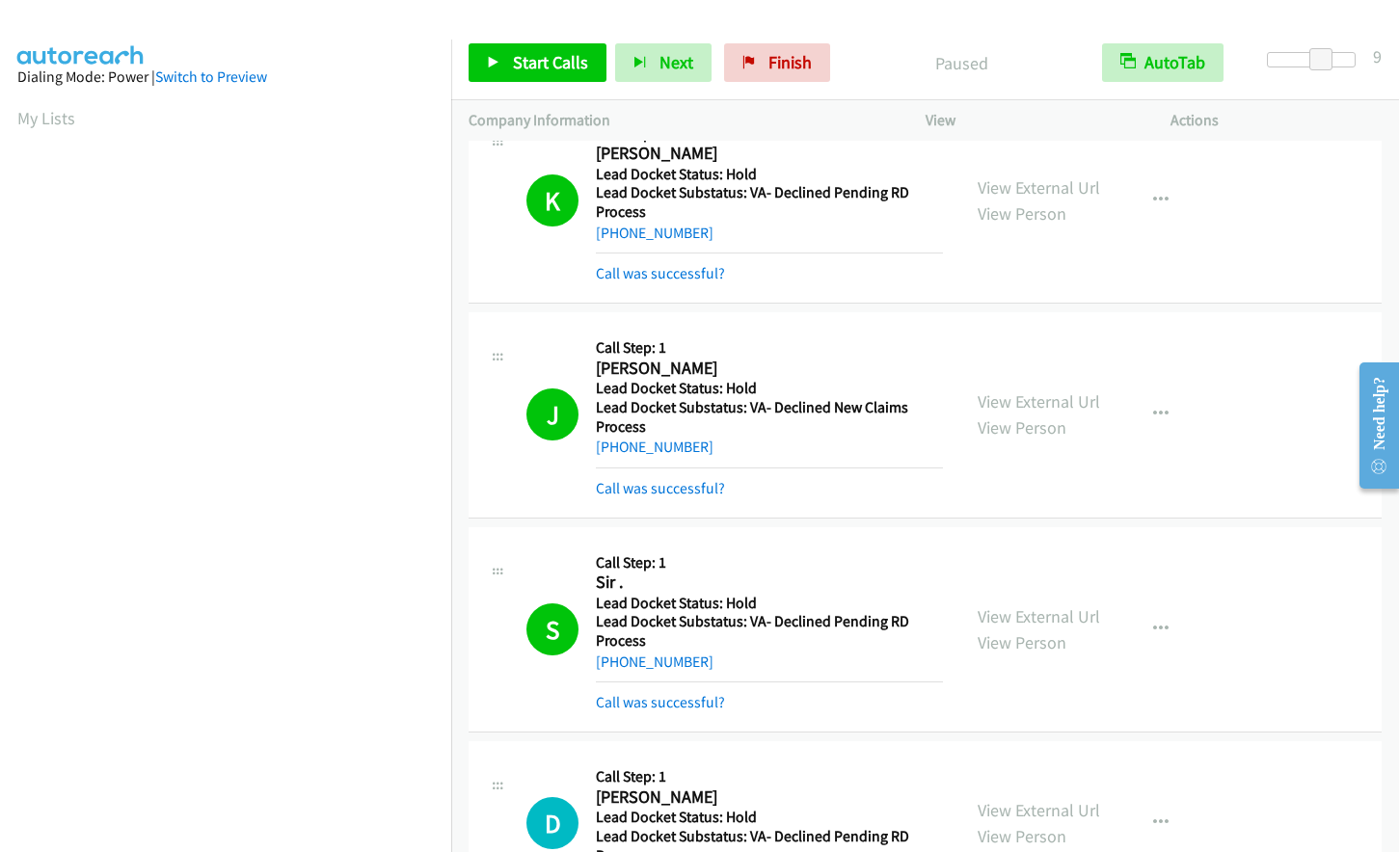
scroll to position [230, 0]
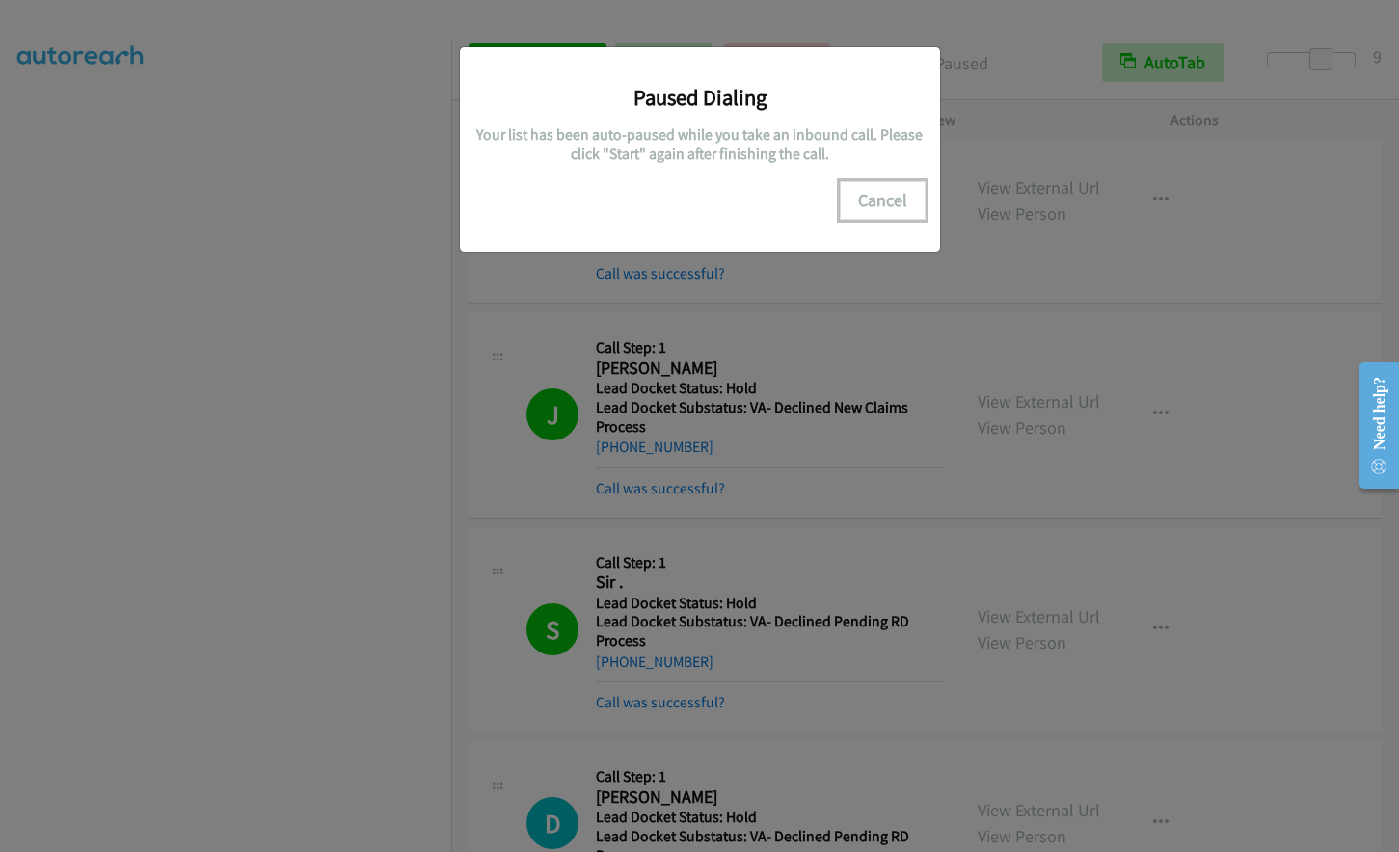
click at [872, 217] on button "Cancel" at bounding box center [883, 200] width 86 height 39
click at [893, 203] on button "Cancel" at bounding box center [883, 200] width 86 height 39
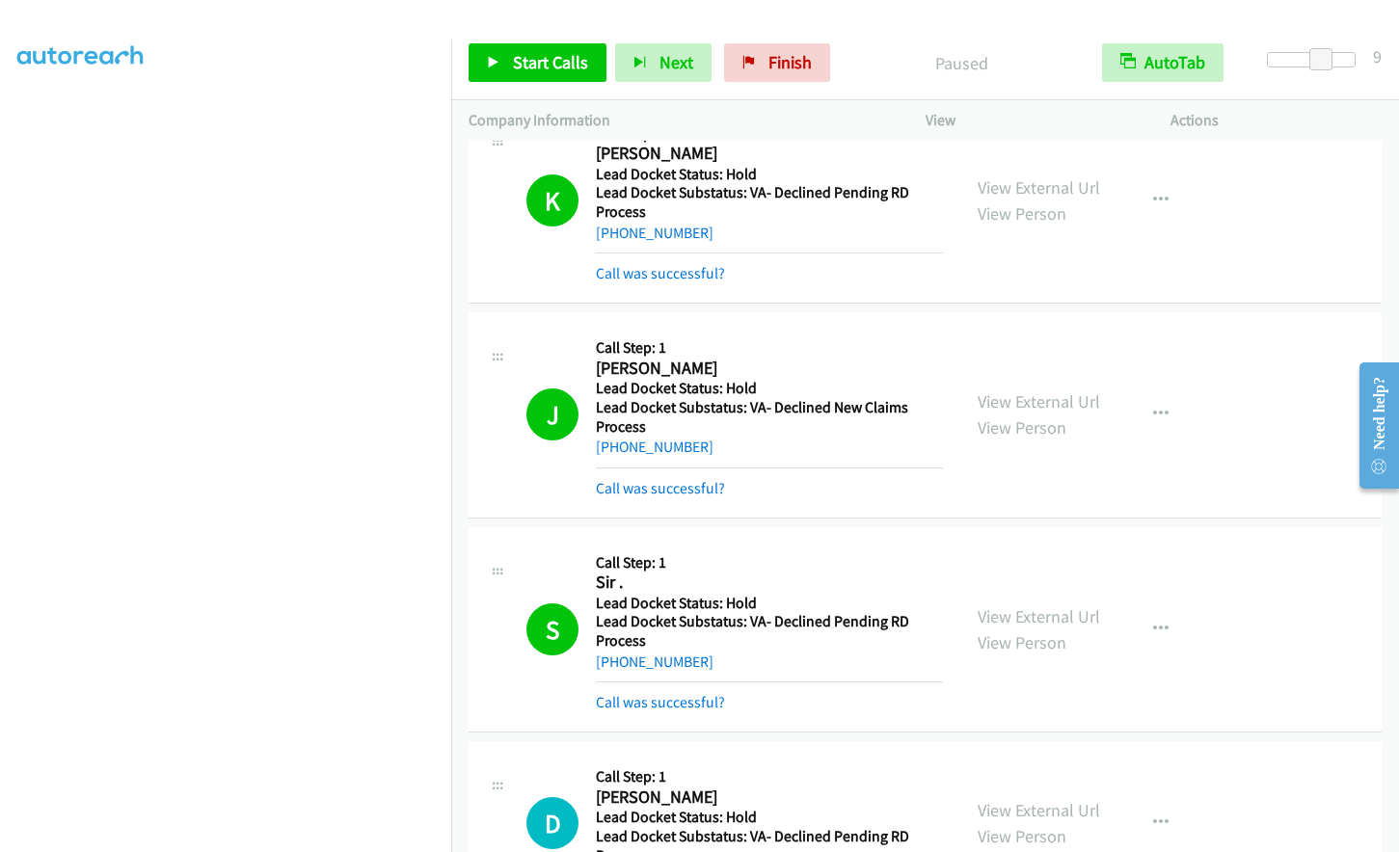
scroll to position [229, 0]
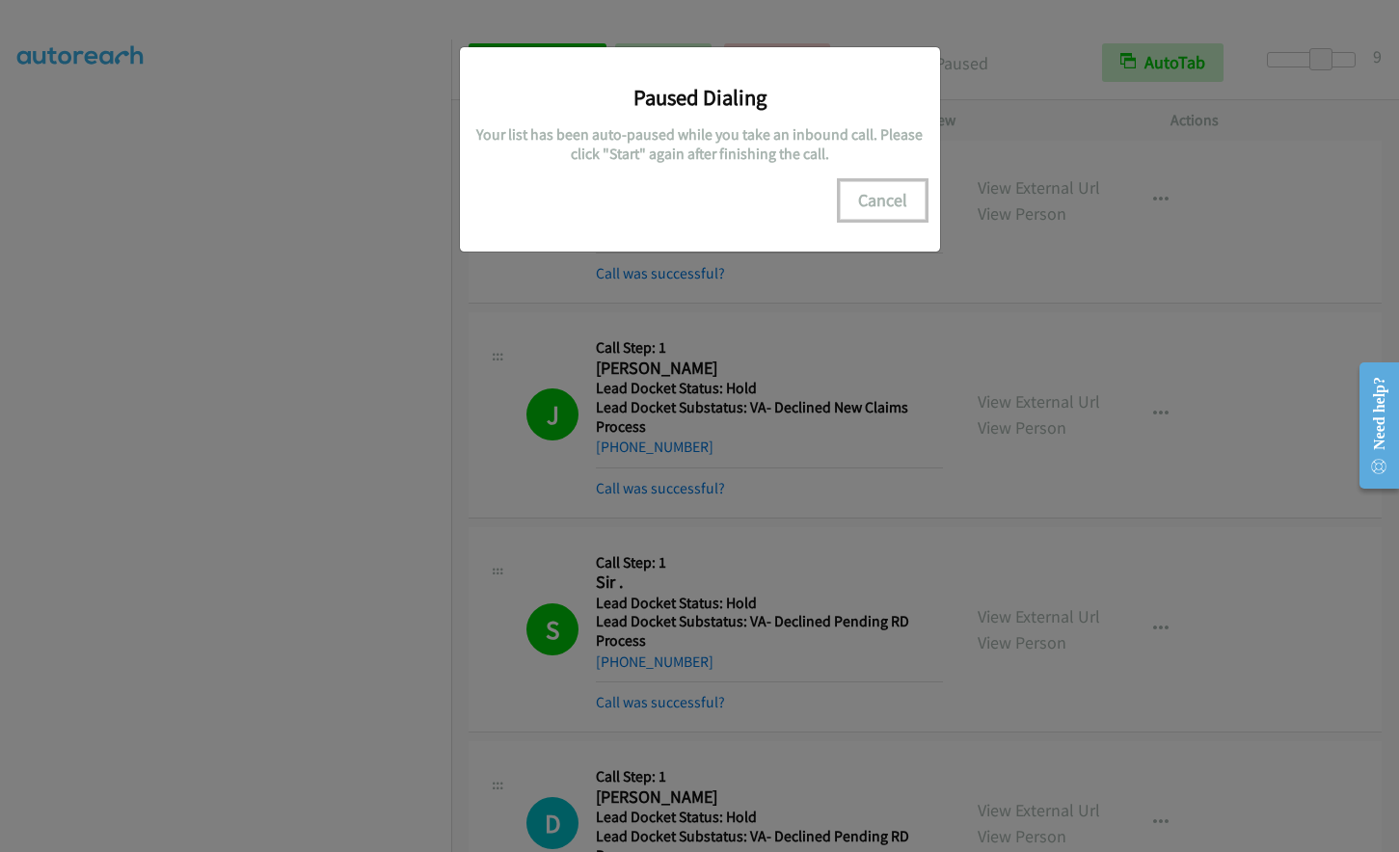
drag, startPoint x: 904, startPoint y: 191, endPoint x: 865, endPoint y: 208, distance: 42.3
click at [898, 196] on button "Cancel" at bounding box center [883, 200] width 86 height 39
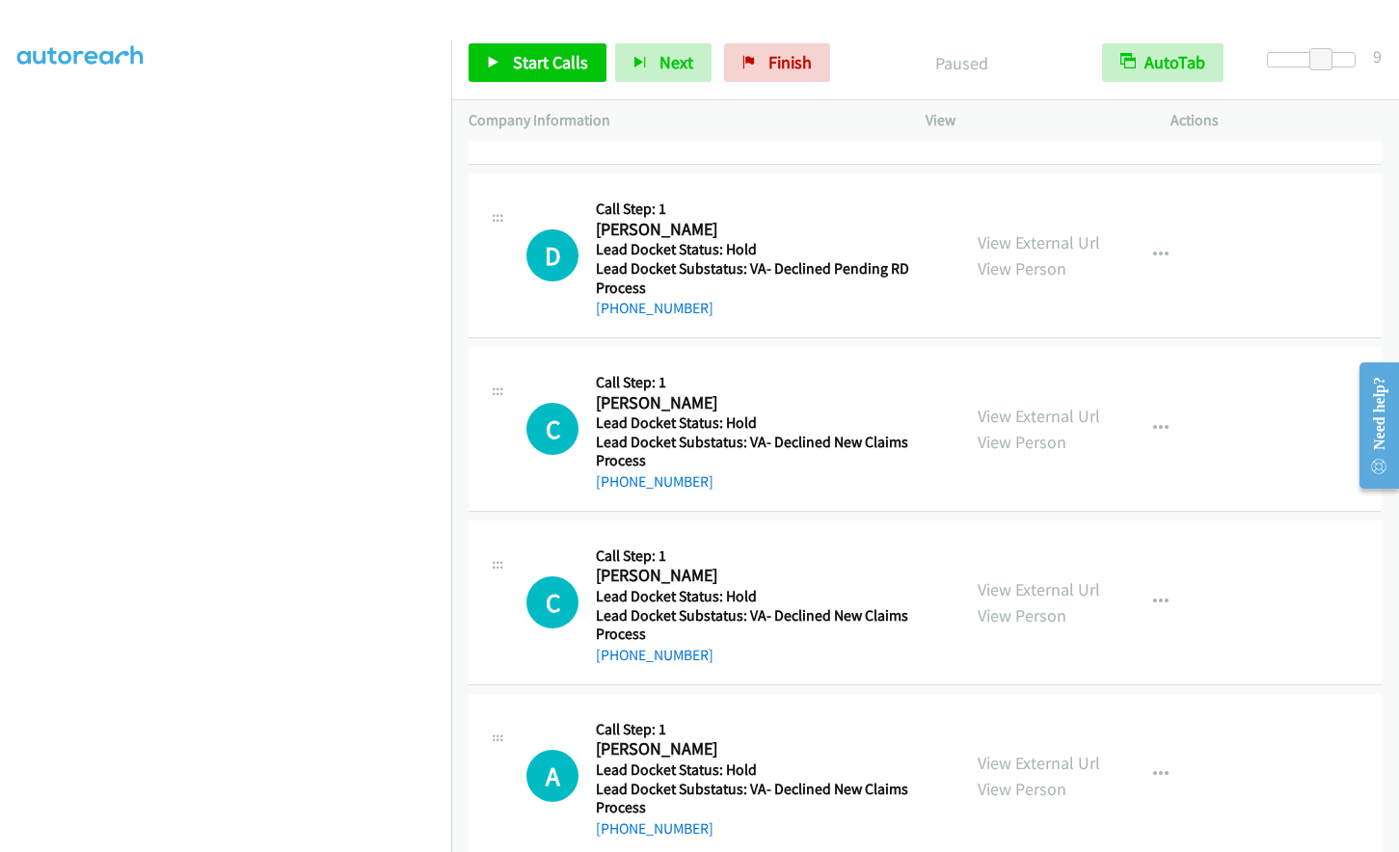
scroll to position [4488, 0]
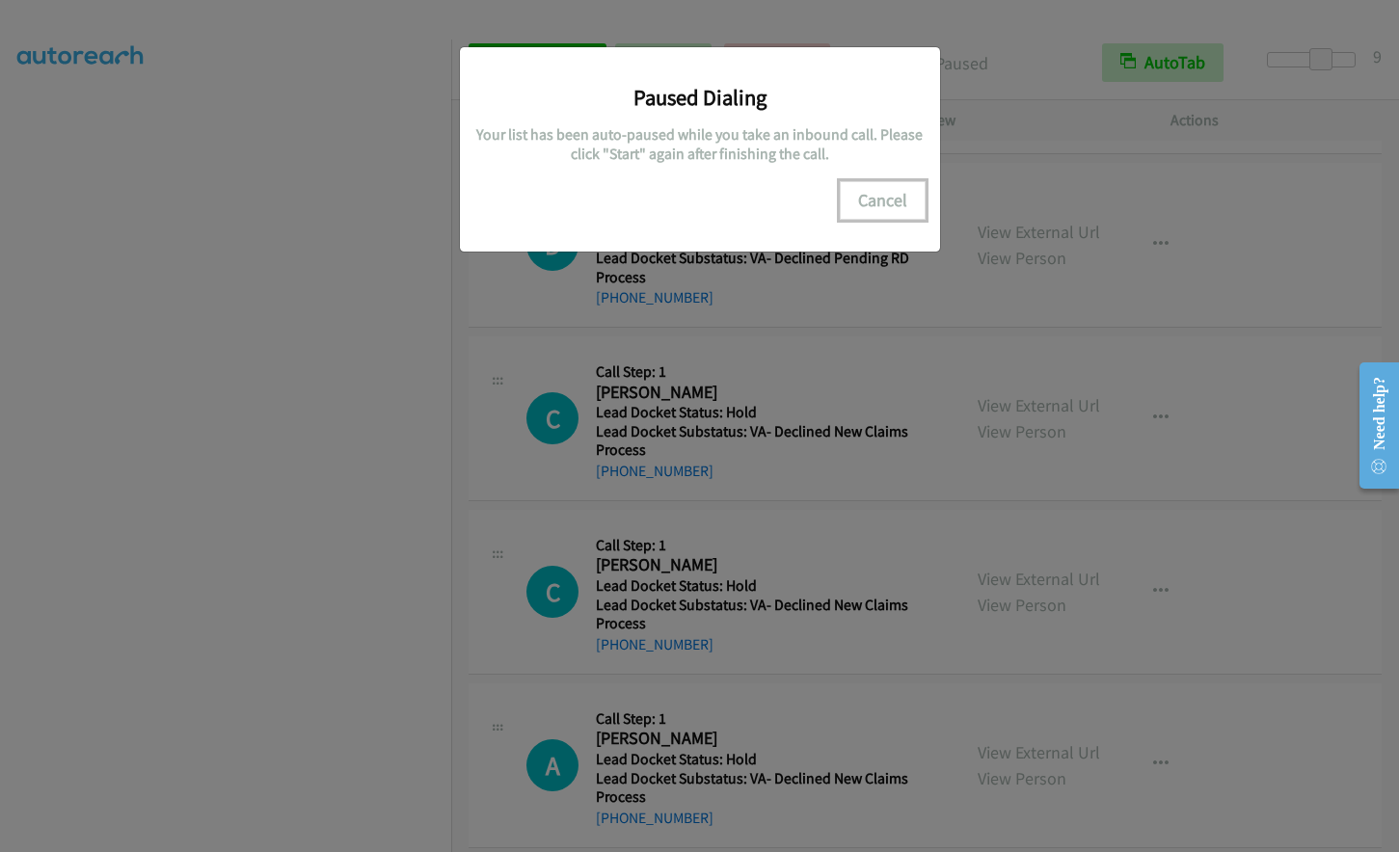
click at [886, 200] on button "Cancel" at bounding box center [883, 200] width 86 height 39
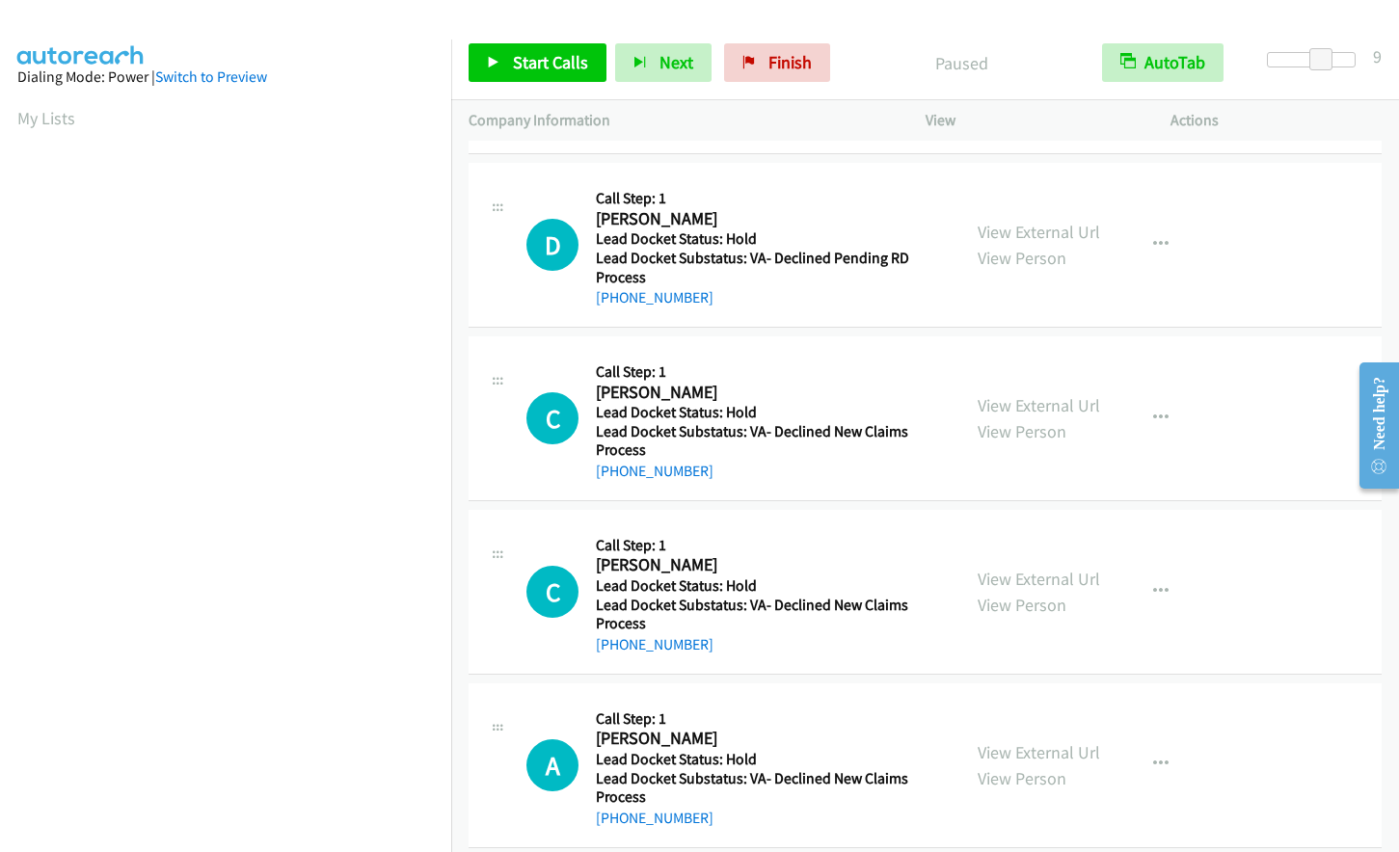
scroll to position [230, 0]
click at [526, 57] on span "Start Calls" at bounding box center [550, 62] width 75 height 22
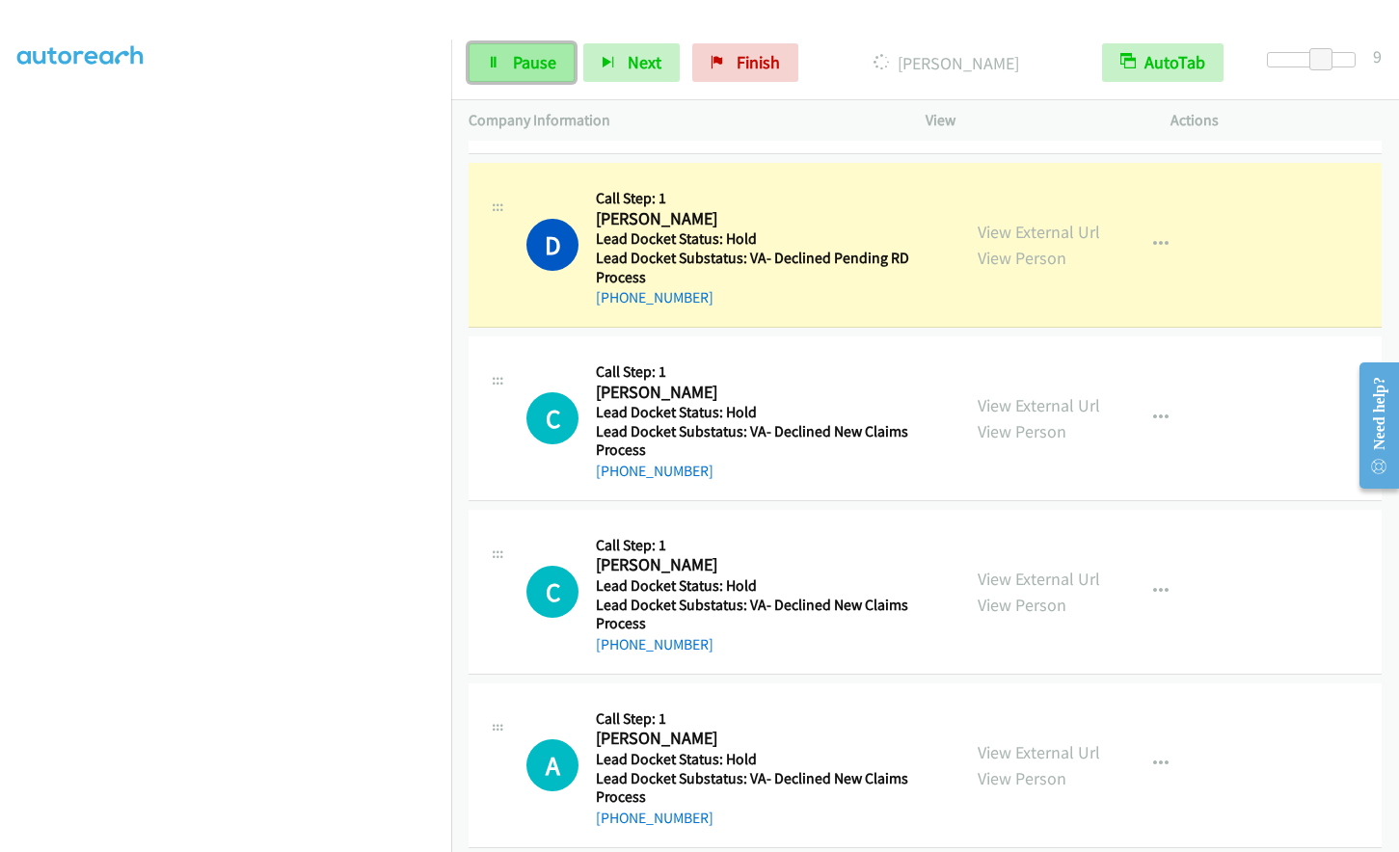
click at [543, 62] on span "Pause" at bounding box center [534, 62] width 43 height 22
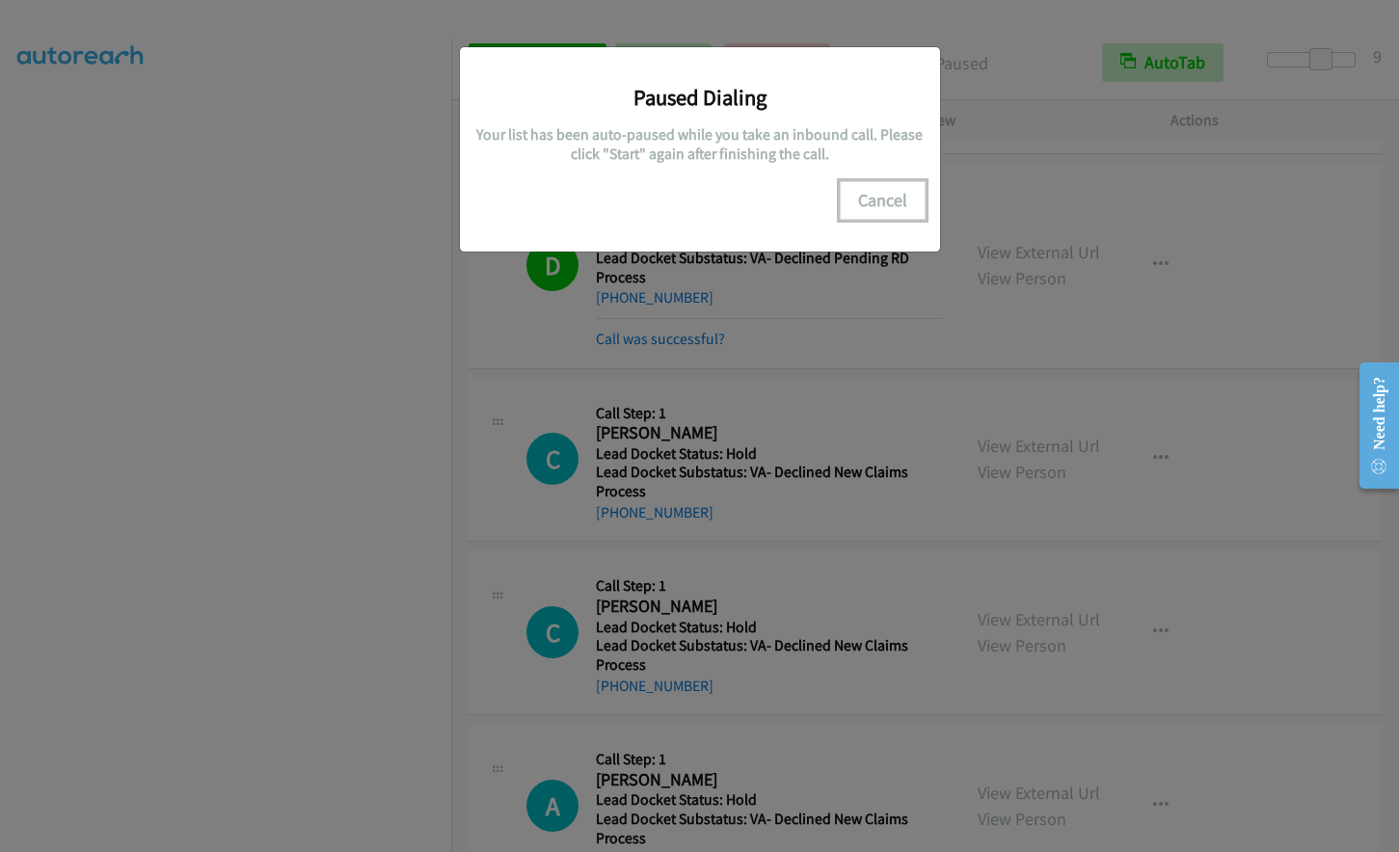
drag, startPoint x: 891, startPoint y: 199, endPoint x: 439, endPoint y: 274, distance: 458.5
click at [890, 199] on button "Cancel" at bounding box center [883, 200] width 86 height 39
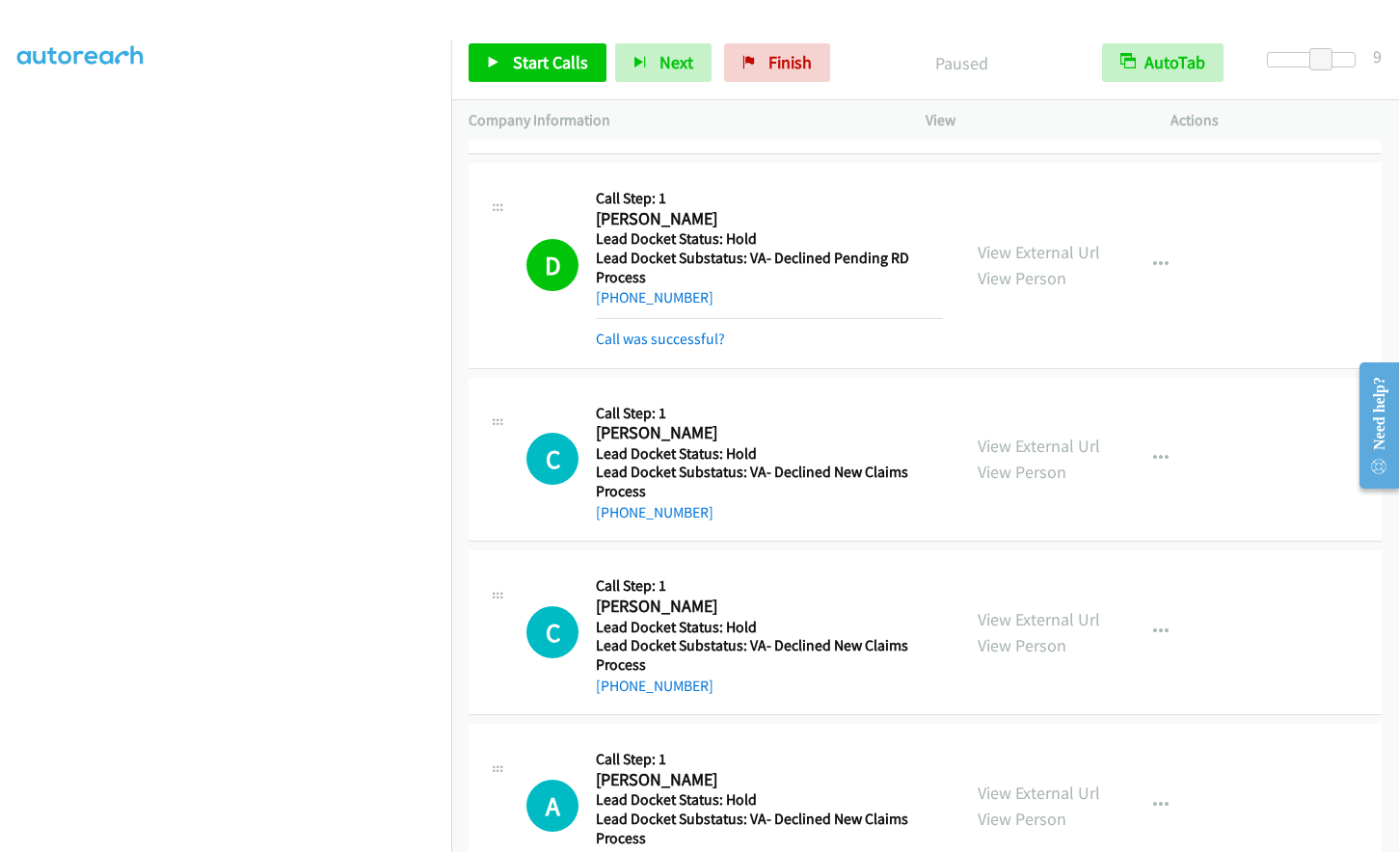
scroll to position [0, 0]
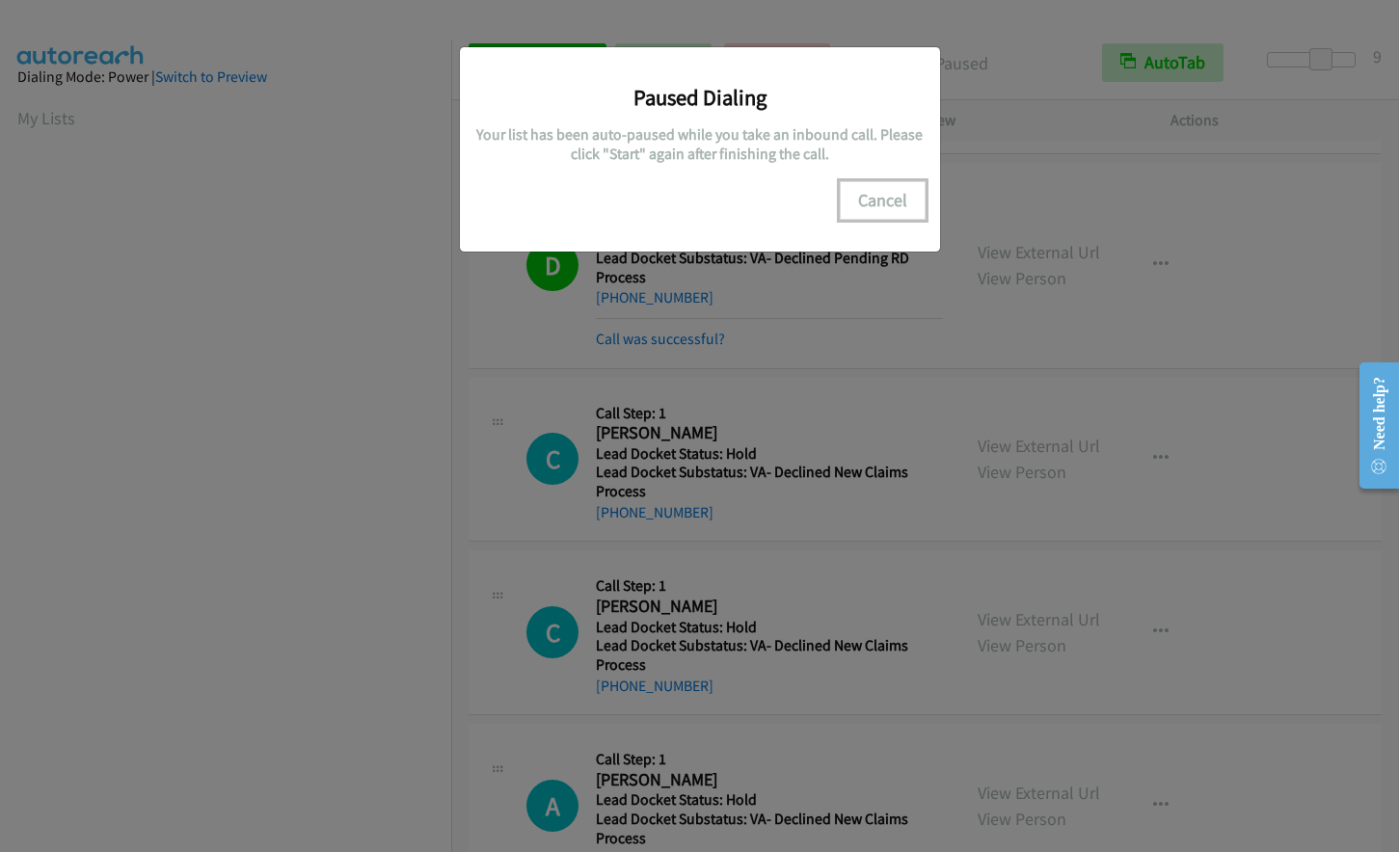
click at [884, 201] on button "Cancel" at bounding box center [883, 200] width 86 height 39
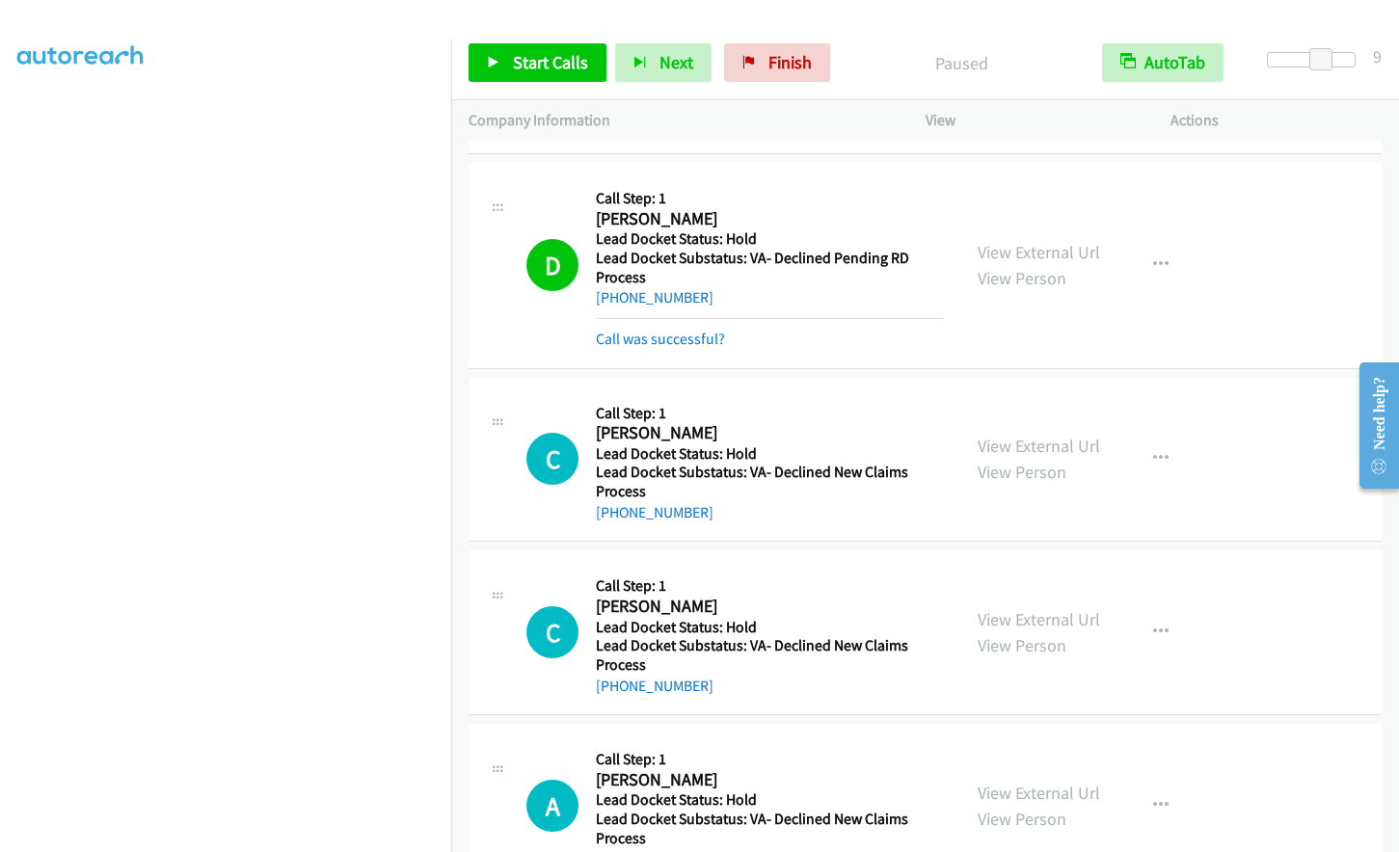
scroll to position [229, 0]
click at [550, 63] on span "Start Calls" at bounding box center [550, 62] width 75 height 22
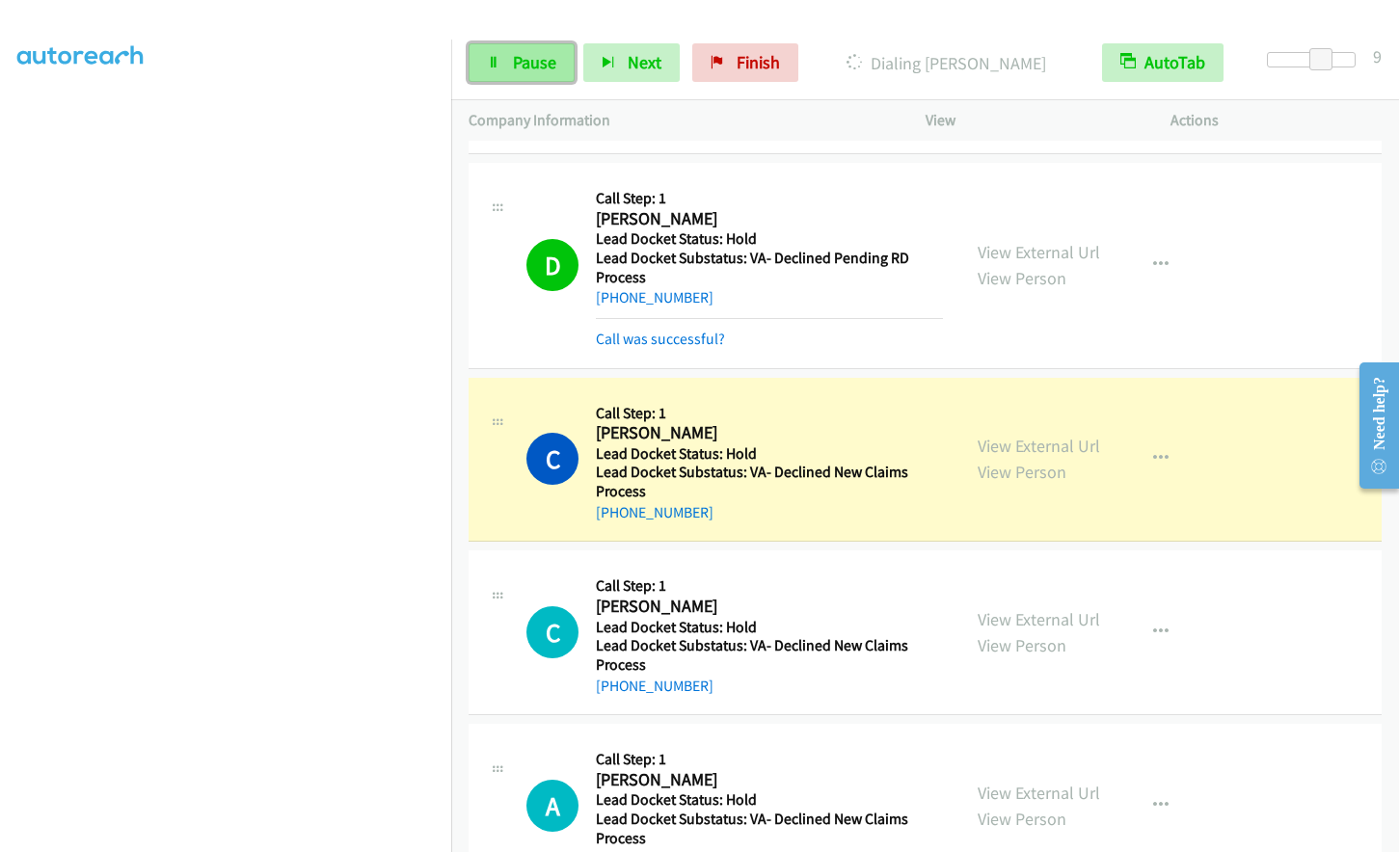
click at [493, 69] on link "Pause" at bounding box center [522, 62] width 106 height 39
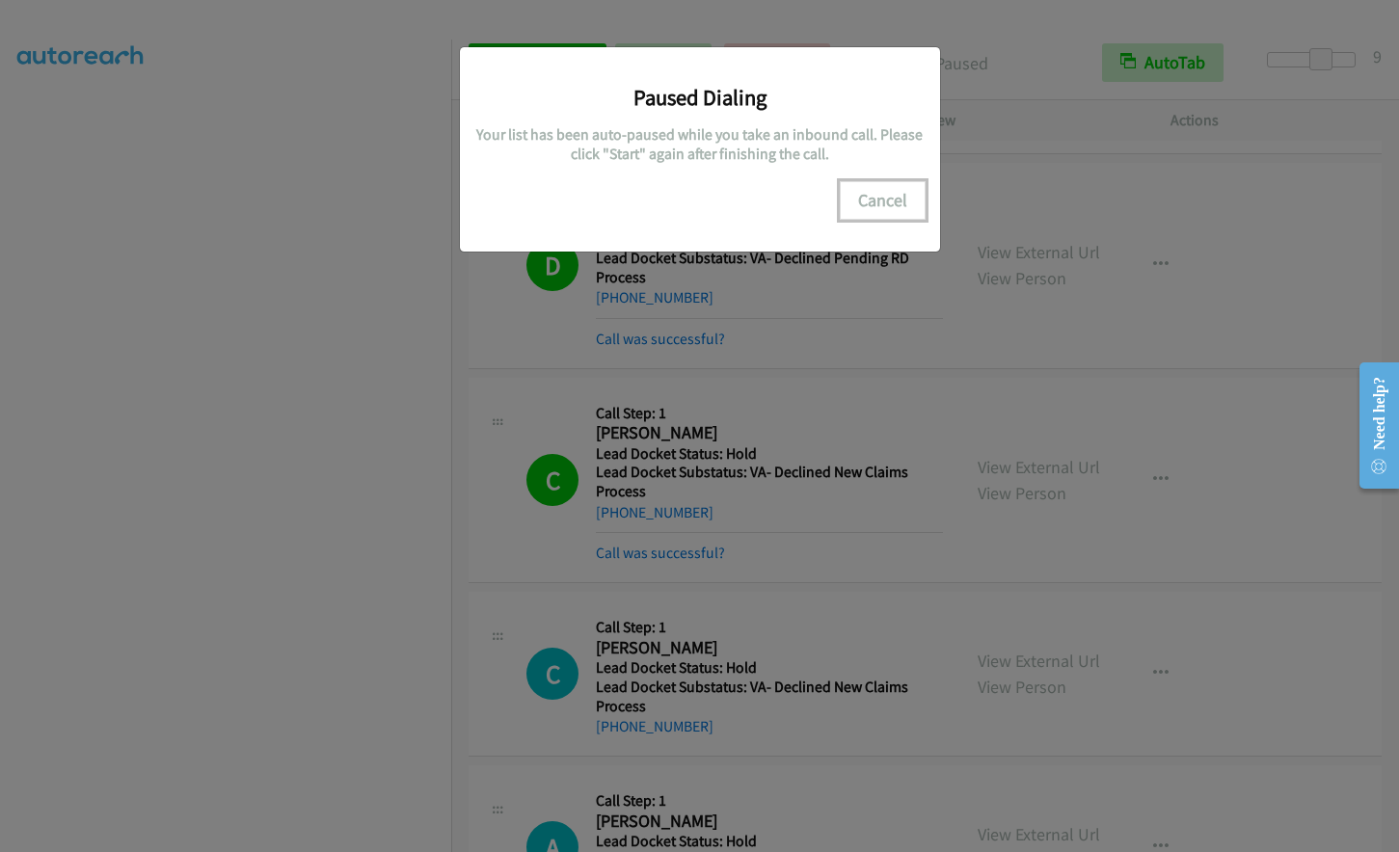
drag, startPoint x: 869, startPoint y: 202, endPoint x: 818, endPoint y: 263, distance: 80.1
click at [871, 202] on button "Cancel" at bounding box center [883, 200] width 86 height 39
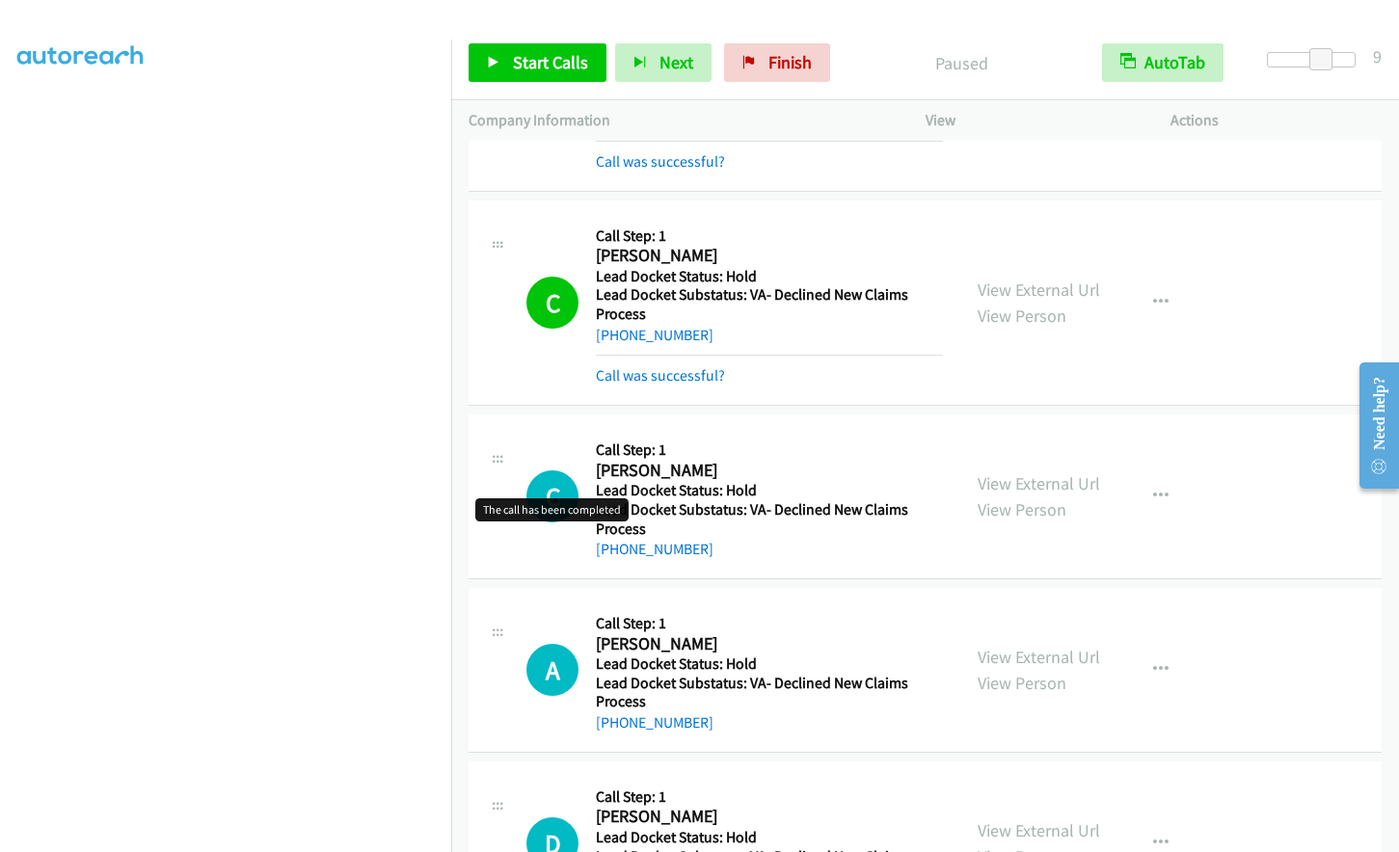
scroll to position [4488, 0]
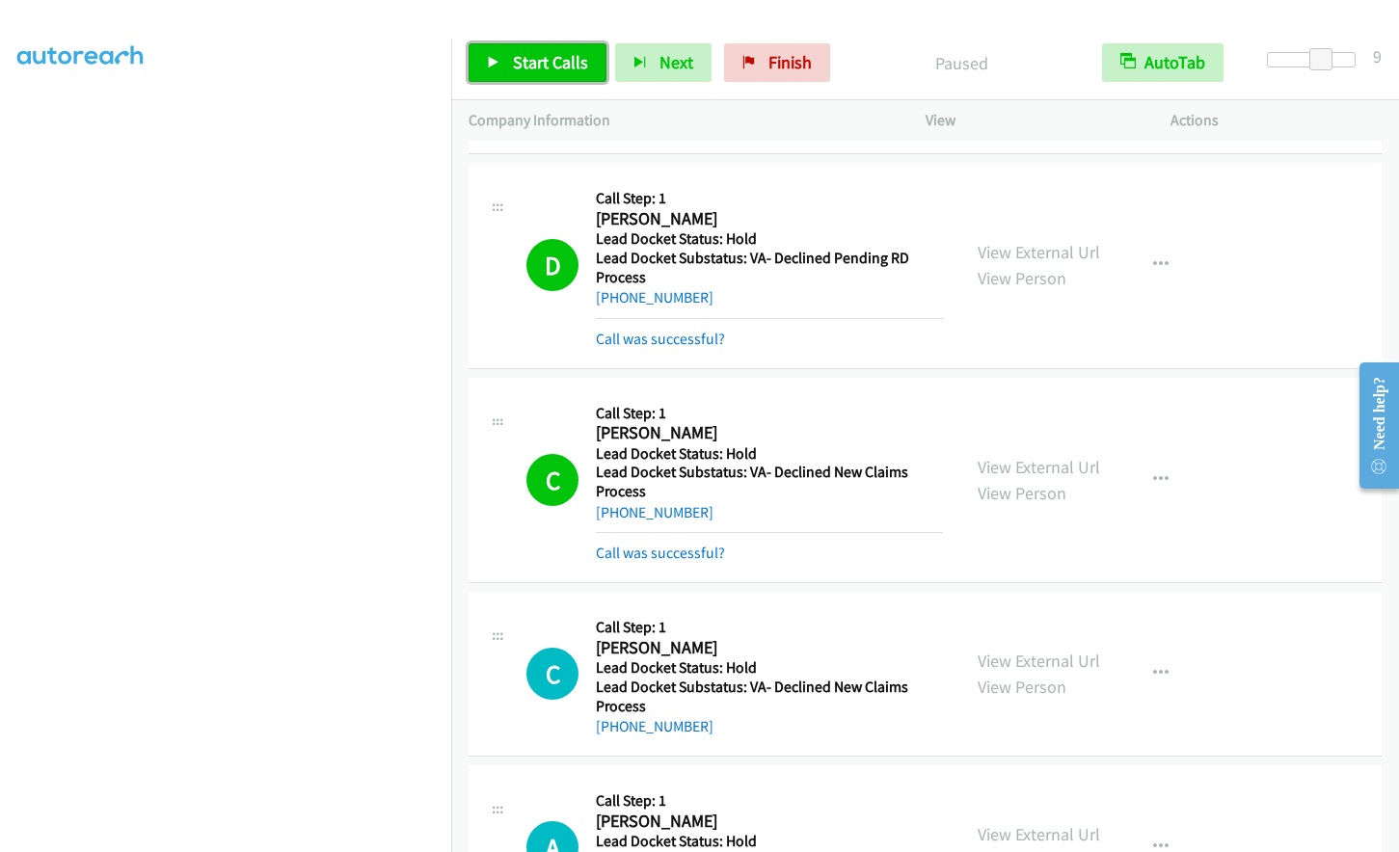
click at [547, 64] on span "Start Calls" at bounding box center [550, 62] width 75 height 22
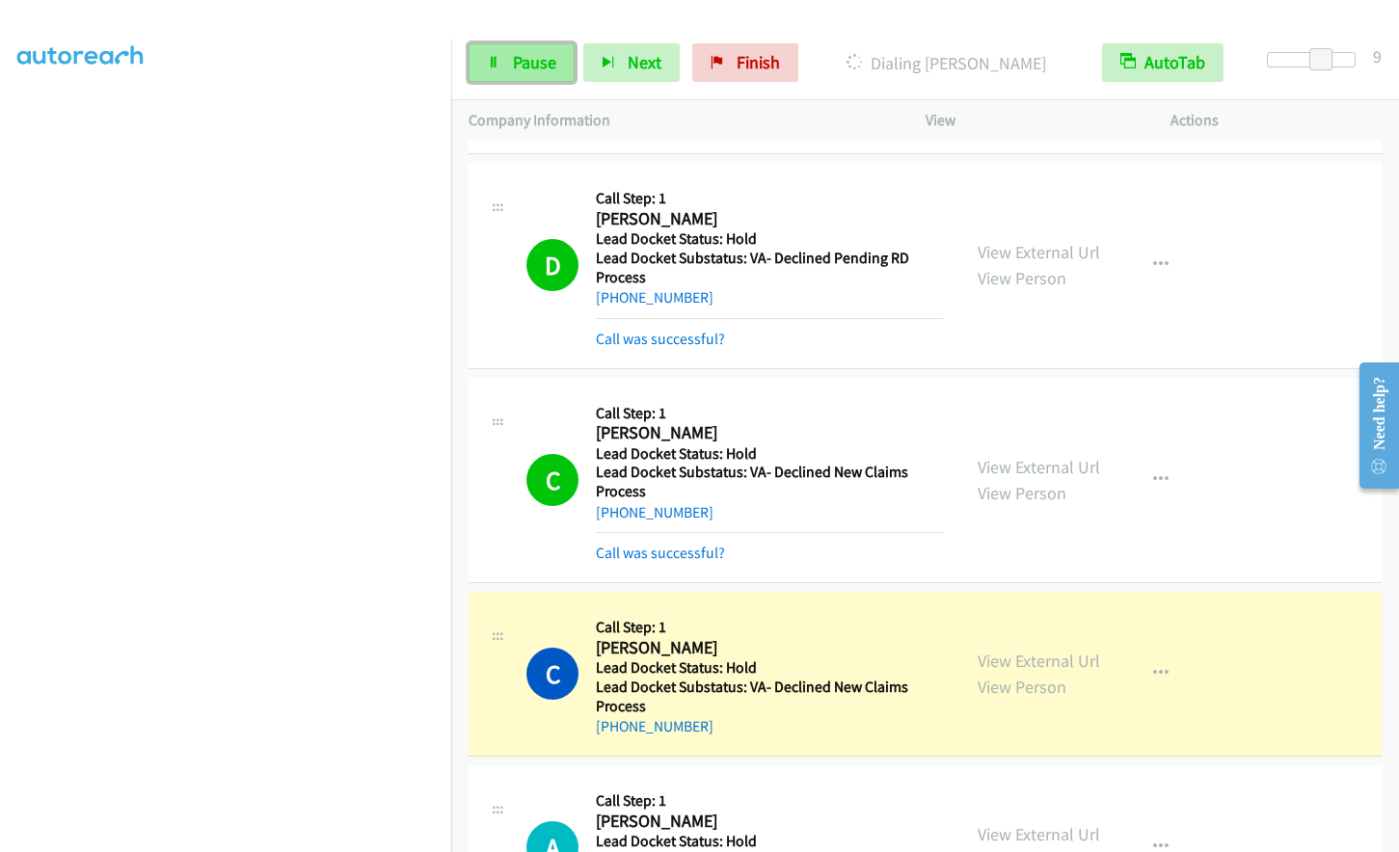
click at [538, 63] on span "Pause" at bounding box center [534, 62] width 43 height 22
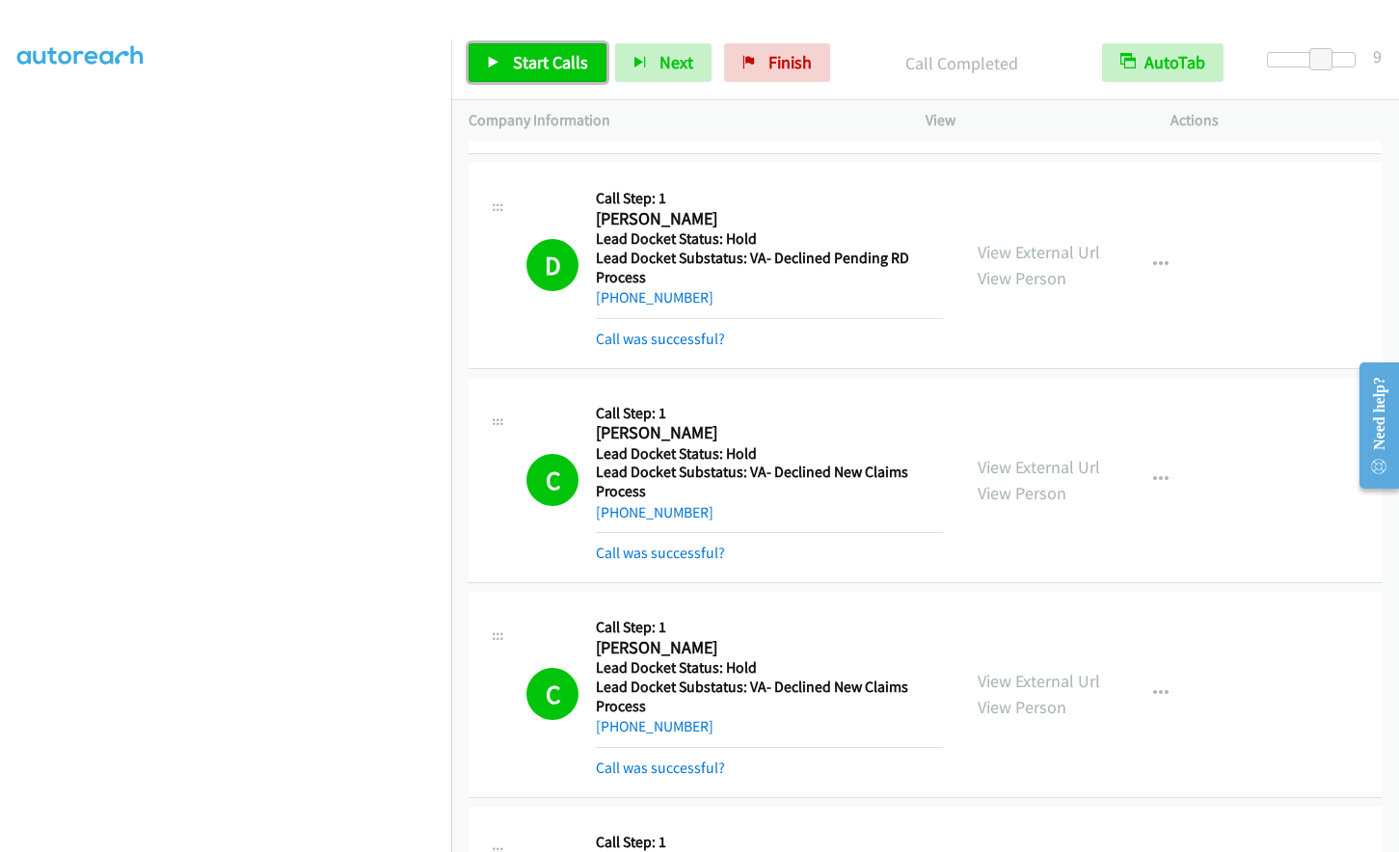
click at [547, 61] on span "Start Calls" at bounding box center [550, 62] width 75 height 22
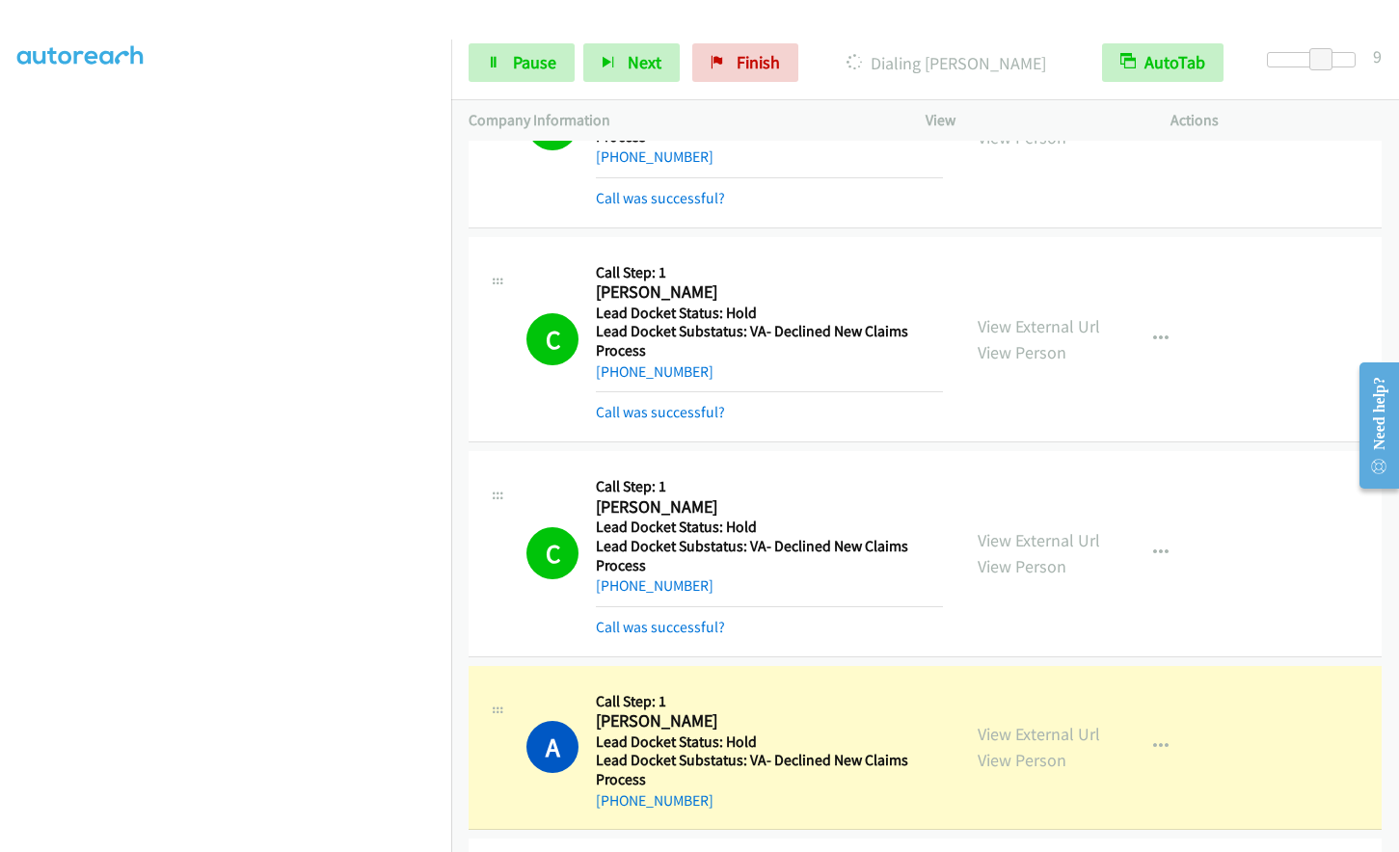
scroll to position [4874, 0]
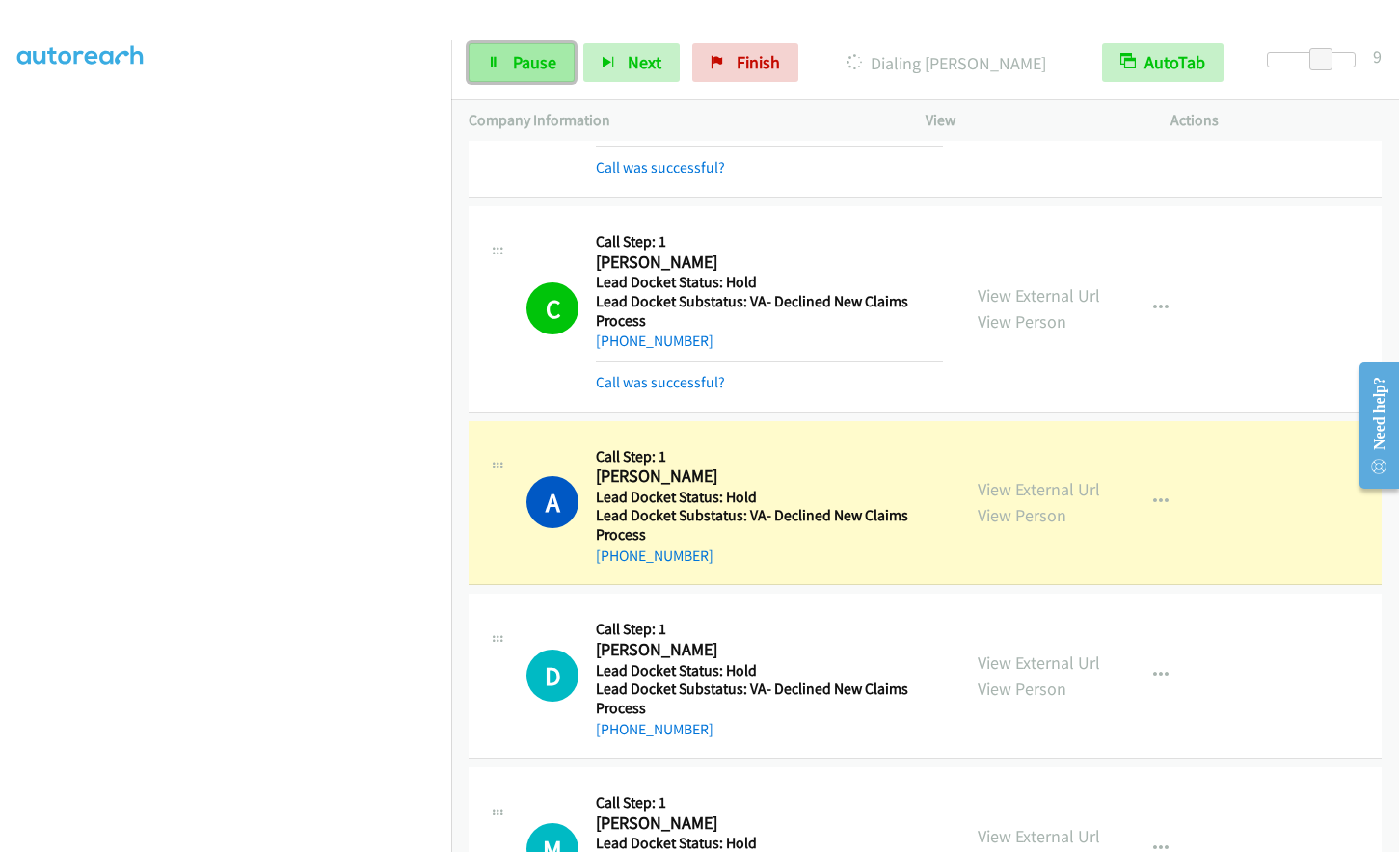
click at [513, 54] on span "Pause" at bounding box center [534, 62] width 43 height 22
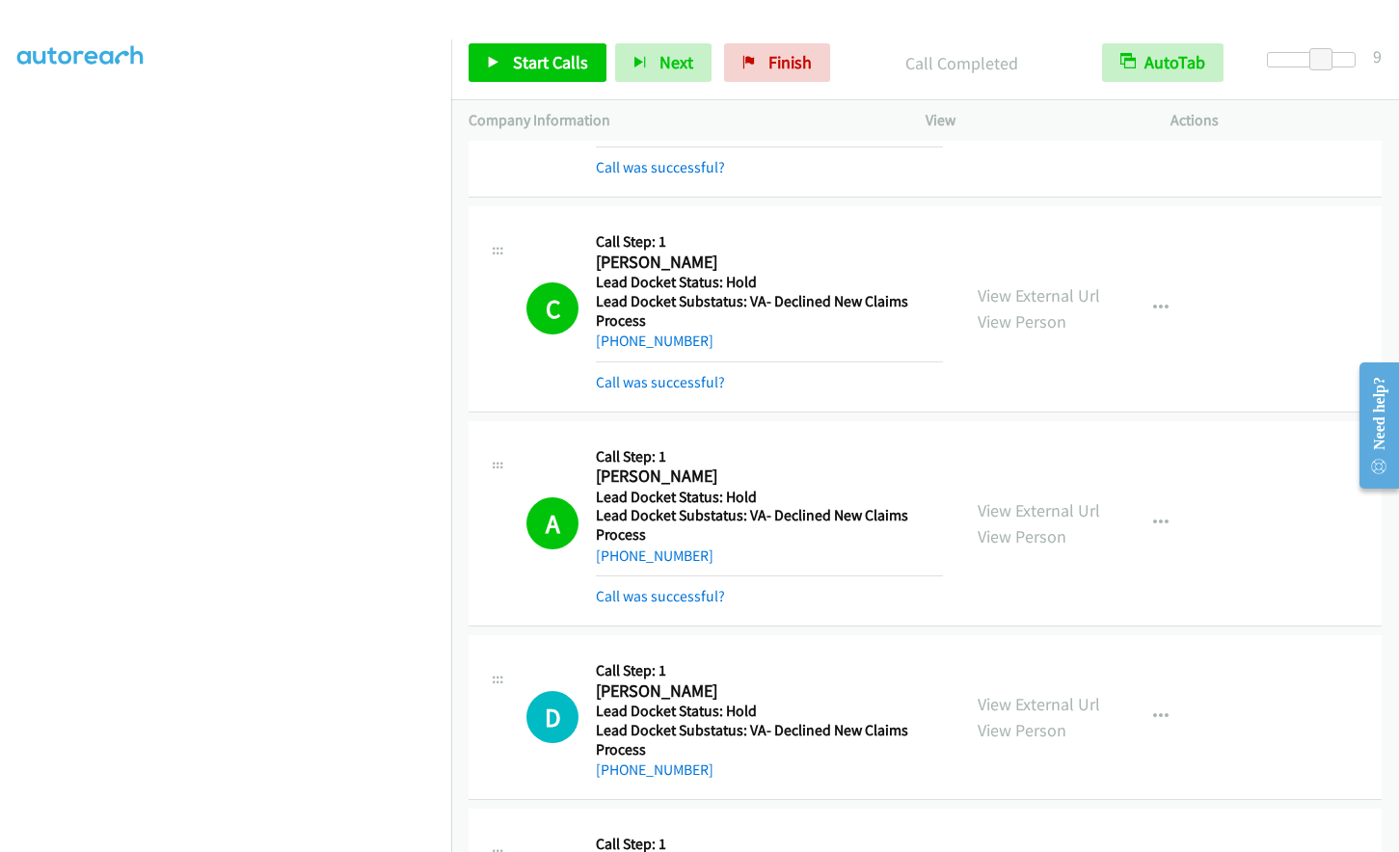
scroll to position [132, 0]
